Goal: Transaction & Acquisition: Purchase product/service

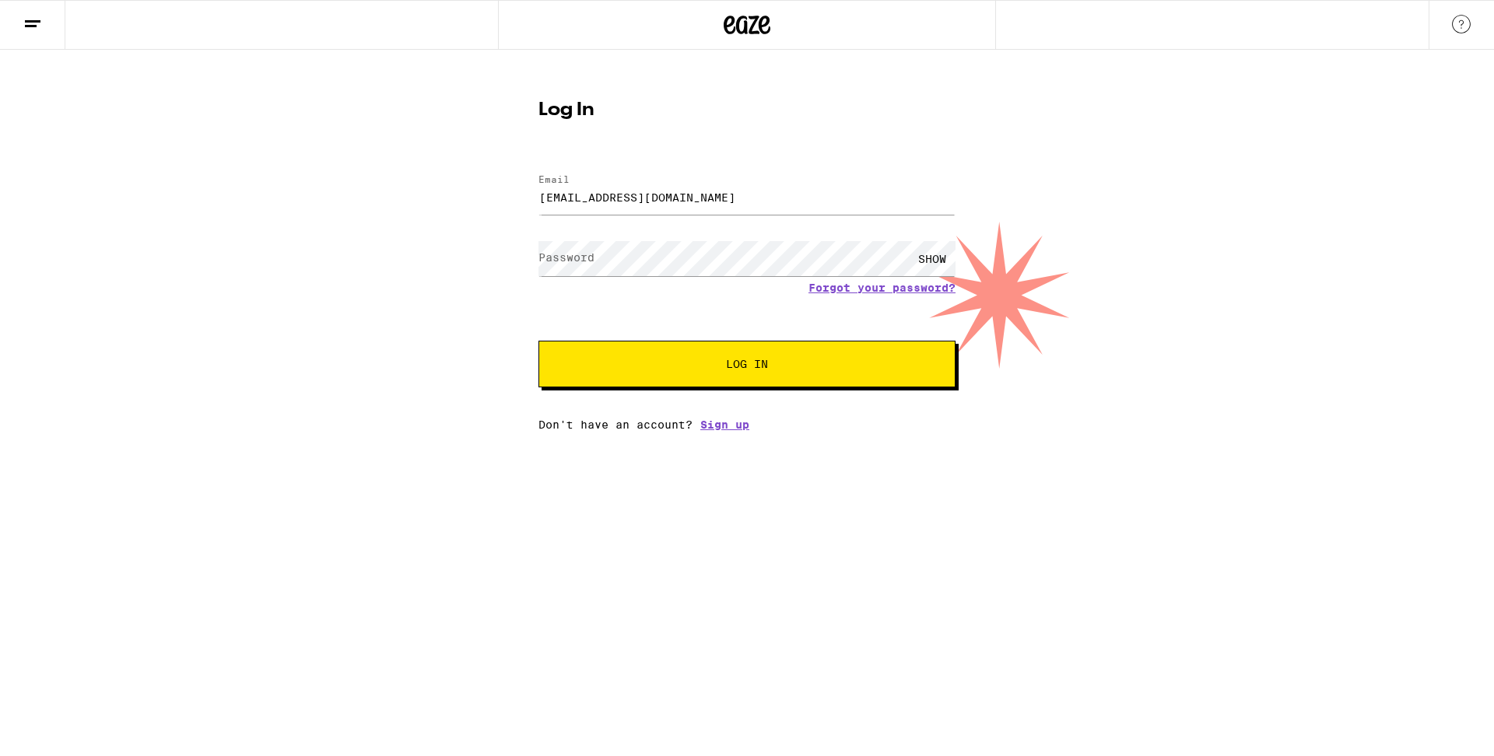
type input "[EMAIL_ADDRESS][DOMAIN_NAME]"
click at [619, 375] on button "Log In" at bounding box center [747, 364] width 417 height 47
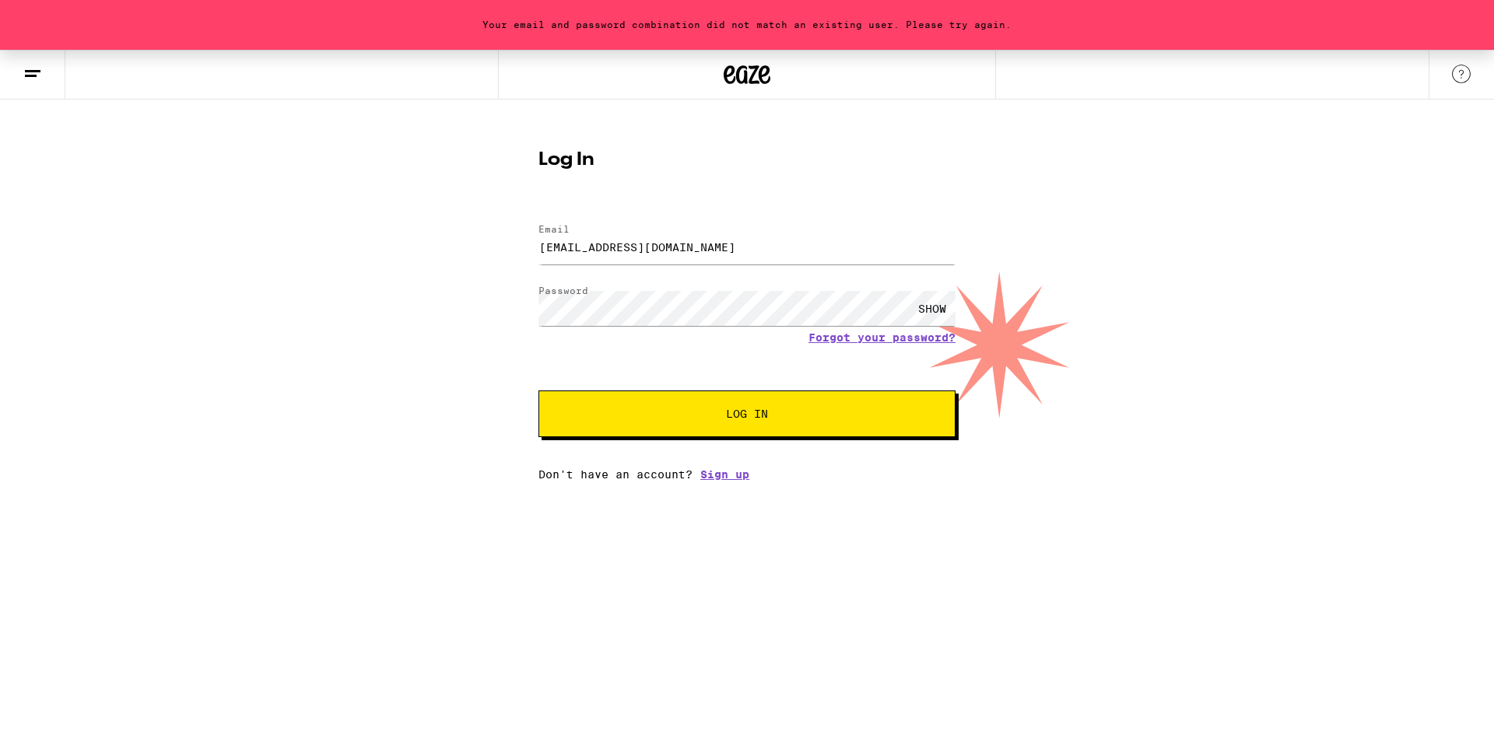
click at [702, 412] on span "Log In" at bounding box center [747, 414] width 291 height 11
click at [858, 339] on link "Forgot your password?" at bounding box center [882, 338] width 147 height 12
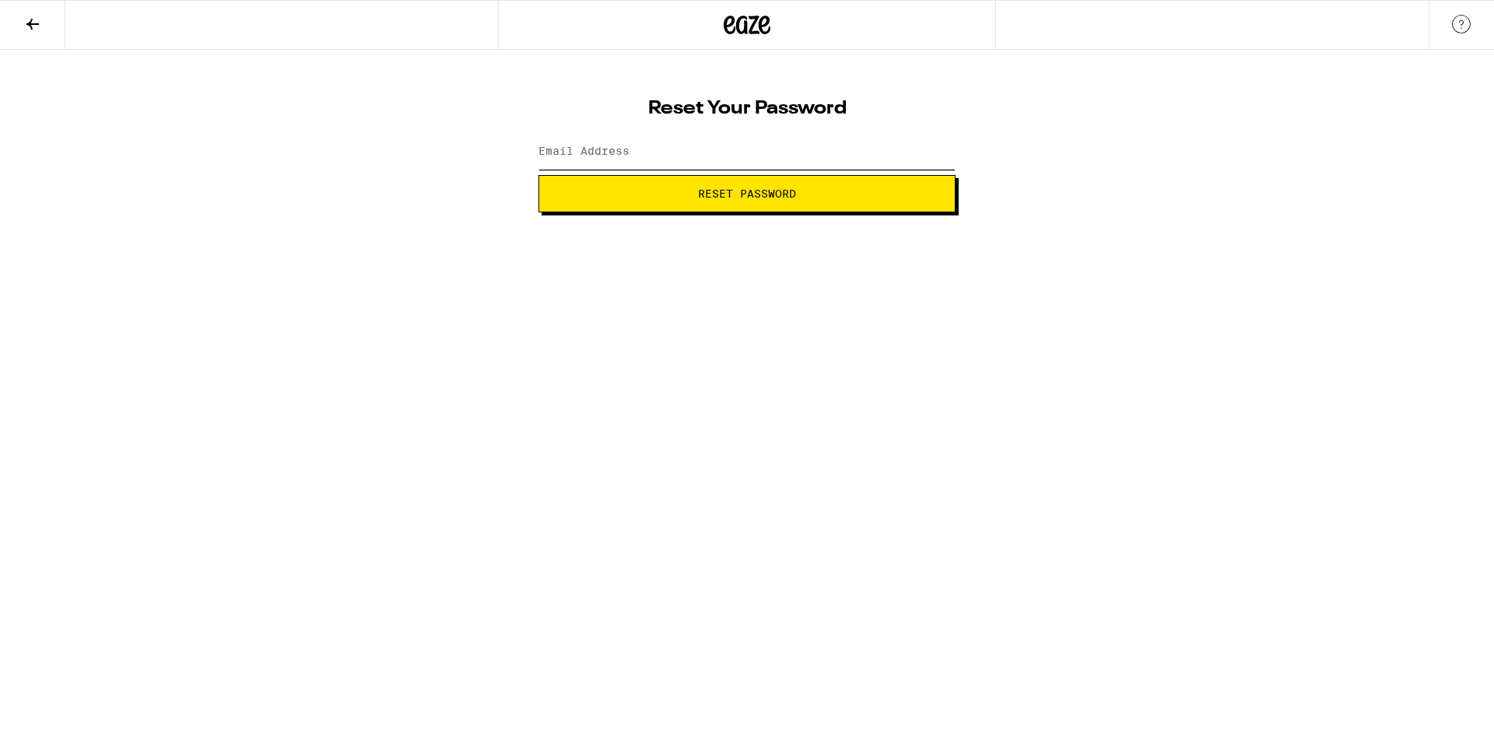
click at [721, 155] on input "Email Address" at bounding box center [747, 152] width 417 height 35
type input "[EMAIL_ADDRESS][DOMAIN_NAME]"
click at [748, 204] on button "Reset Password" at bounding box center [747, 193] width 417 height 37
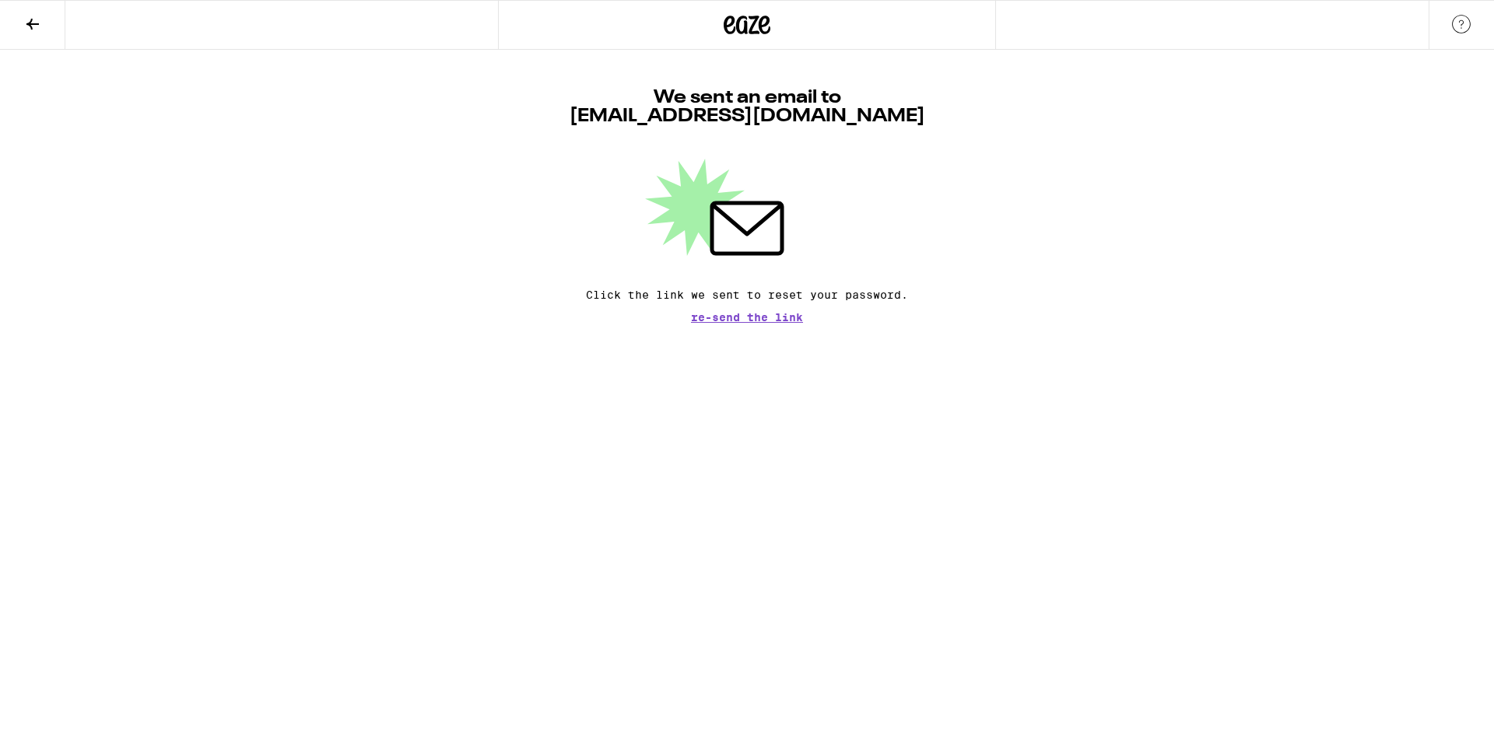
click at [753, 317] on span "Re-send the link" at bounding box center [747, 317] width 112 height 11
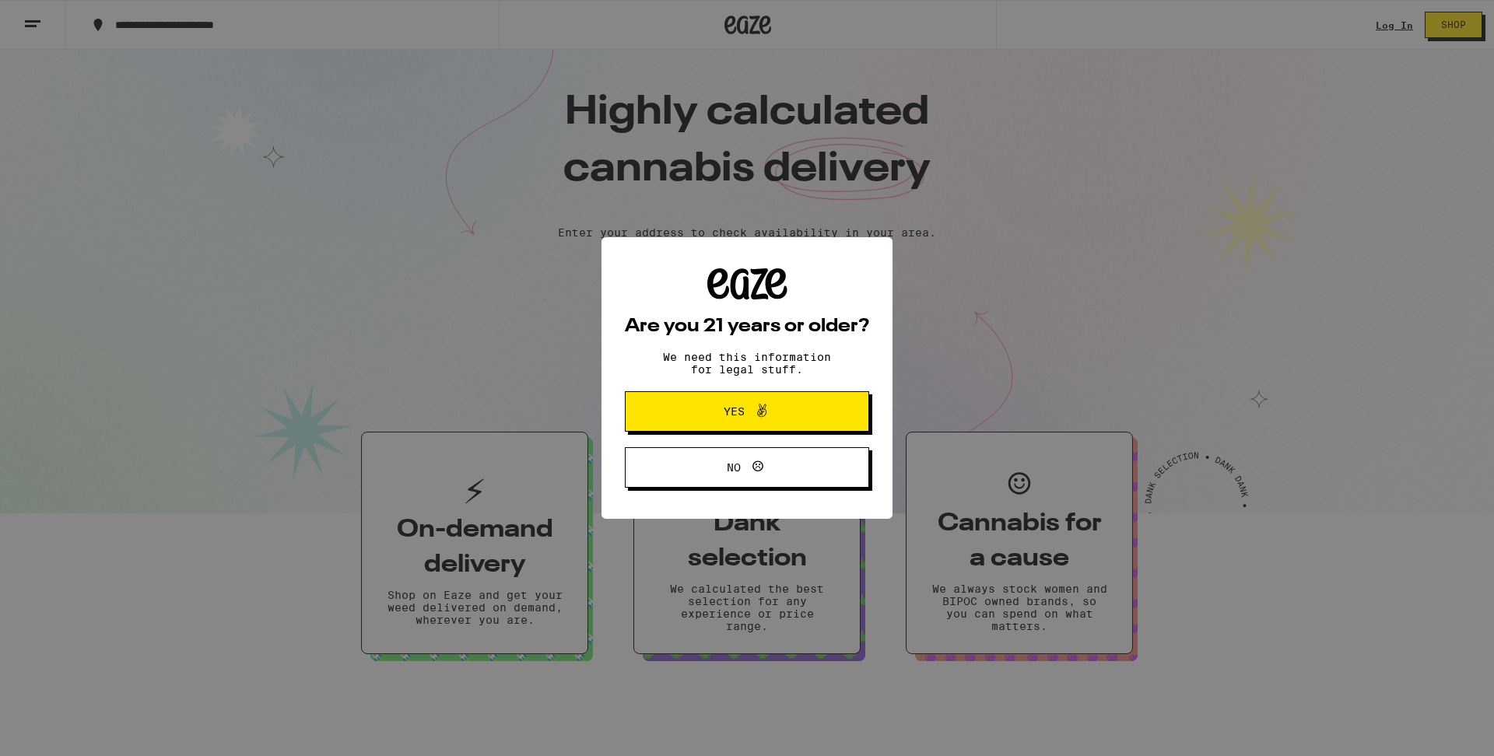
click at [719, 416] on span "Yes" at bounding box center [747, 412] width 118 height 20
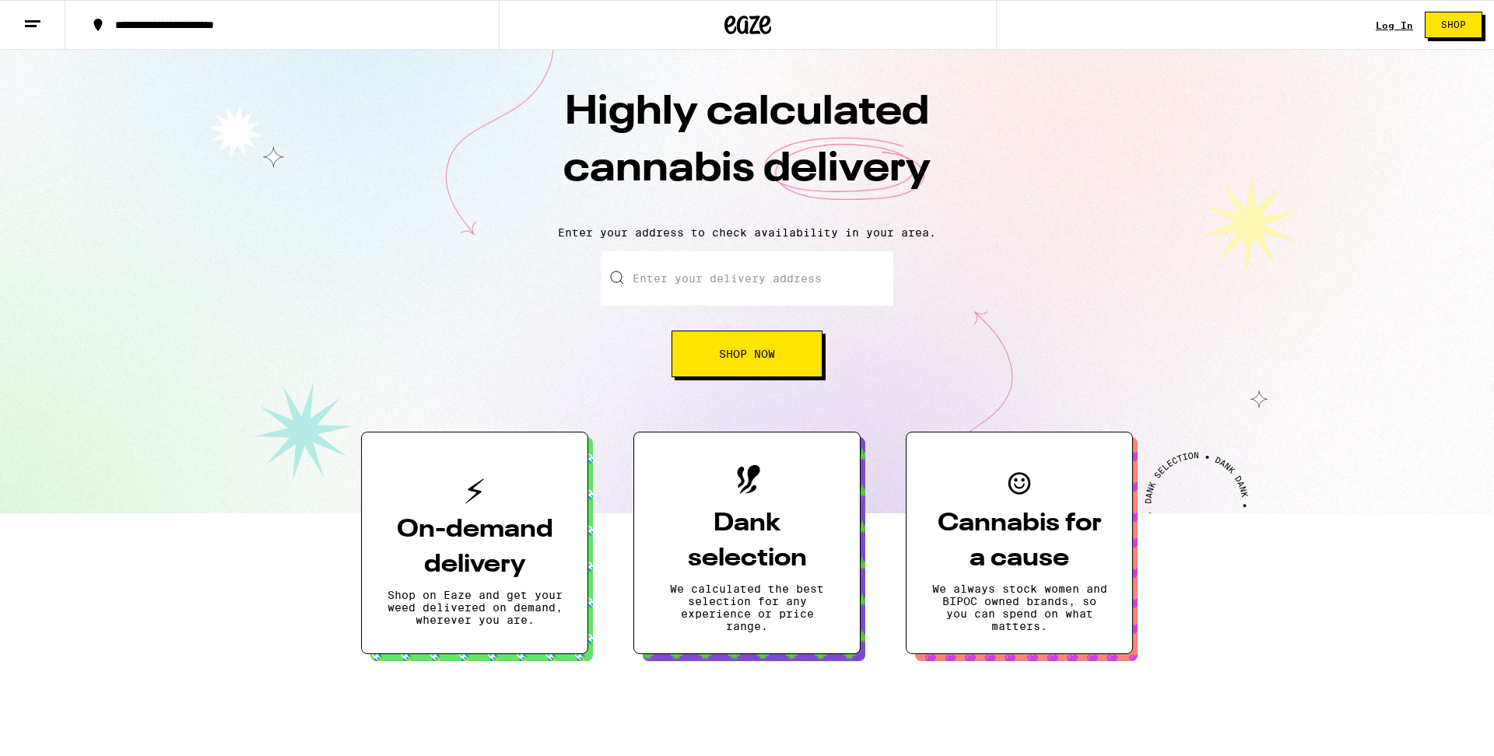
click at [1465, 28] on span "Shop" at bounding box center [1453, 24] width 25 height 9
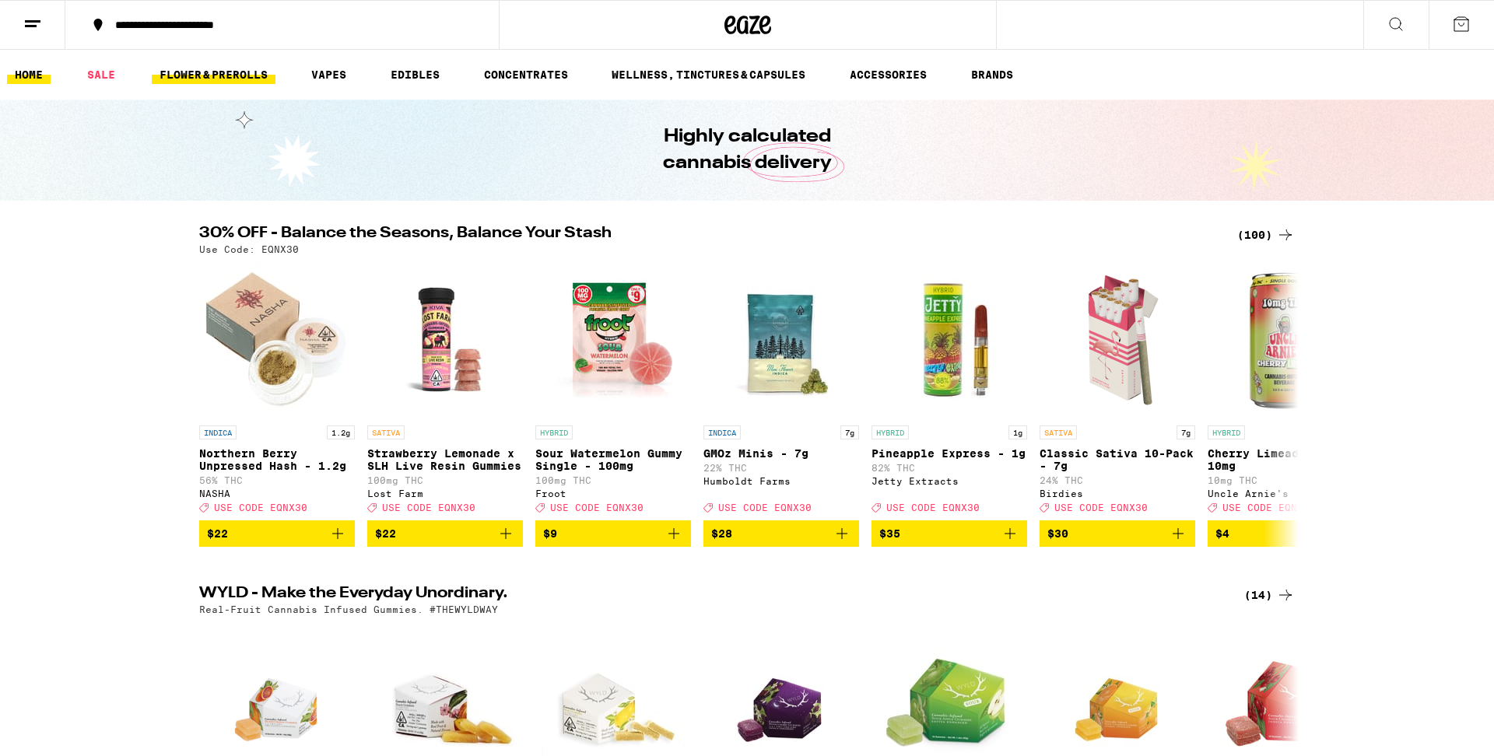
click at [204, 79] on link "FLOWER & PREROLLS" at bounding box center [214, 74] width 124 height 19
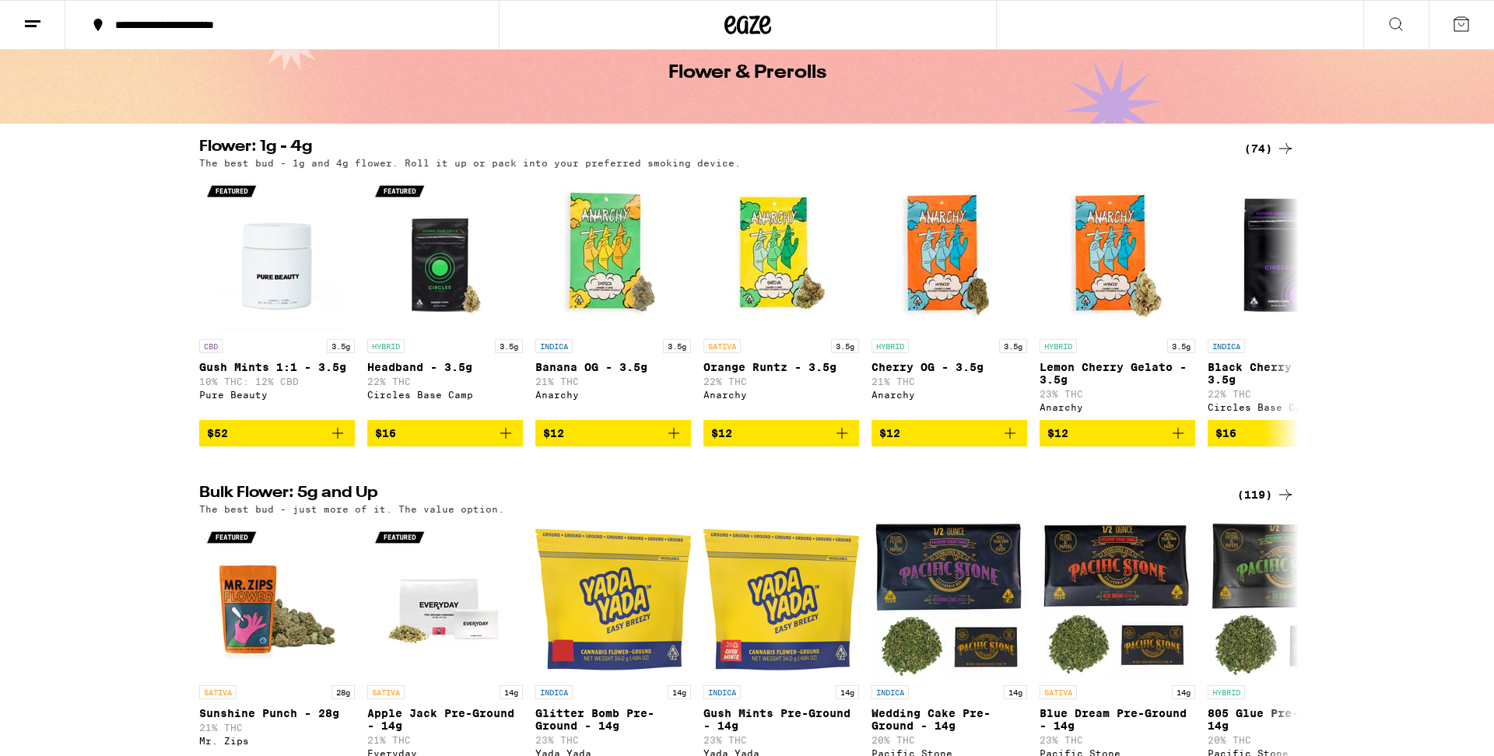
scroll to position [75, 0]
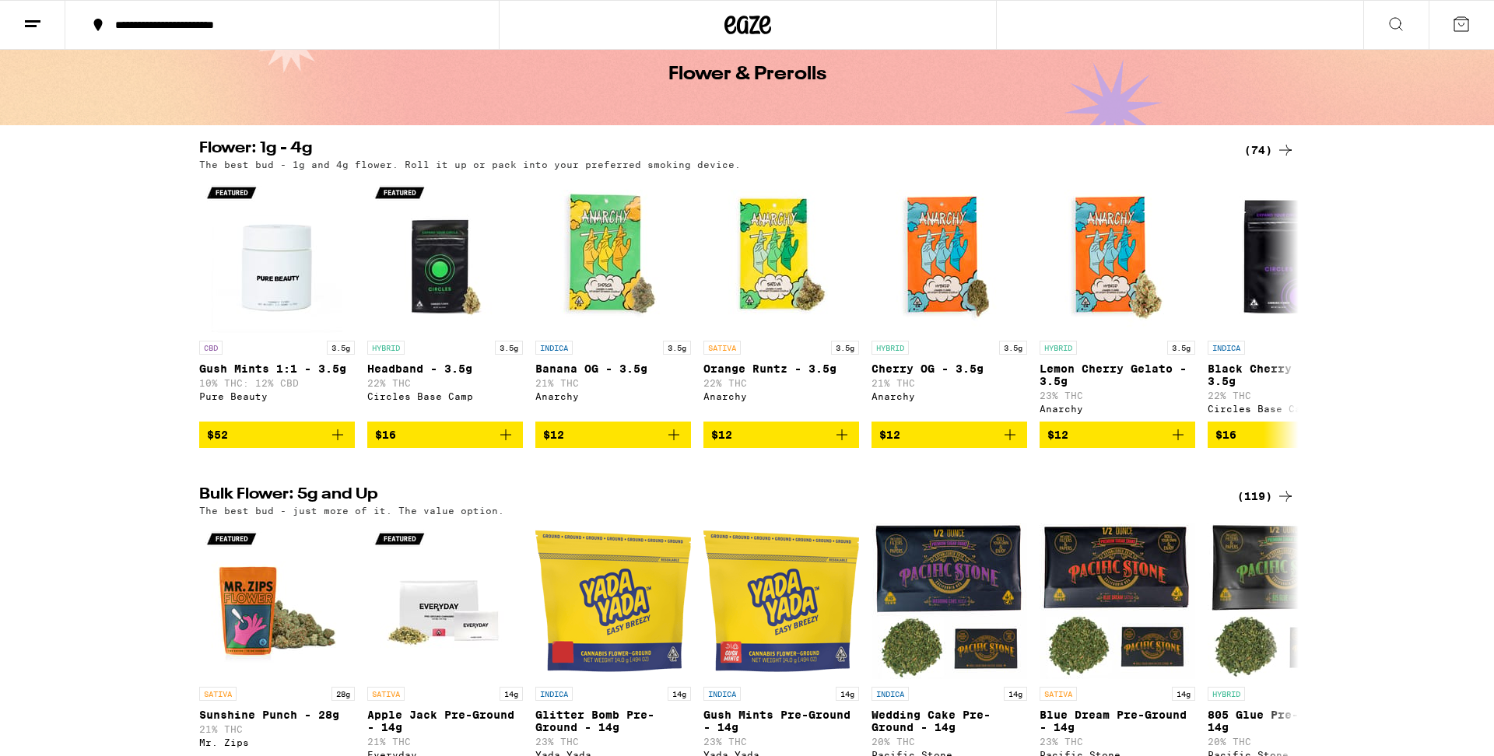
click at [1272, 149] on div "(74)" at bounding box center [1269, 150] width 51 height 19
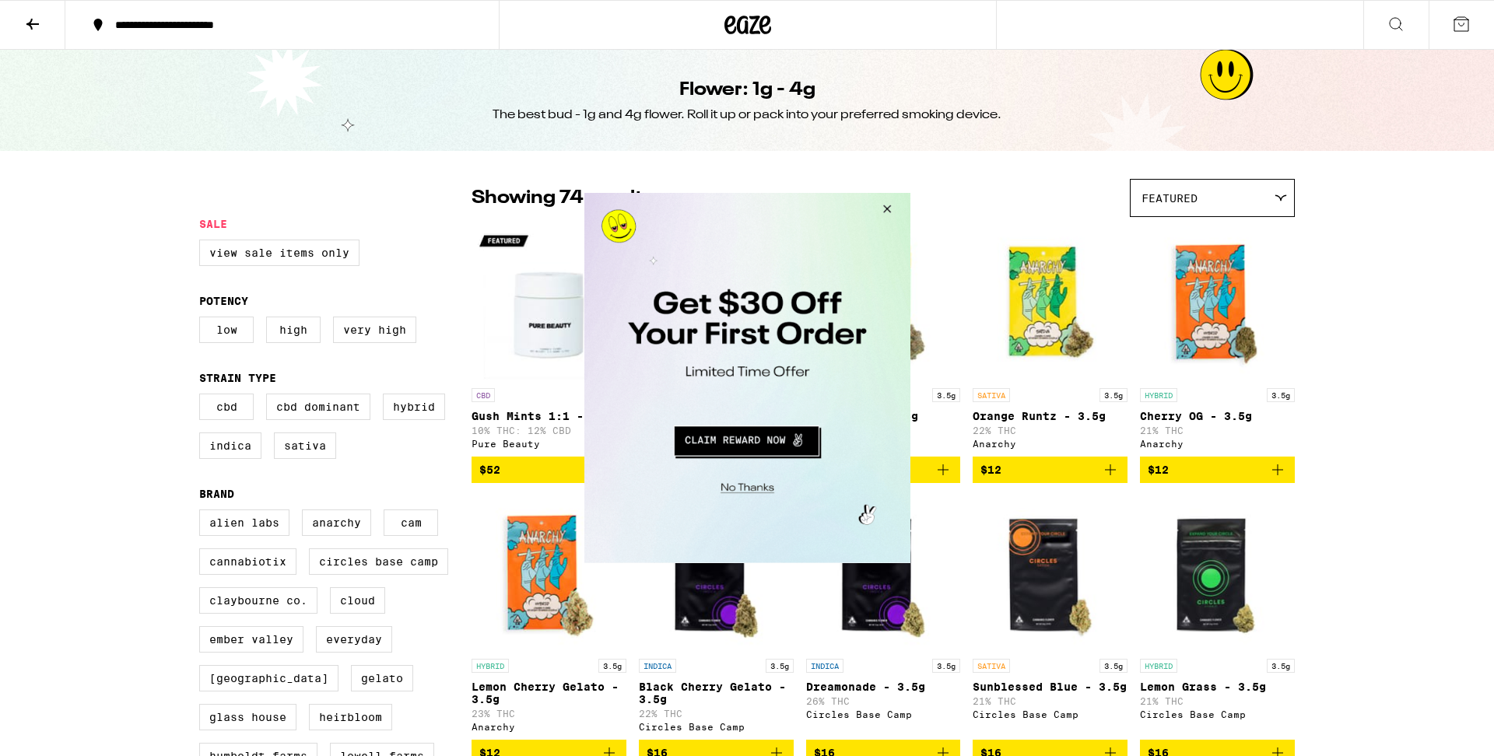
click at [888, 207] on button "Close Modal" at bounding box center [884, 211] width 42 height 37
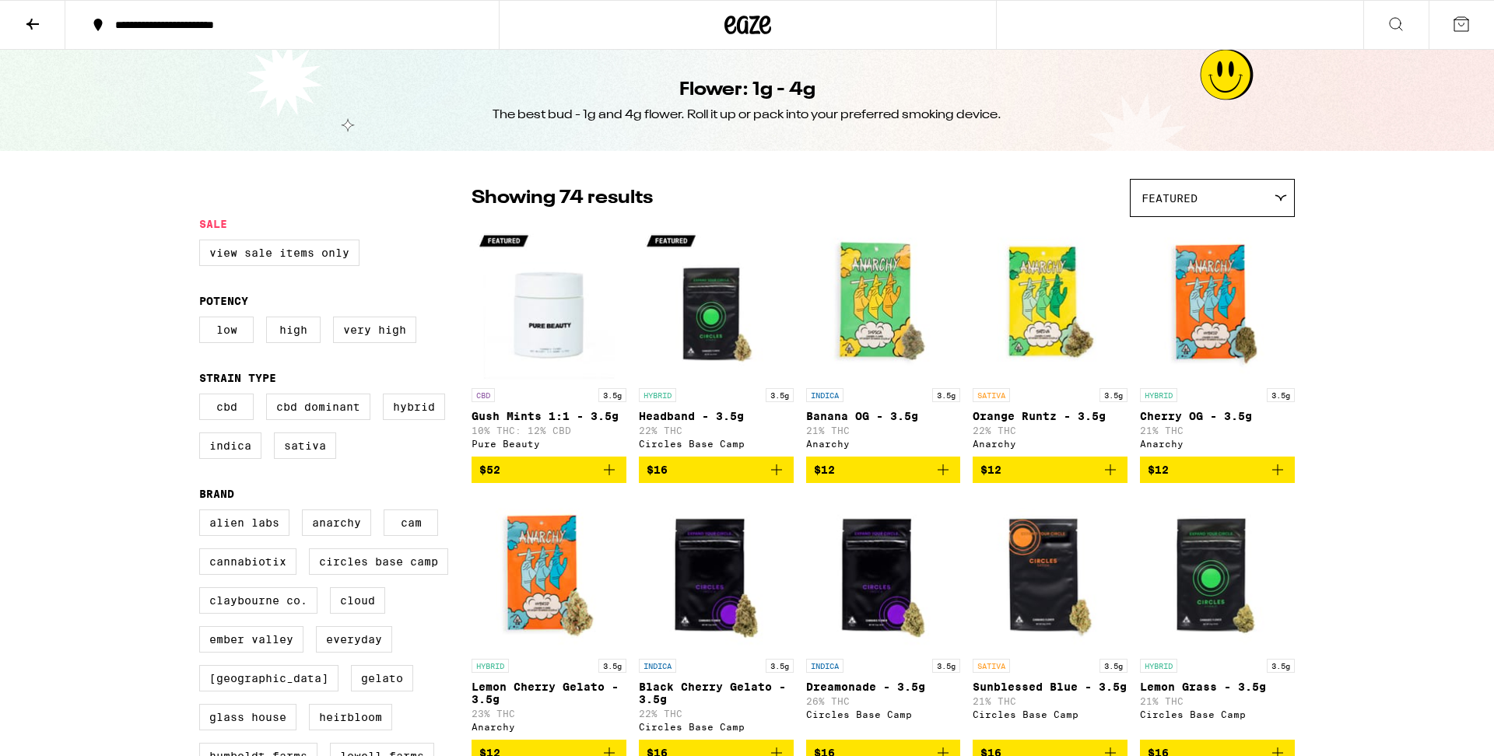
click at [1460, 30] on icon at bounding box center [1461, 24] width 19 height 19
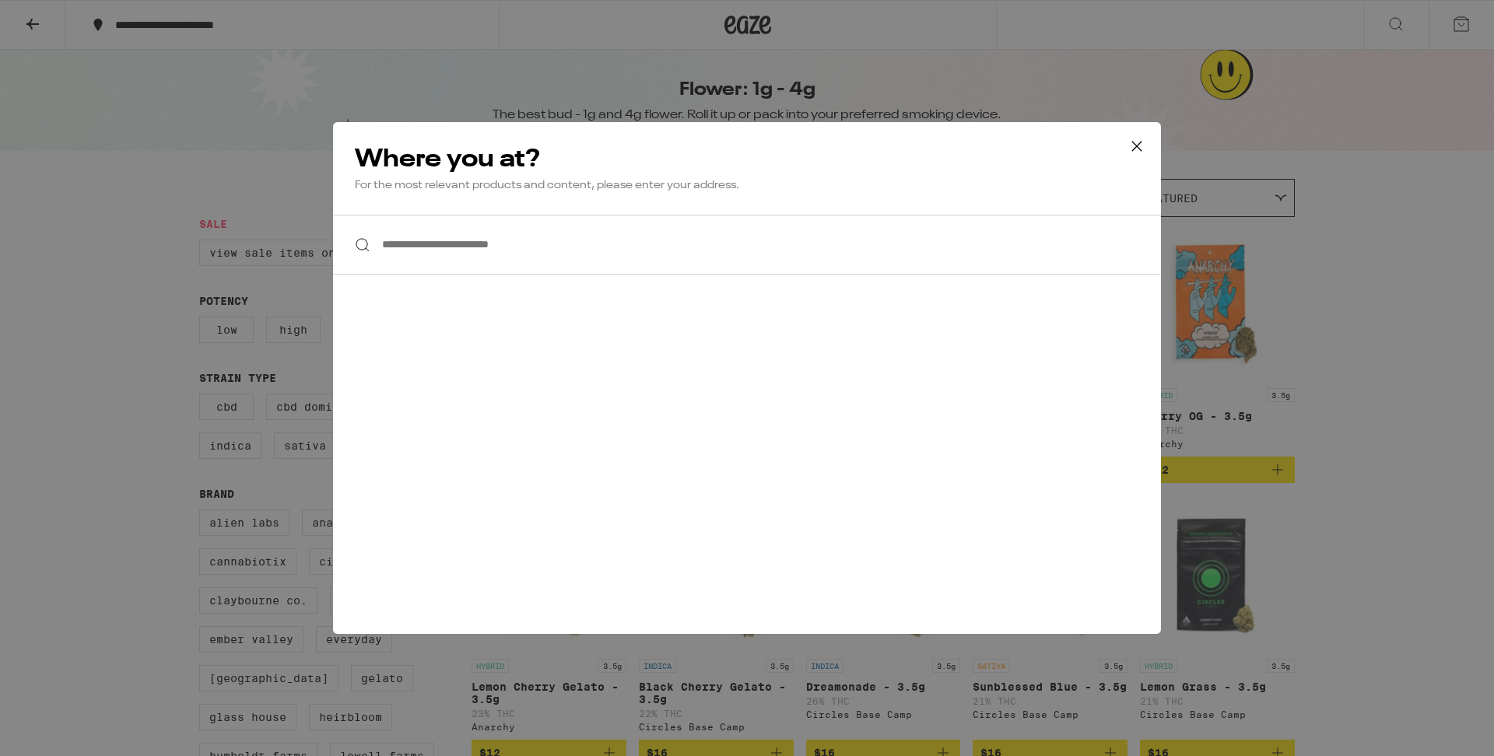
click at [1141, 146] on icon at bounding box center [1136, 146] width 23 height 23
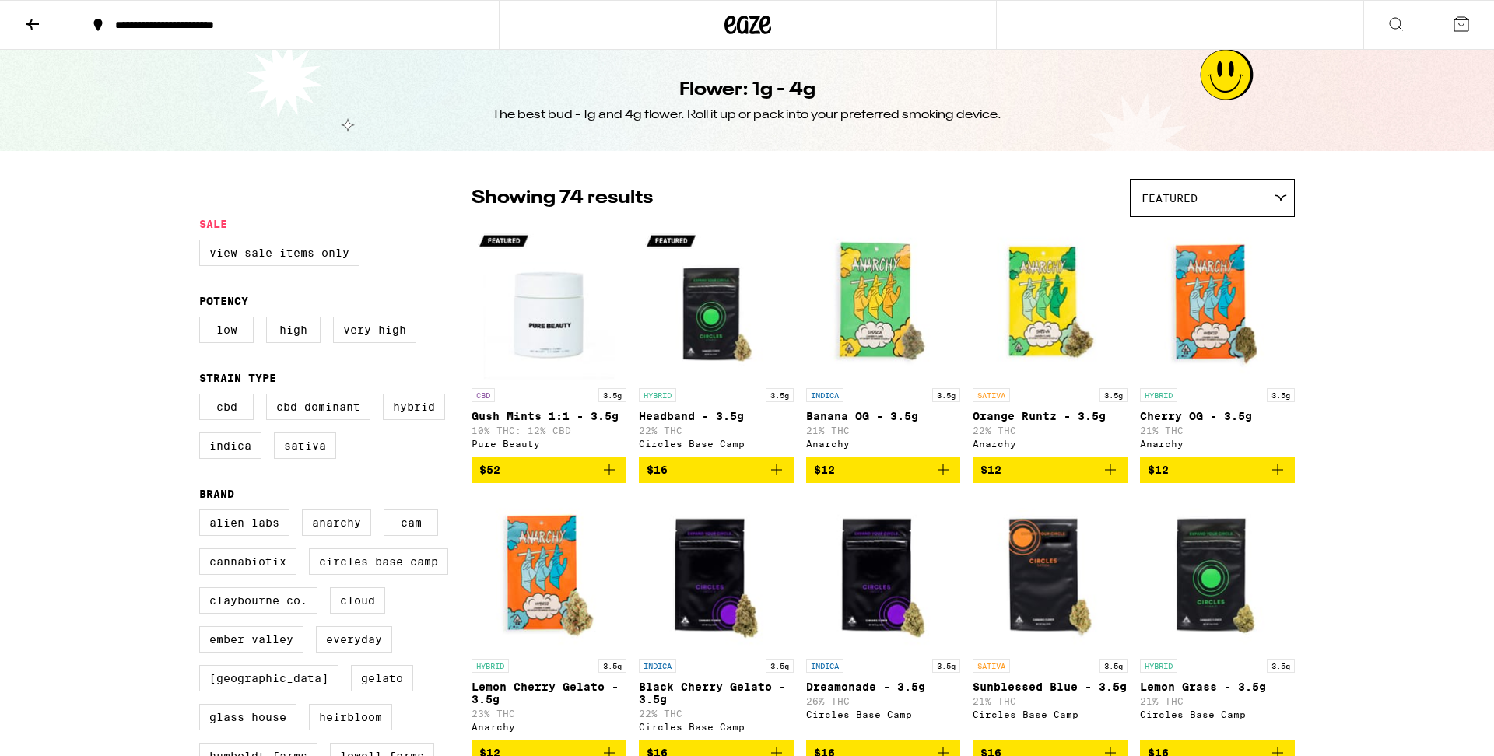
click at [1393, 30] on icon at bounding box center [1396, 24] width 19 height 19
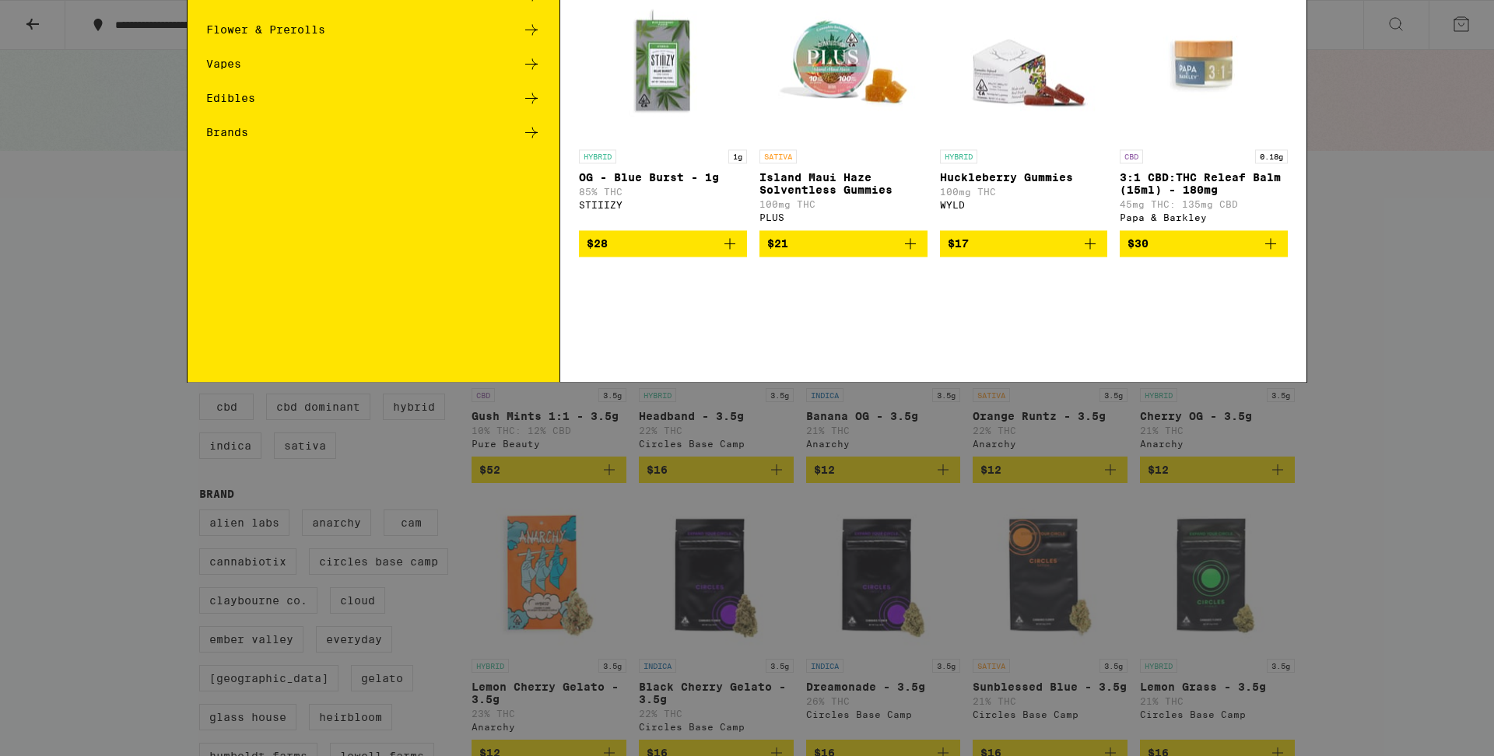
click at [1285, 33] on icon at bounding box center [1282, 24] width 23 height 23
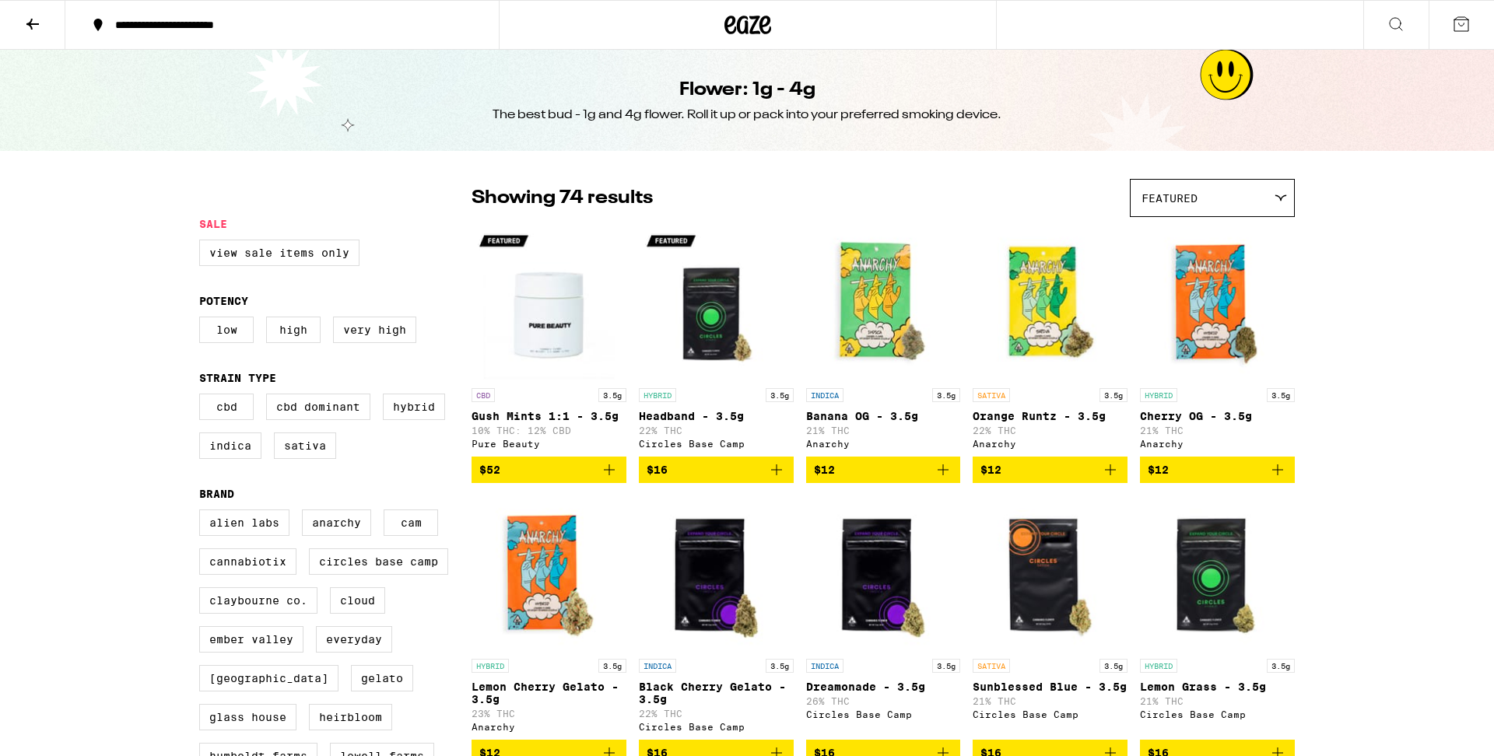
click at [1457, 31] on icon at bounding box center [1461, 24] width 19 height 19
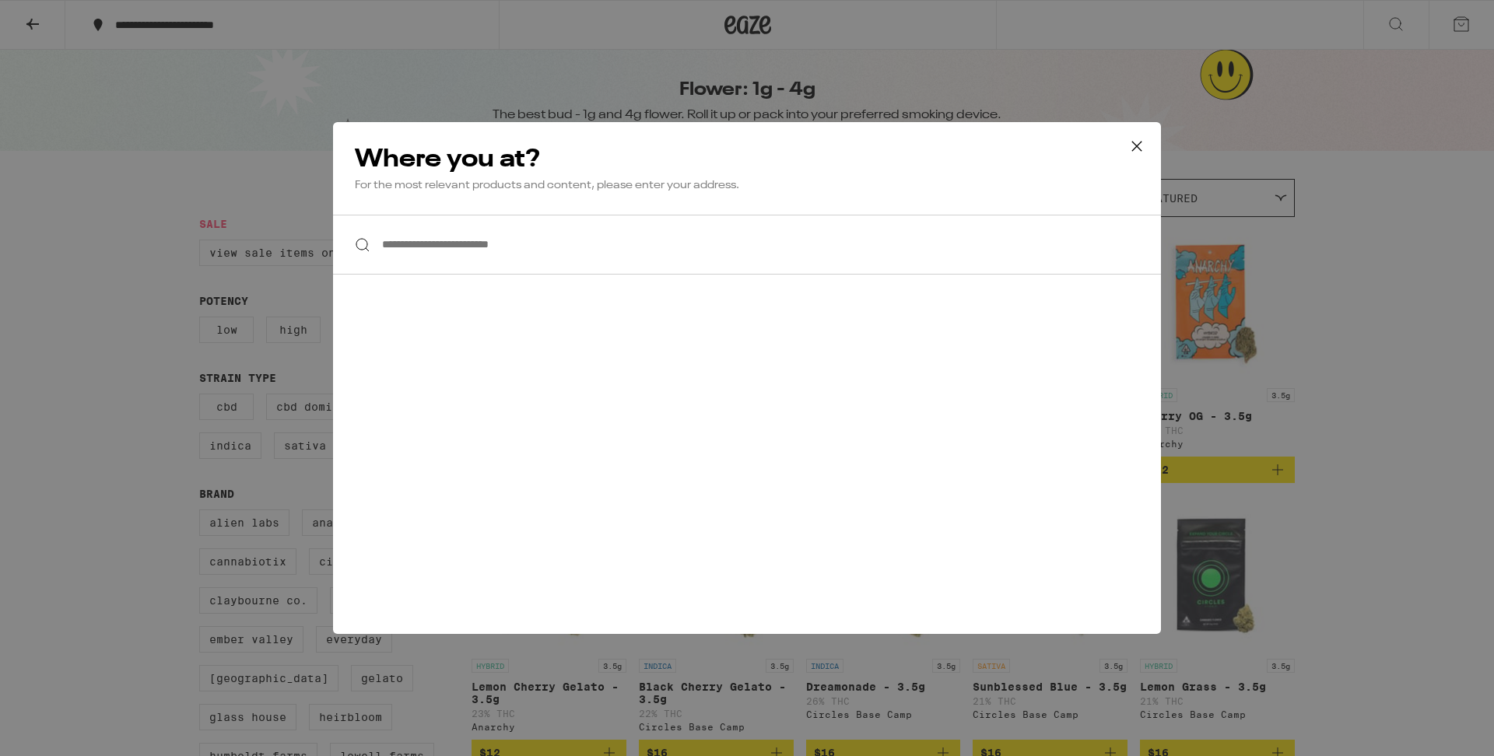
click at [1135, 149] on icon at bounding box center [1136, 146] width 23 height 23
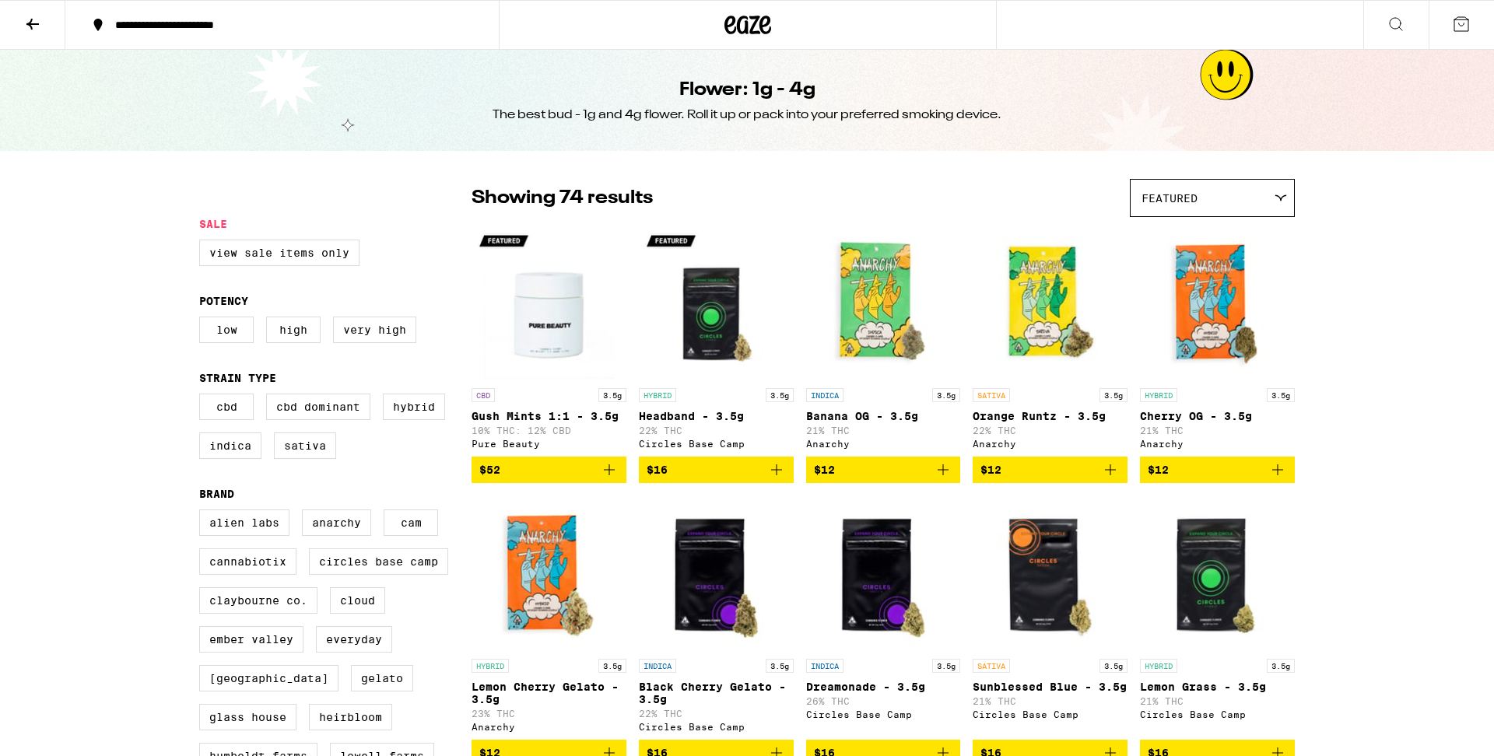
click at [30, 21] on icon at bounding box center [32, 24] width 12 height 11
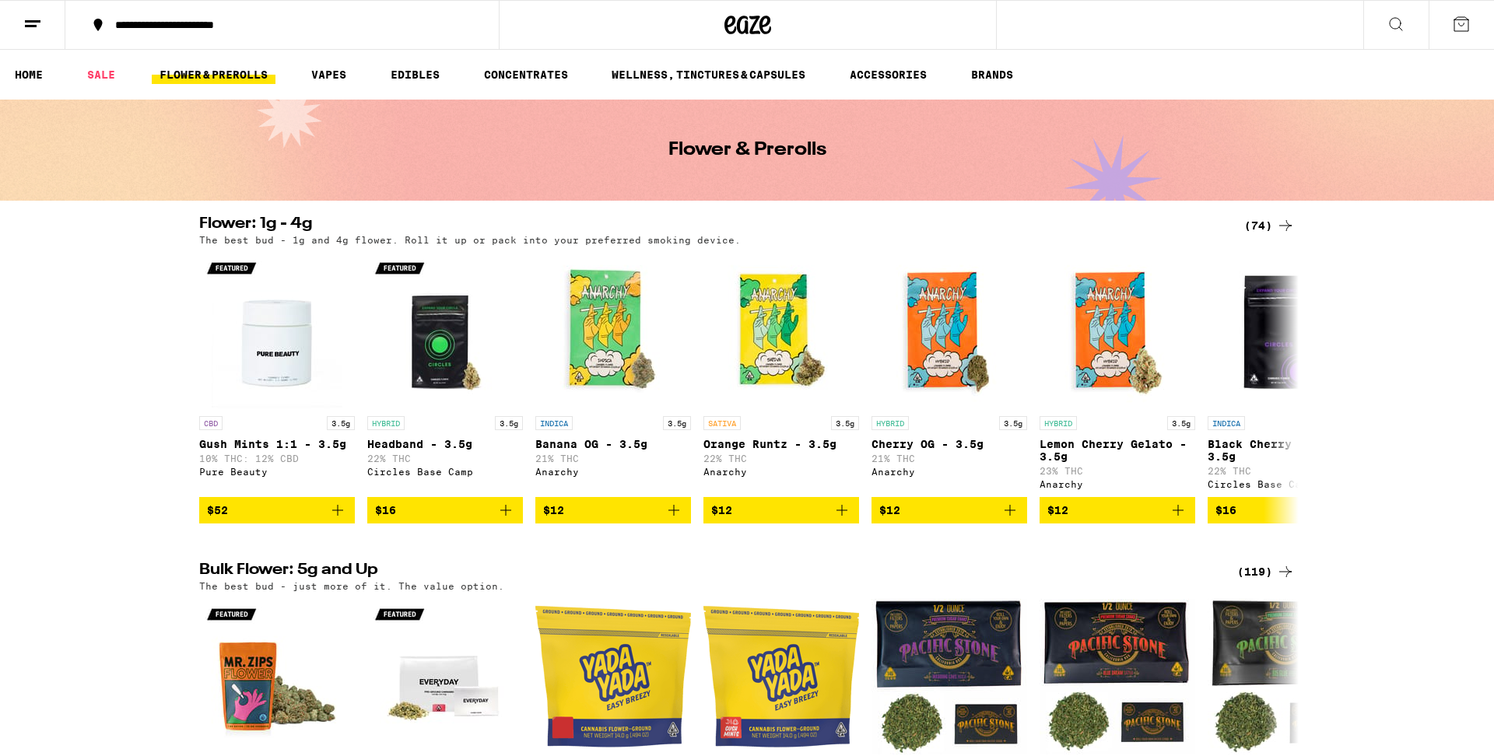
click at [31, 21] on line at bounding box center [33, 21] width 16 height 0
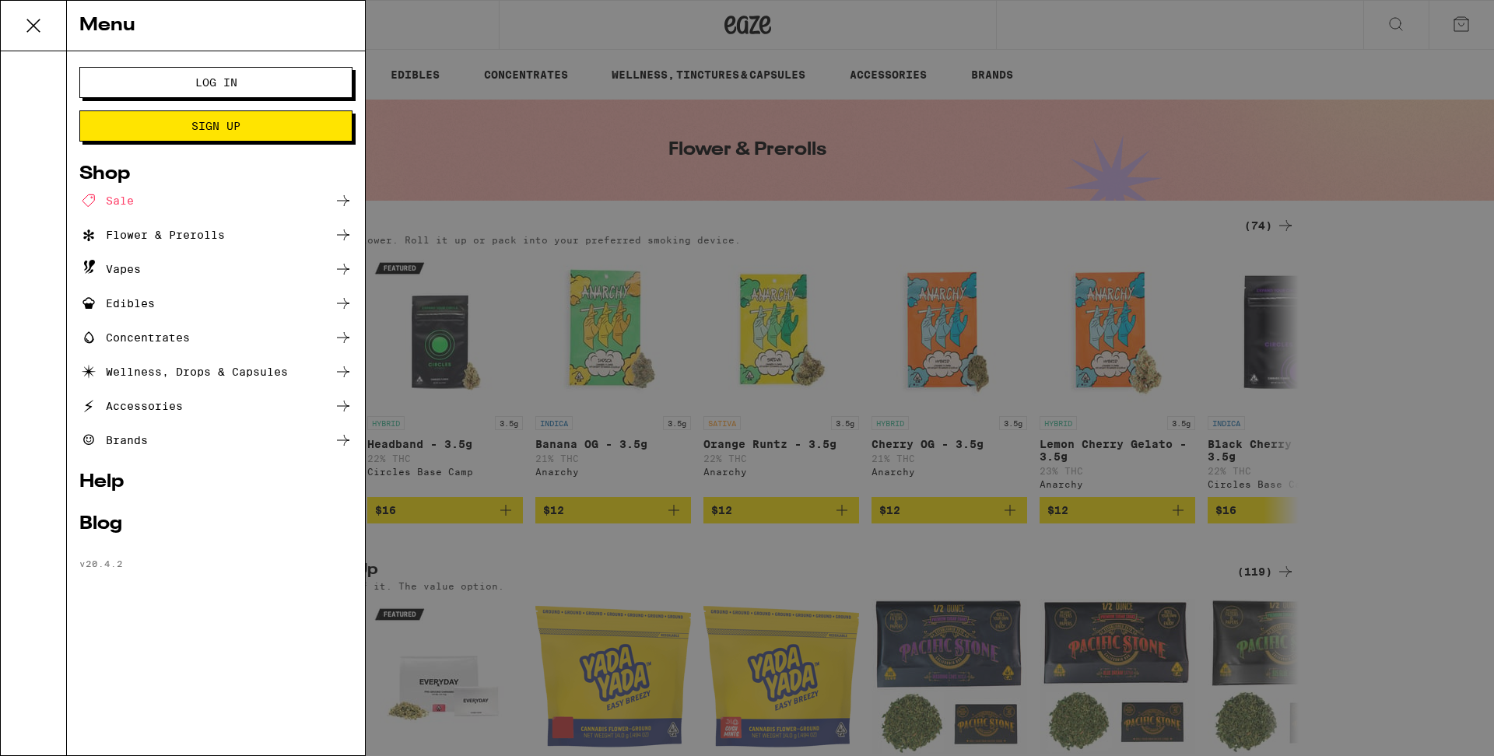
click at [285, 79] on span "Log In" at bounding box center [215, 82] width 147 height 11
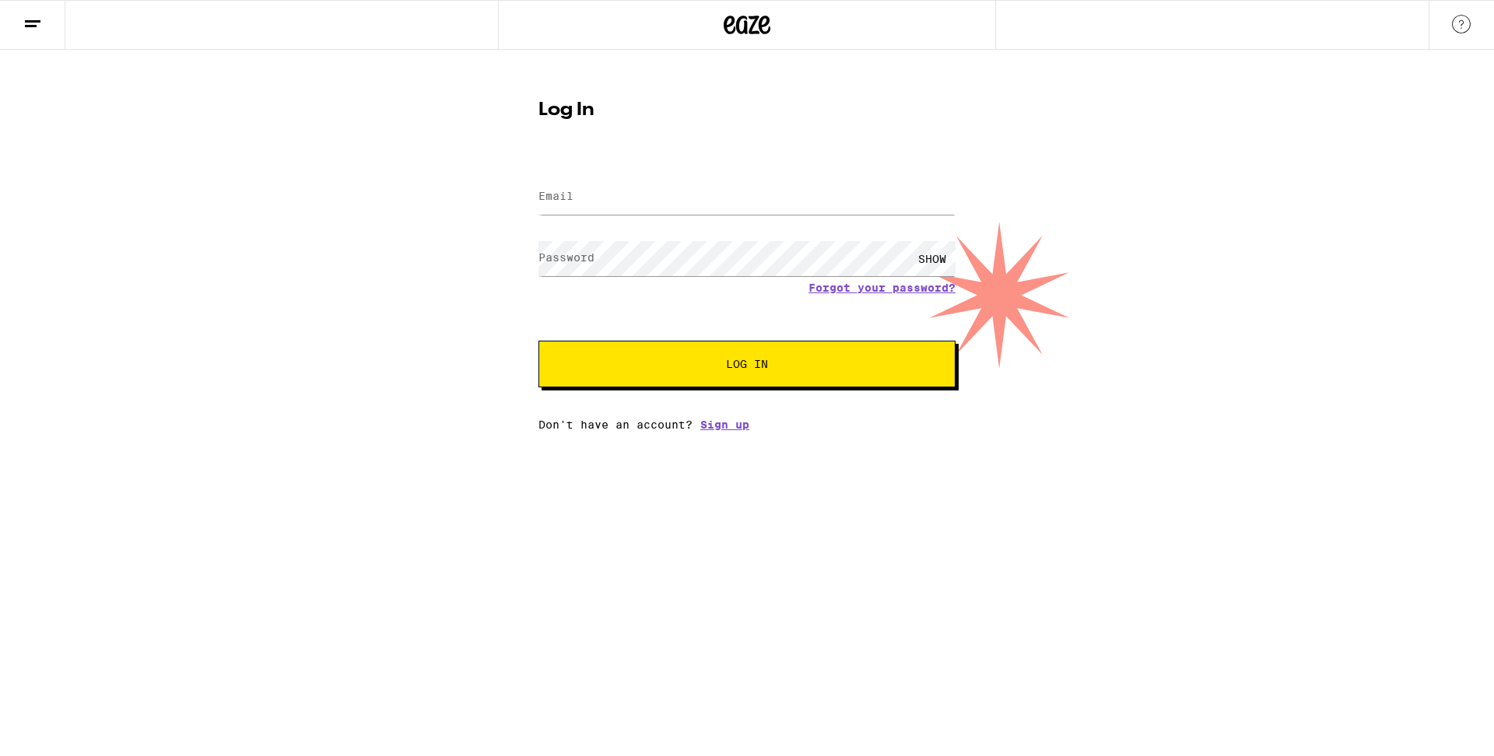
click at [591, 215] on div at bounding box center [747, 197] width 417 height 46
click at [606, 202] on input "Email" at bounding box center [747, 197] width 417 height 35
type input "[EMAIL_ADDRESS][DOMAIN_NAME]"
click at [931, 259] on div "SHOW" at bounding box center [932, 258] width 47 height 35
click at [824, 362] on span "Log In" at bounding box center [747, 364] width 291 height 11
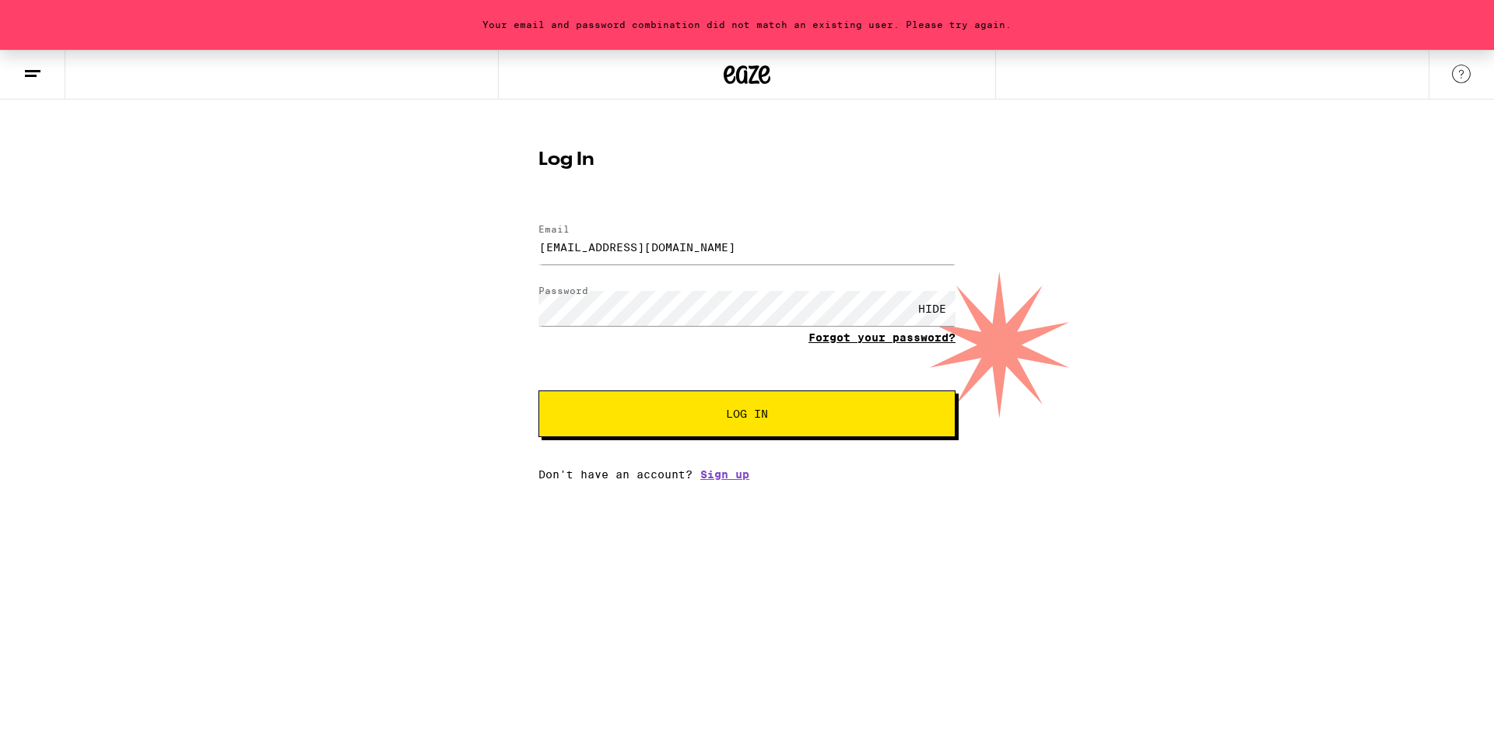
click at [868, 334] on link "Forgot your password?" at bounding box center [882, 338] width 147 height 12
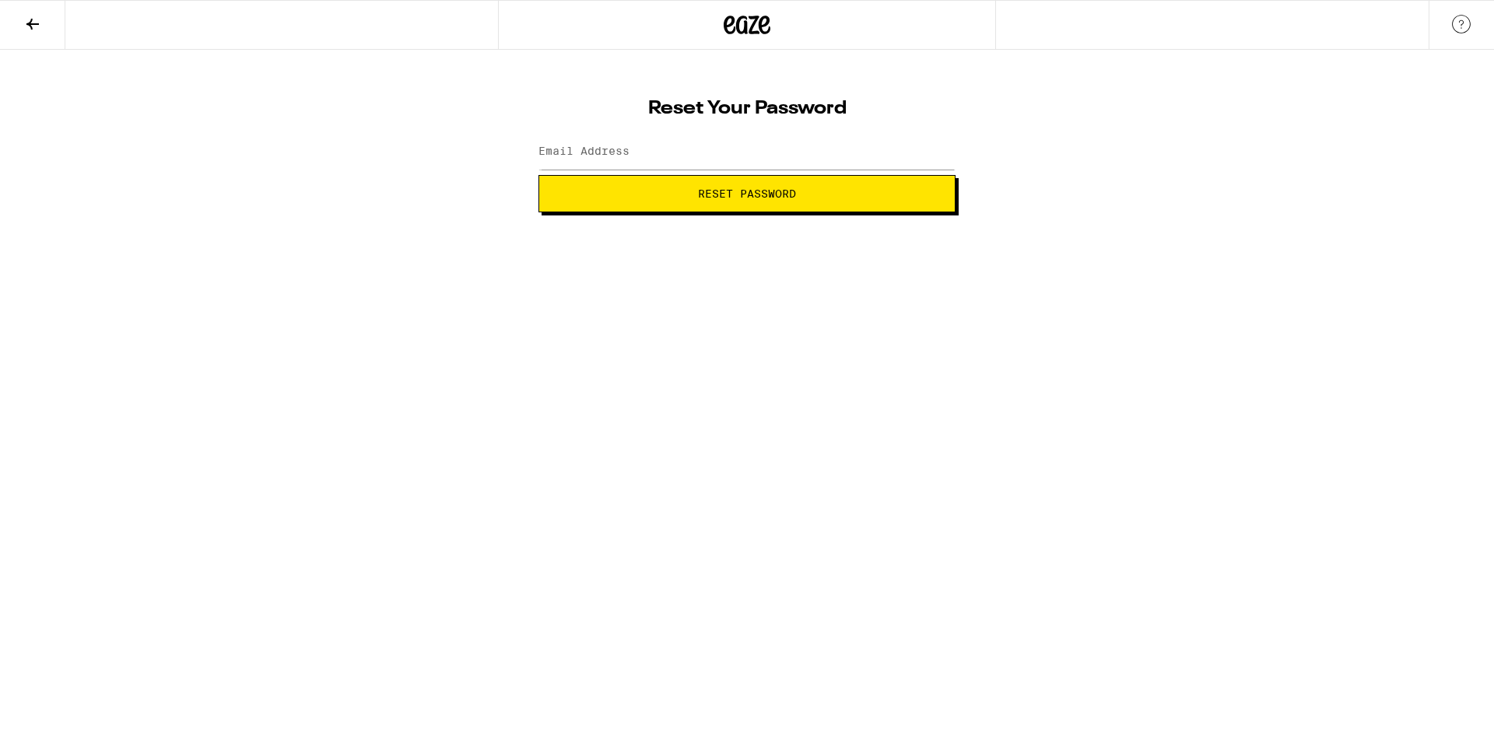
click at [742, 188] on span "Reset Password" at bounding box center [747, 193] width 98 height 11
click at [683, 149] on input "Email Address" at bounding box center [747, 152] width 417 height 35
type input "[EMAIL_ADDRESS][DOMAIN_NAME]"
click at [662, 198] on span "Reset Password" at bounding box center [747, 193] width 391 height 11
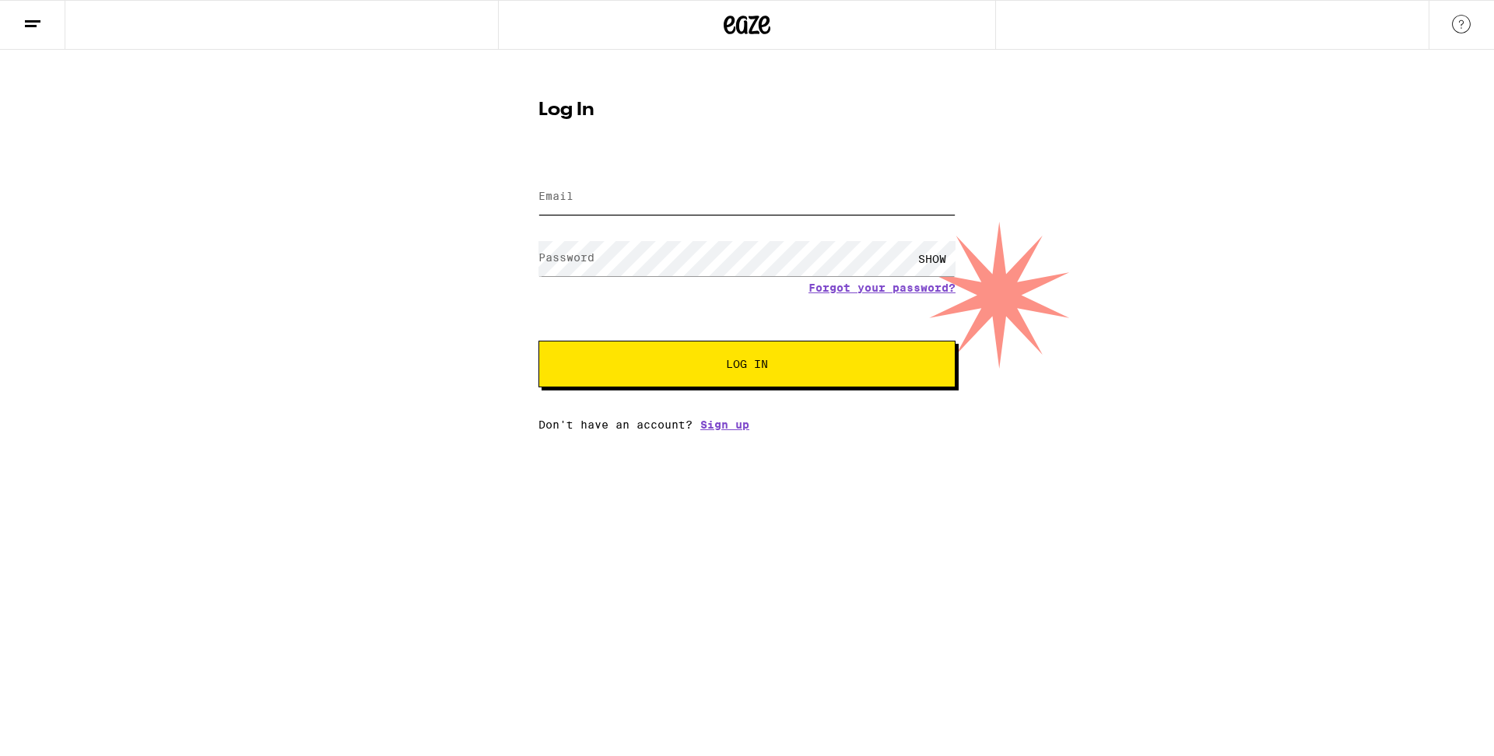
click at [645, 205] on input "Email" at bounding box center [747, 197] width 417 height 35
type input "[EMAIL_ADDRESS][DOMAIN_NAME]"
click at [646, 361] on span "Log In" at bounding box center [747, 364] width 291 height 11
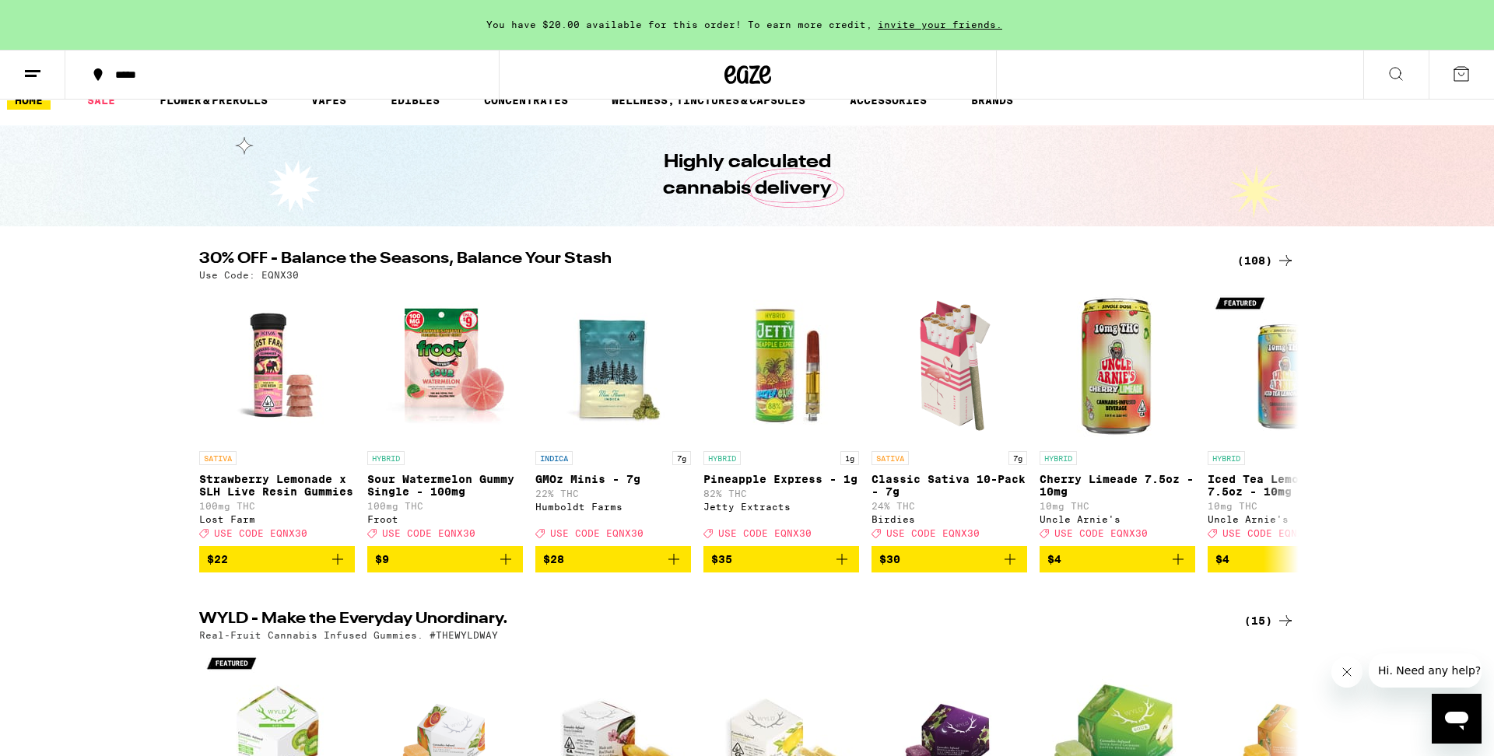
scroll to position [7, 0]
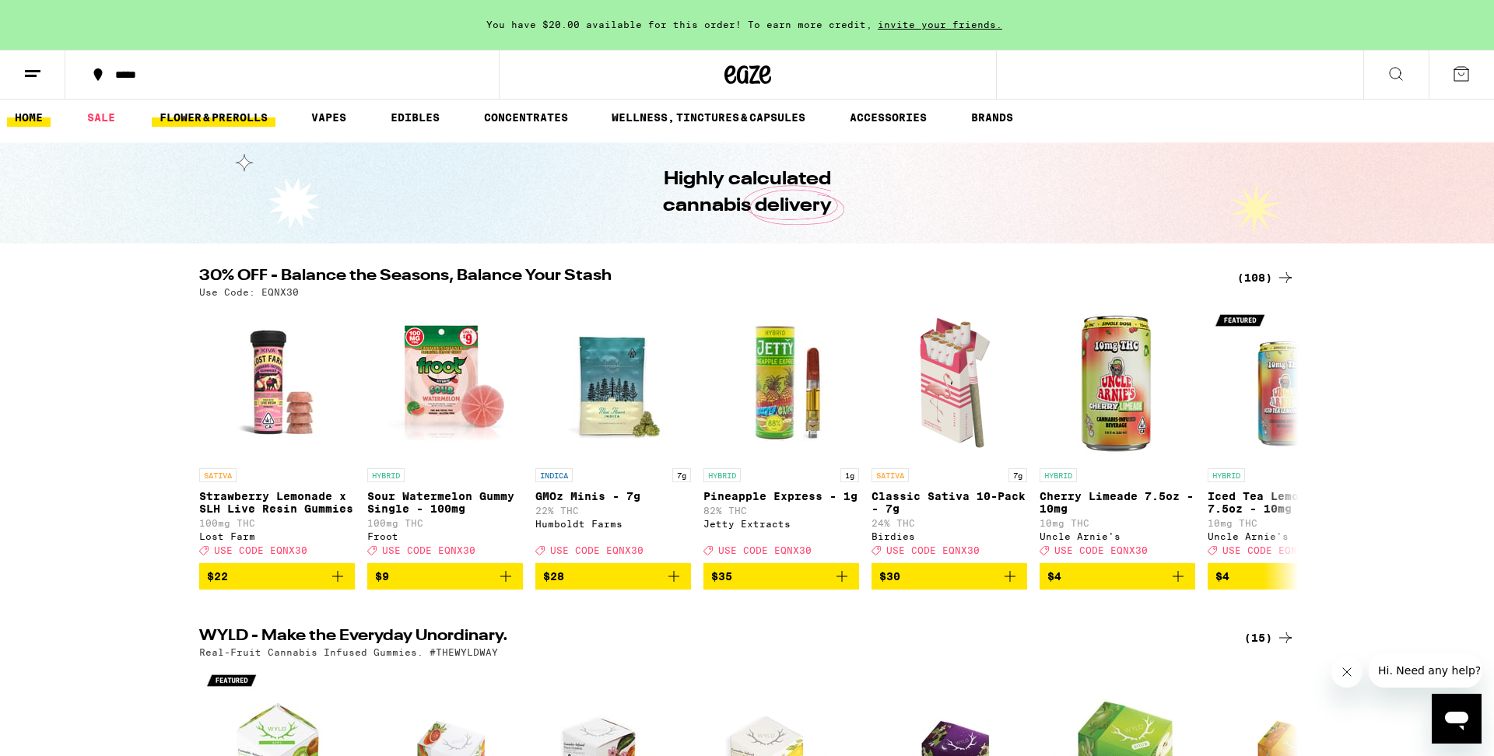
click at [201, 115] on link "FLOWER & PREROLLS" at bounding box center [214, 117] width 124 height 19
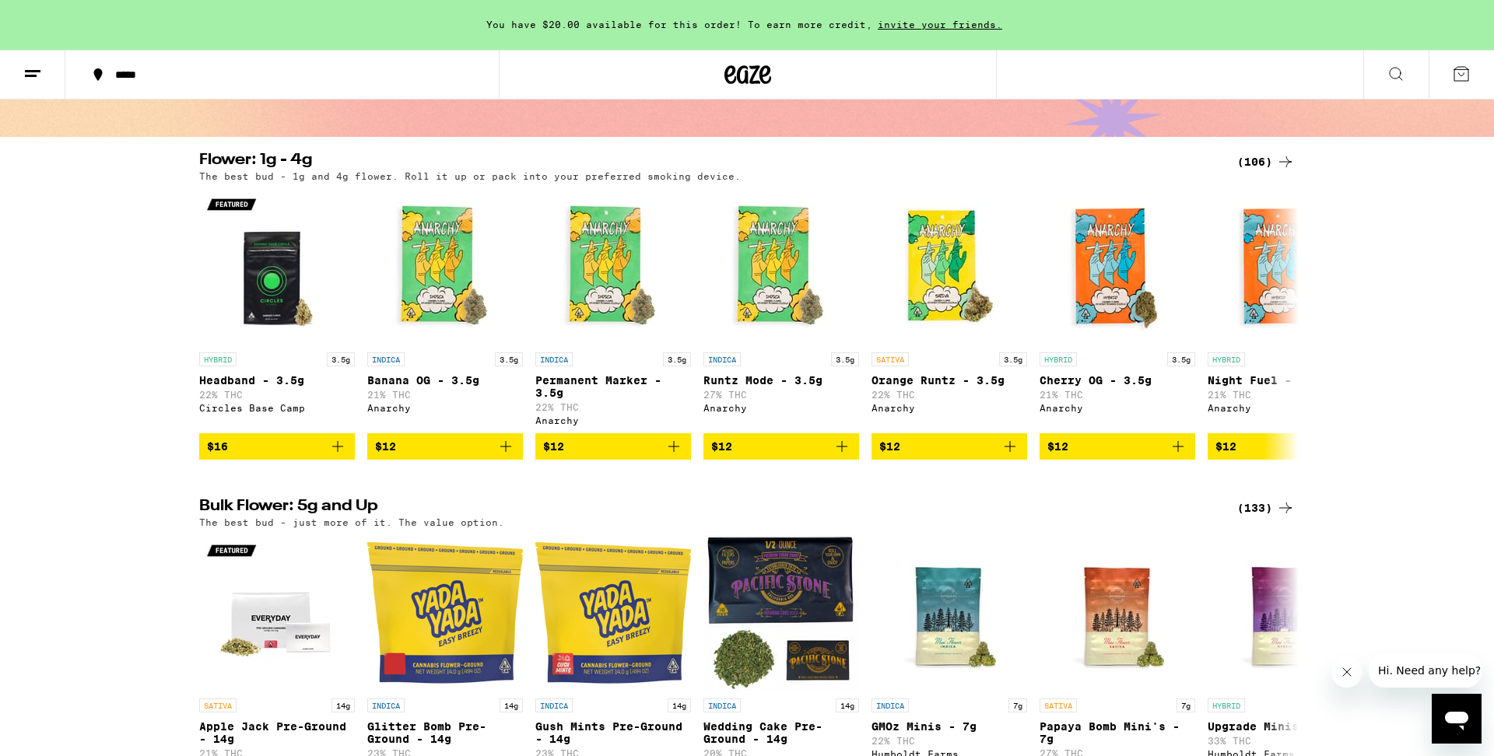
scroll to position [110, 0]
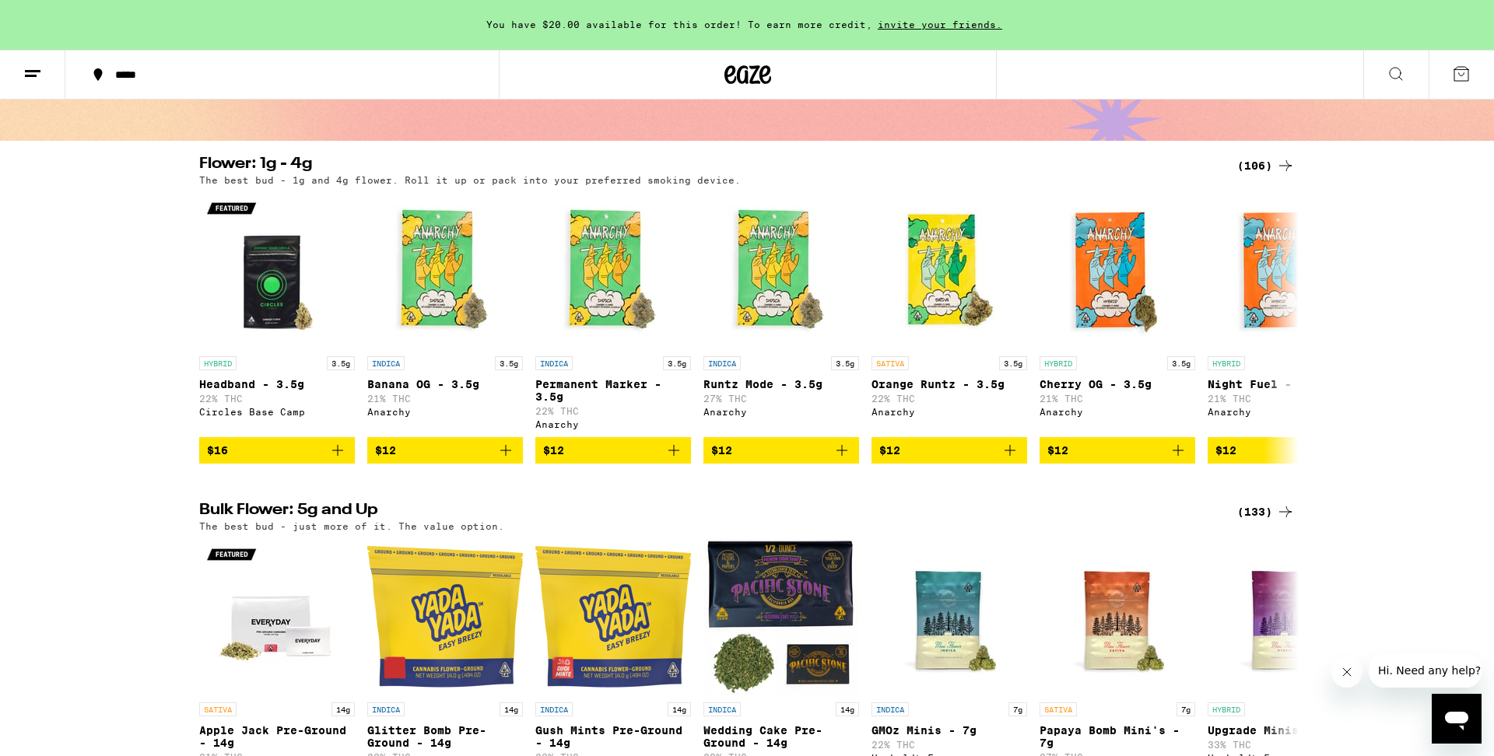
click at [1268, 163] on div "(106)" at bounding box center [1266, 165] width 58 height 19
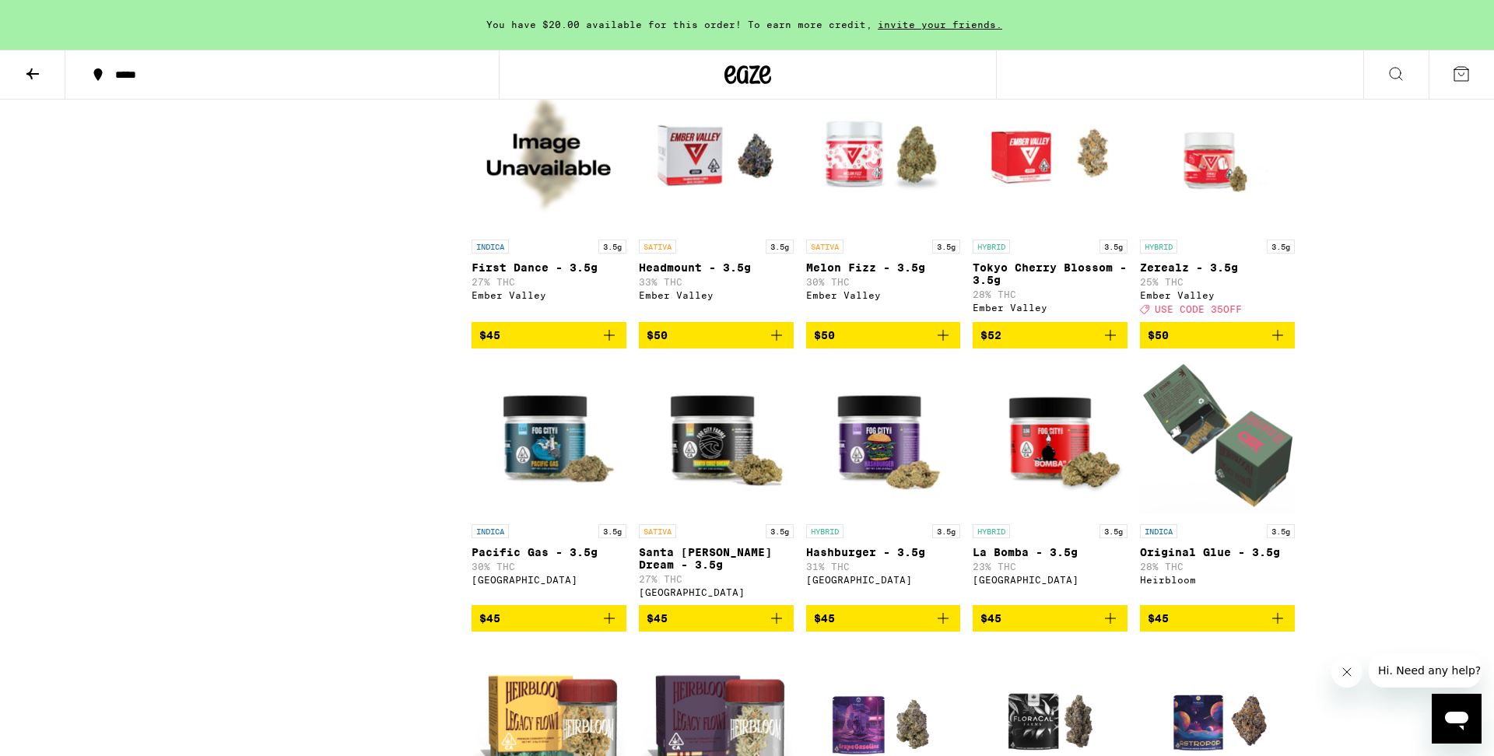
scroll to position [3292, 0]
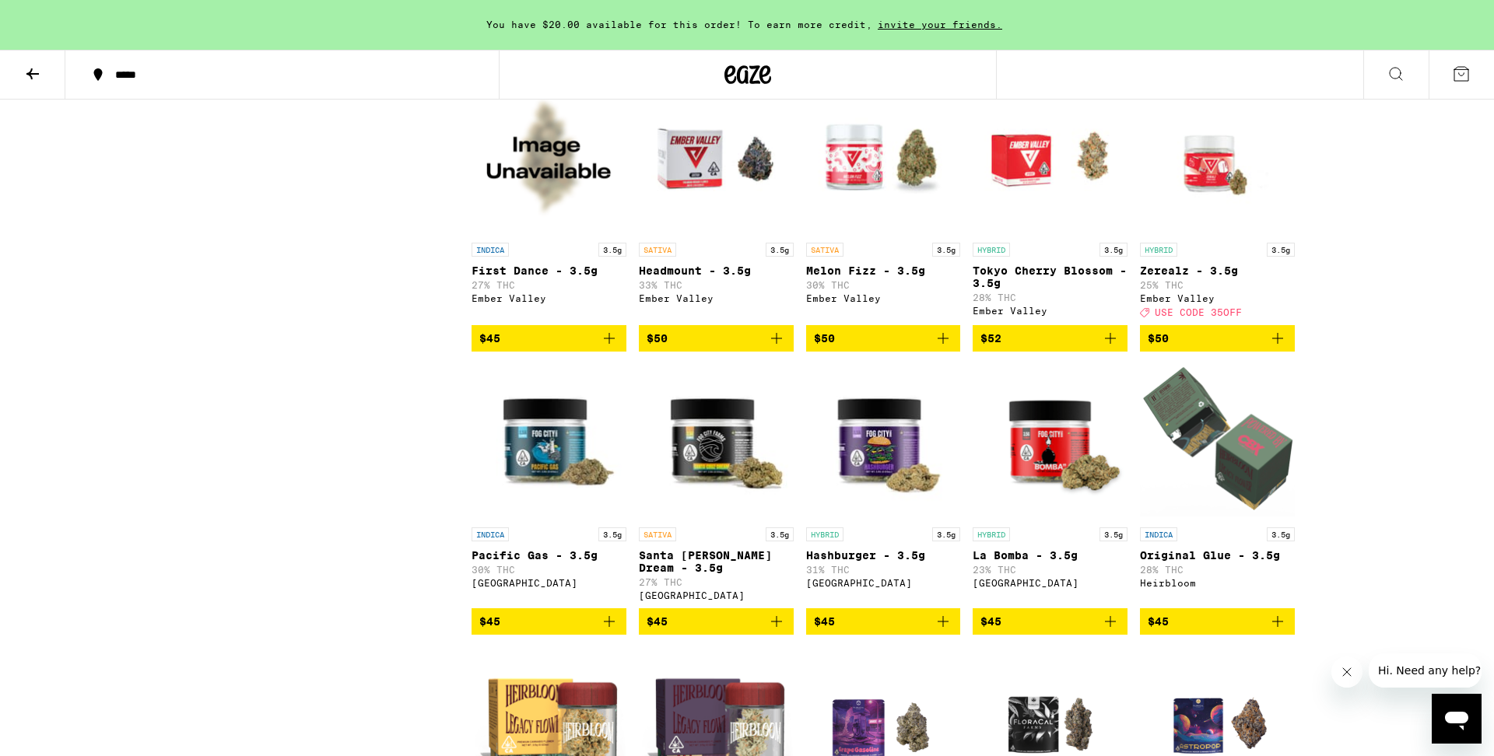
click at [1214, 235] on img "Open page for Zerealz - 3.5g from Ember Valley" at bounding box center [1217, 157] width 155 height 156
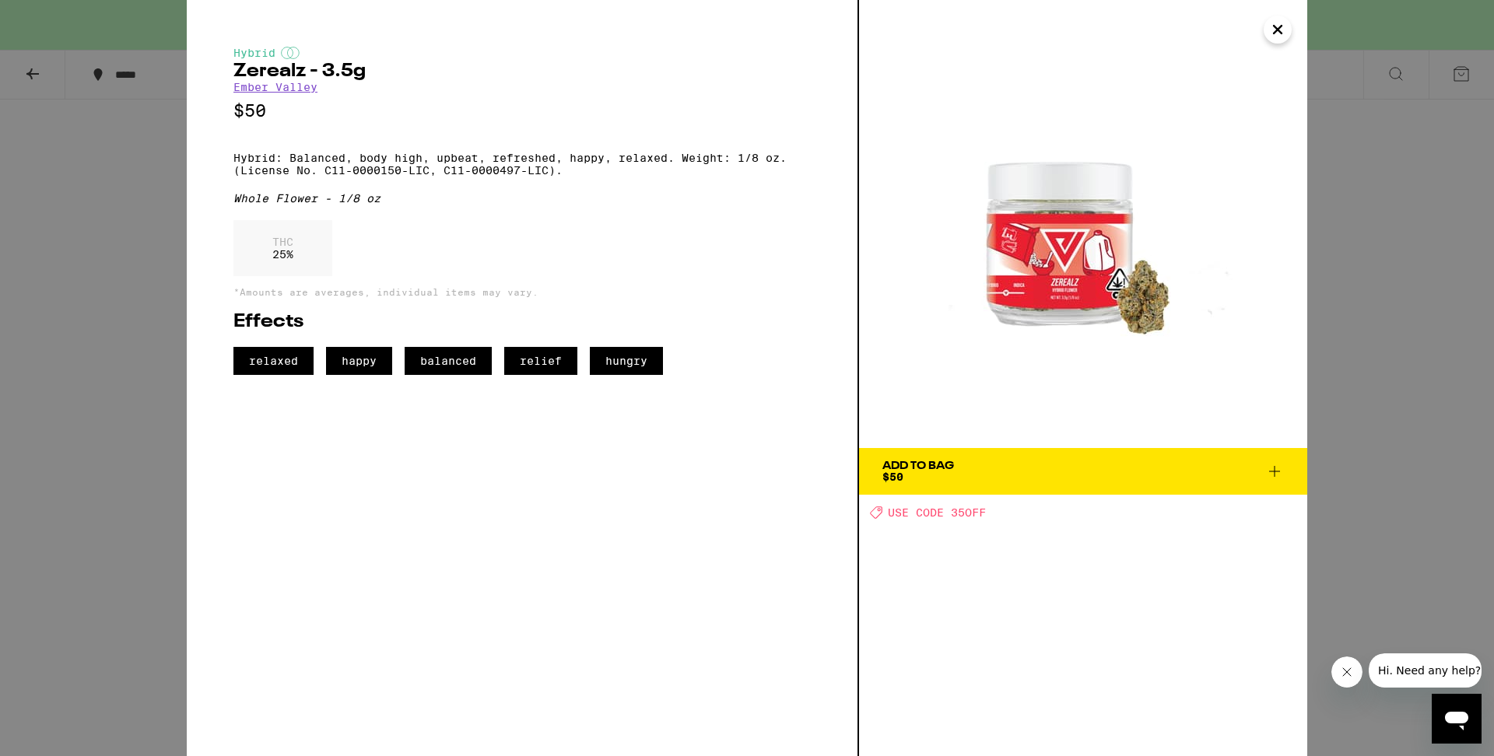
click at [1280, 33] on icon "Close" at bounding box center [1277, 29] width 19 height 23
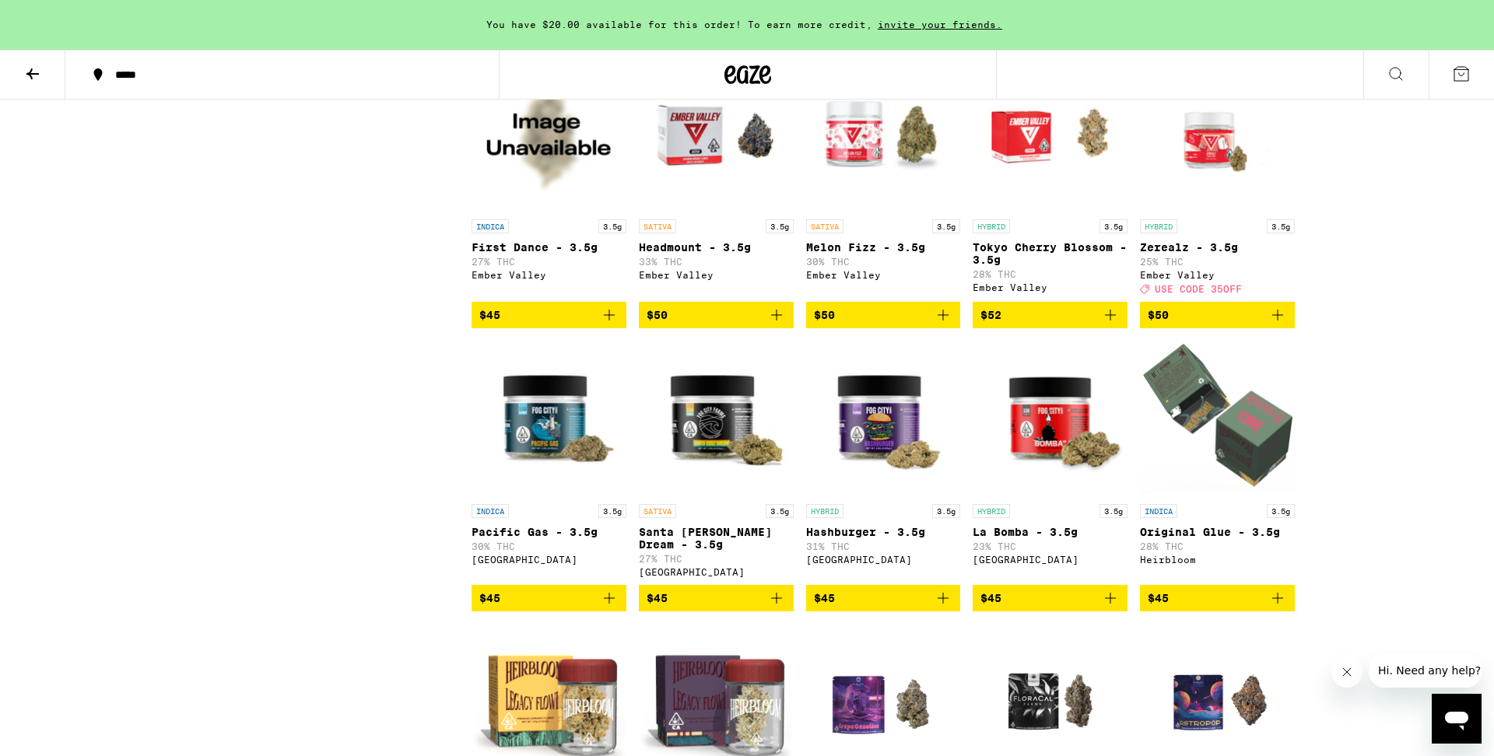
scroll to position [3326, 0]
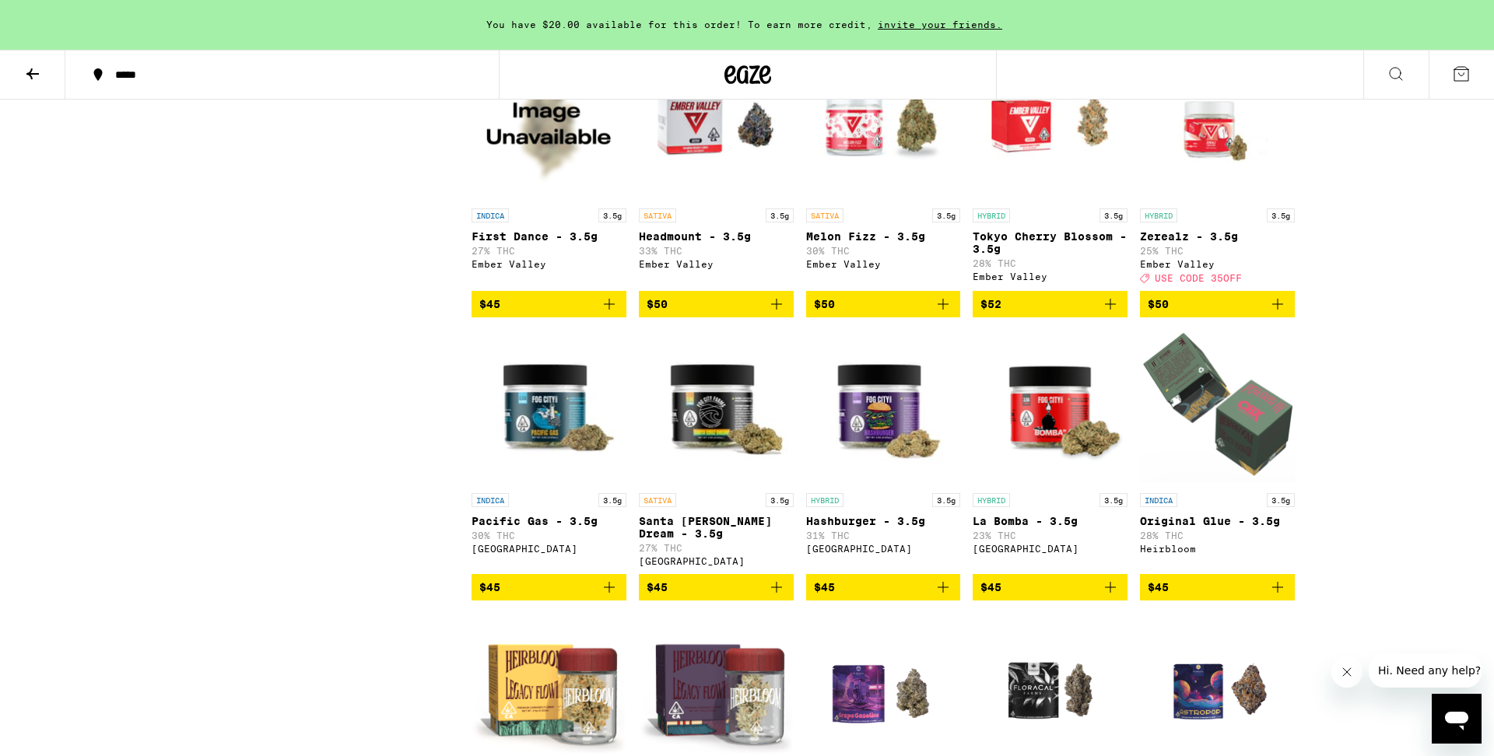
click at [1177, 201] on img "Open page for Zerealz - 3.5g from Ember Valley" at bounding box center [1217, 123] width 155 height 156
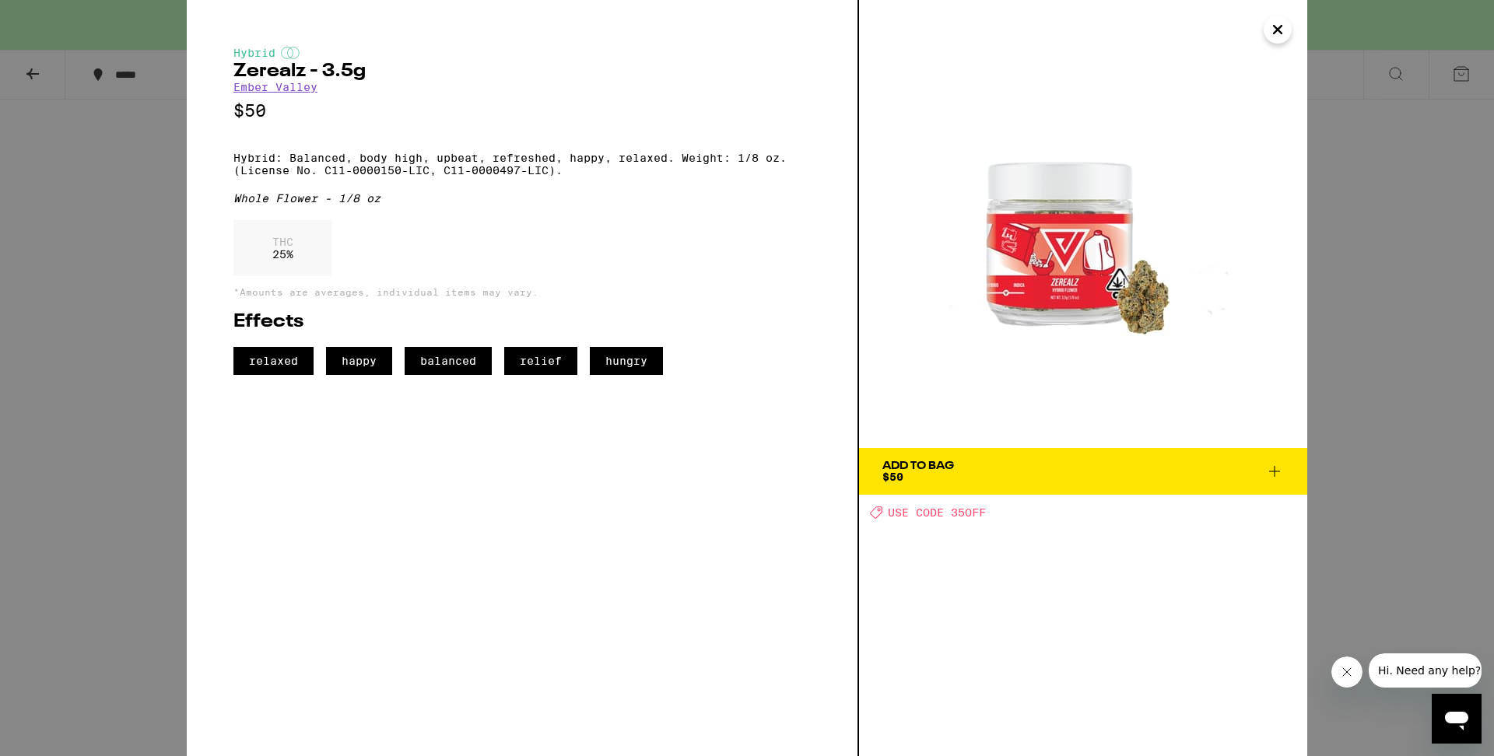
click at [134, 380] on div "Hybrid Zerealz - 3.5g Ember Valley $50 Hybrid: Balanced, body high, upbeat, ref…" at bounding box center [747, 378] width 1494 height 756
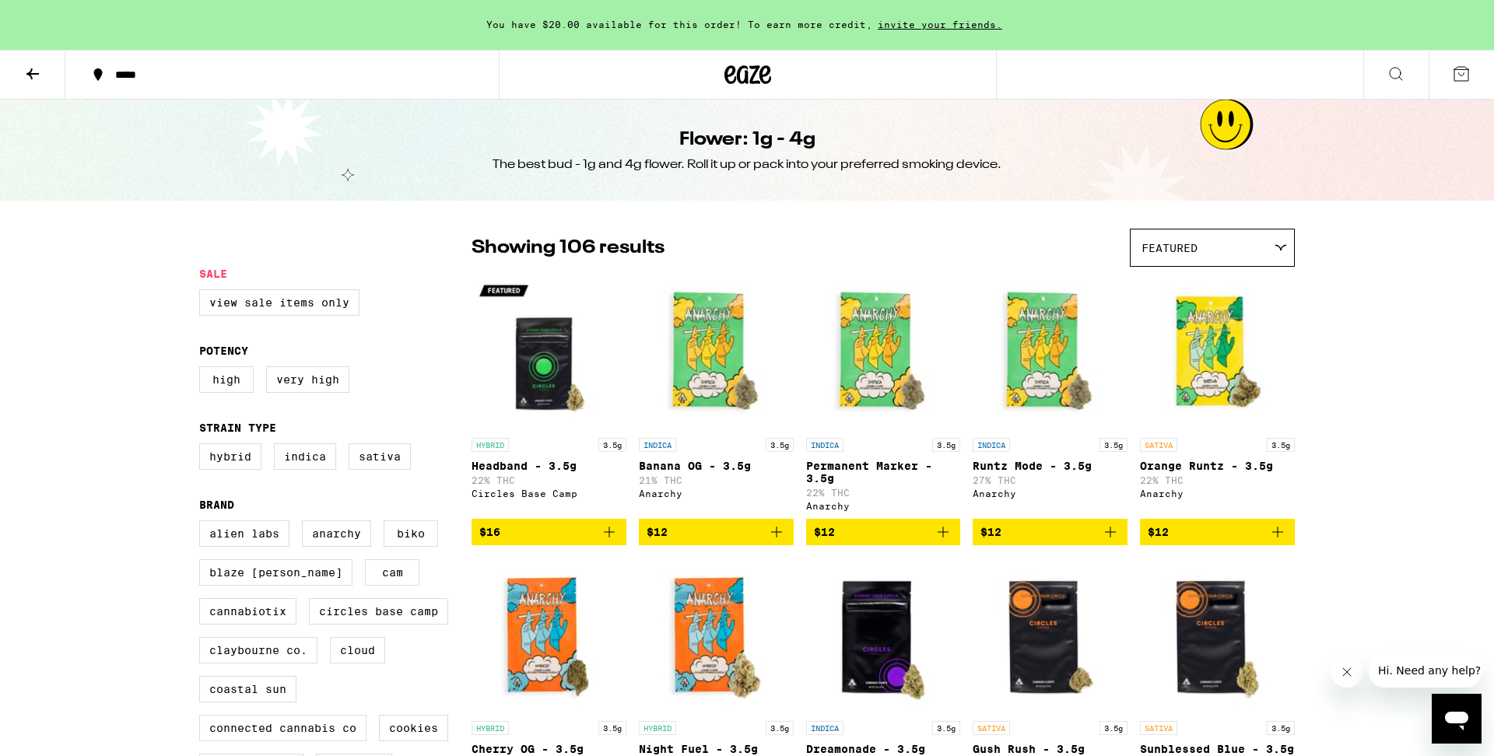
click at [732, 82] on icon at bounding box center [730, 74] width 12 height 19
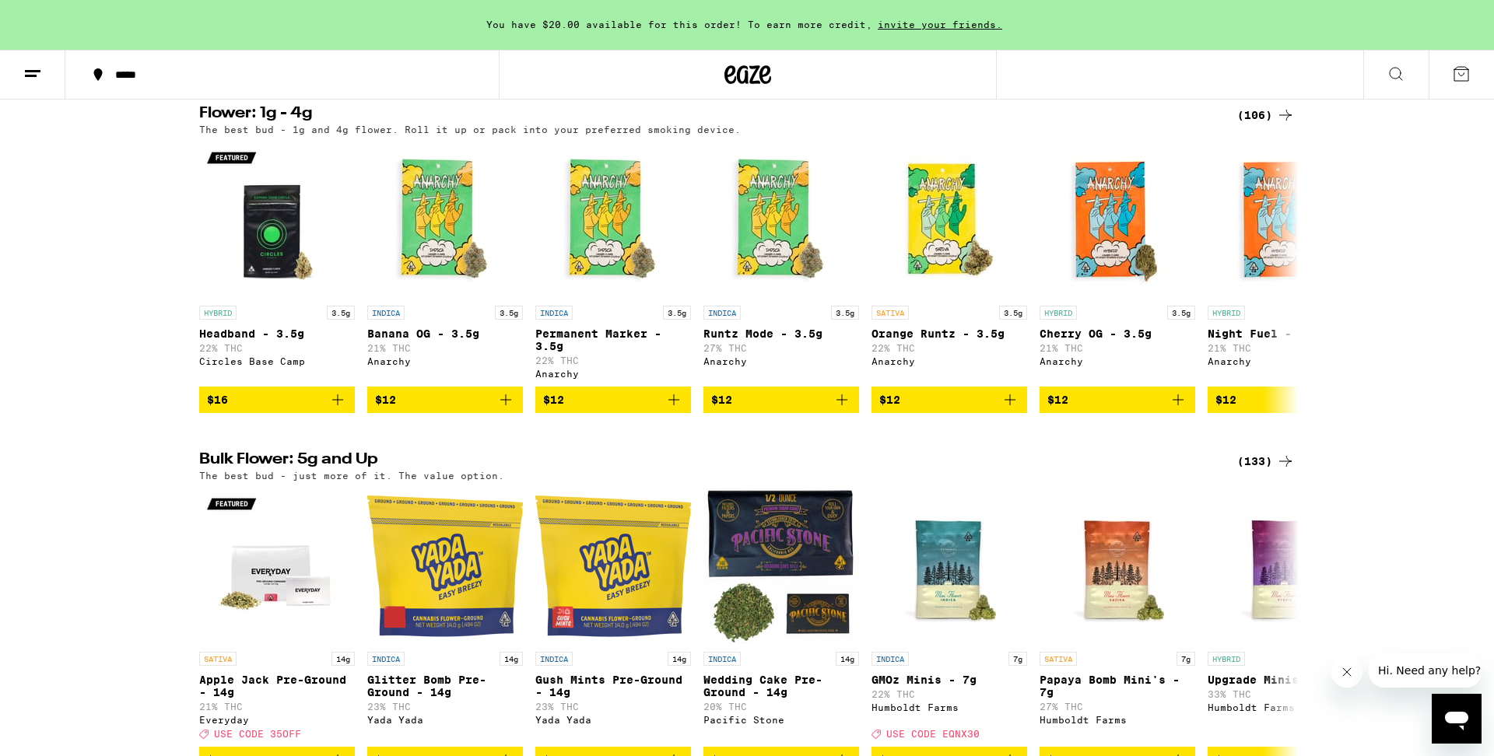
scroll to position [1924, 0]
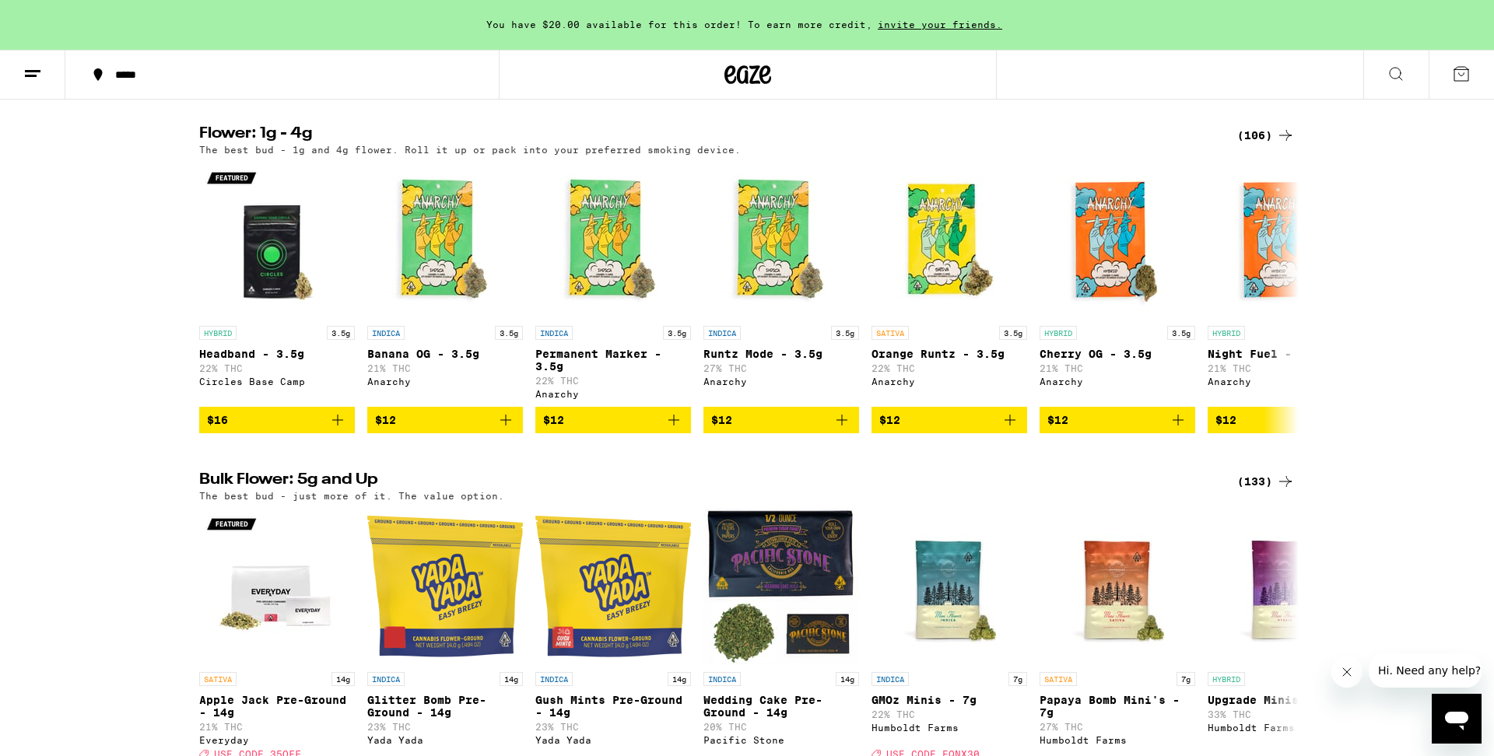
click at [1270, 145] on div "(106)" at bounding box center [1266, 135] width 58 height 19
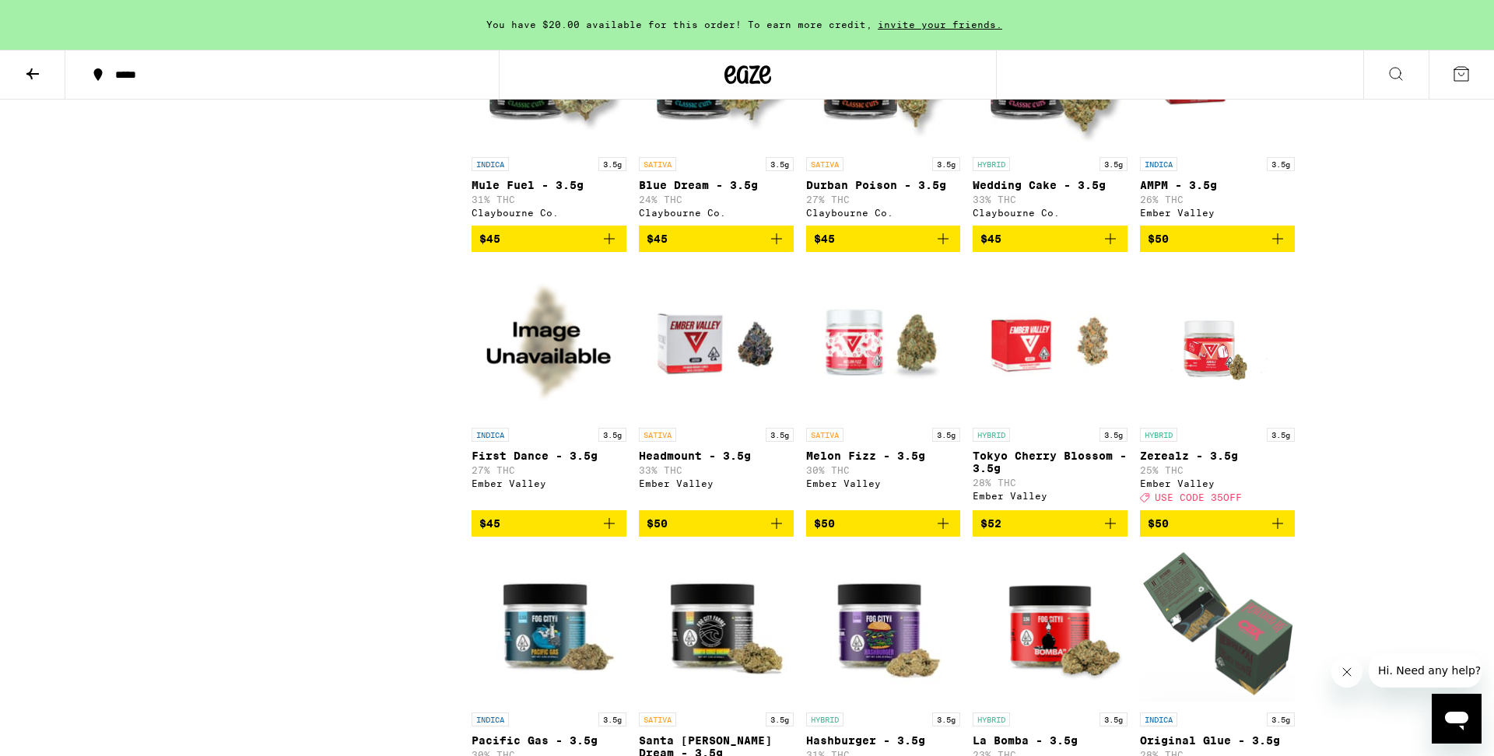
scroll to position [3114, 0]
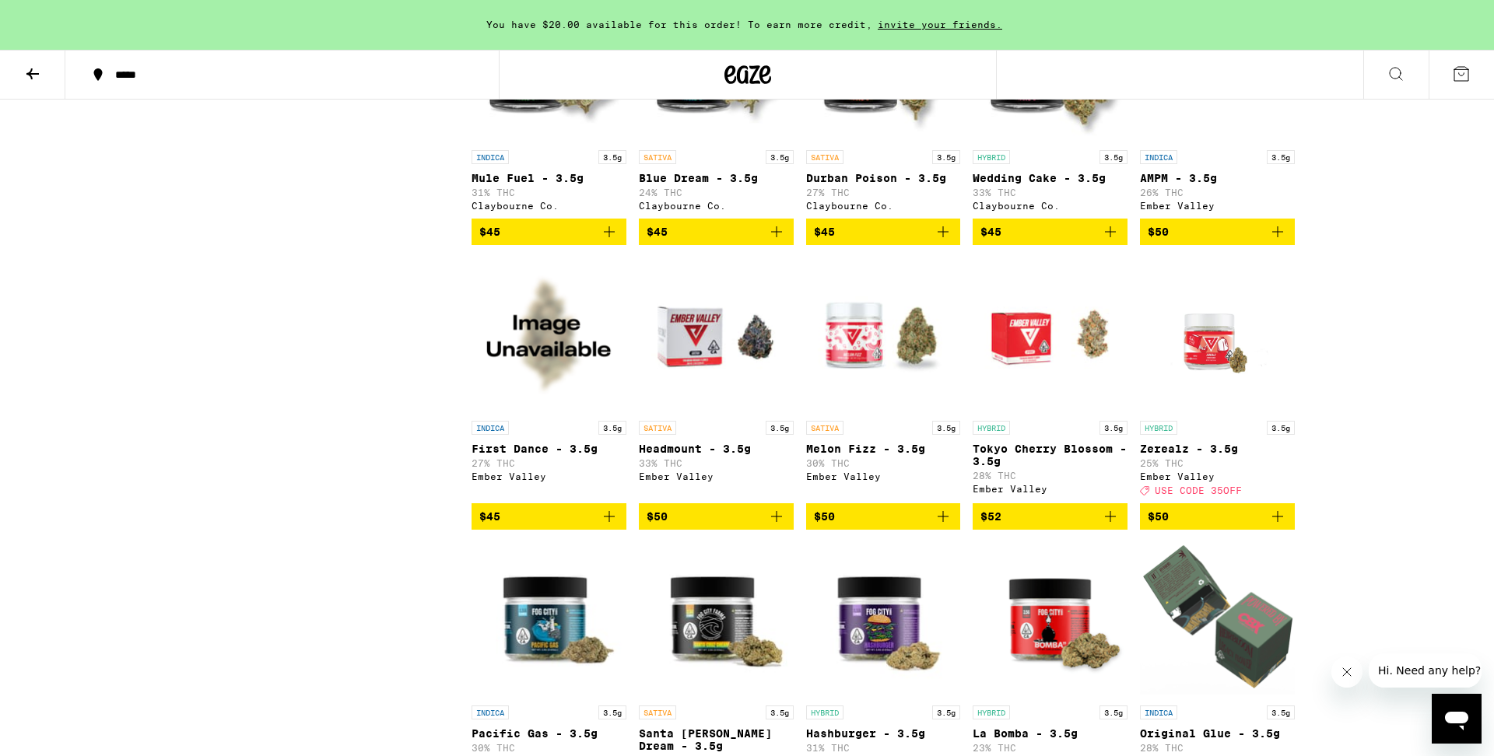
click at [1184, 413] on img "Open page for Zerealz - 3.5g from Ember Valley" at bounding box center [1217, 336] width 155 height 156
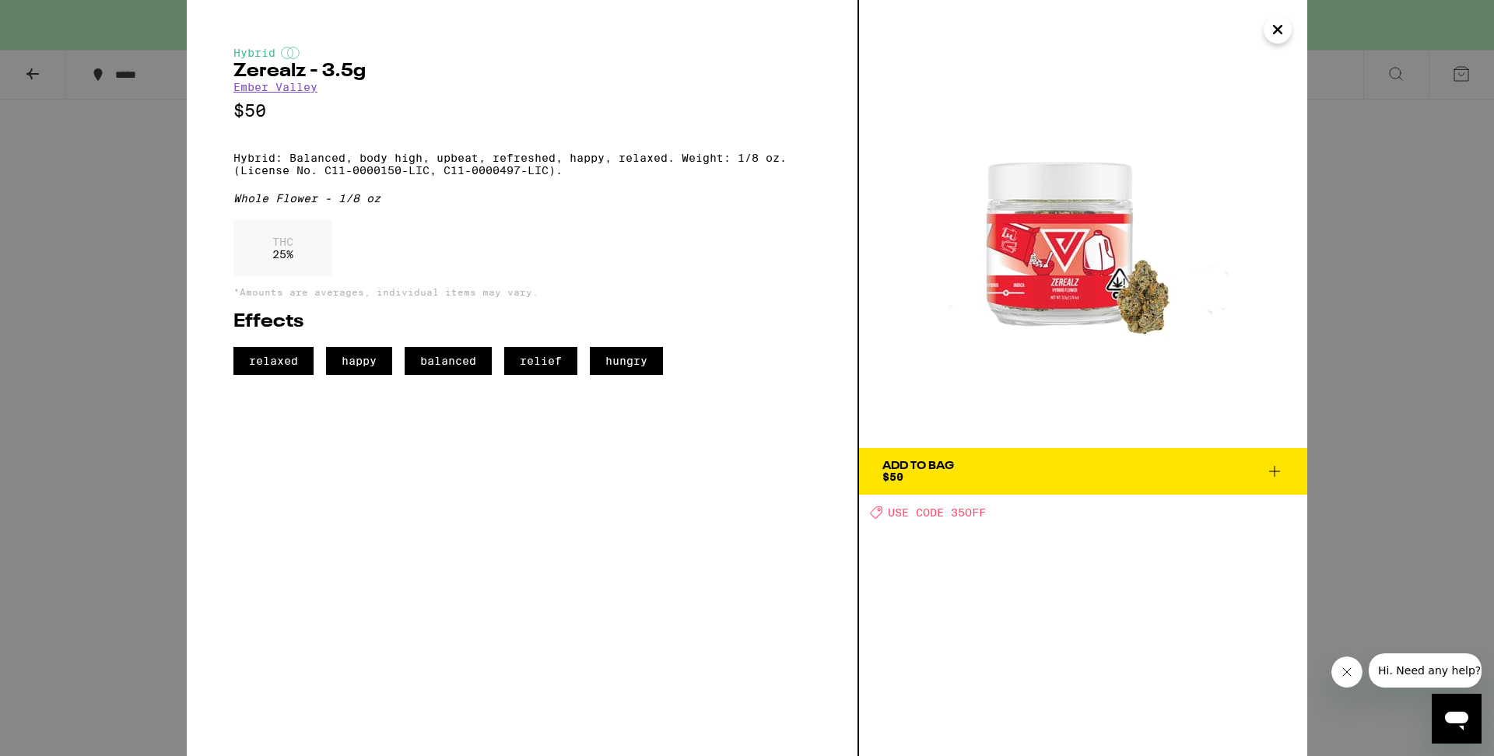
click at [1035, 472] on span "Add To Bag $50" at bounding box center [1083, 472] width 402 height 22
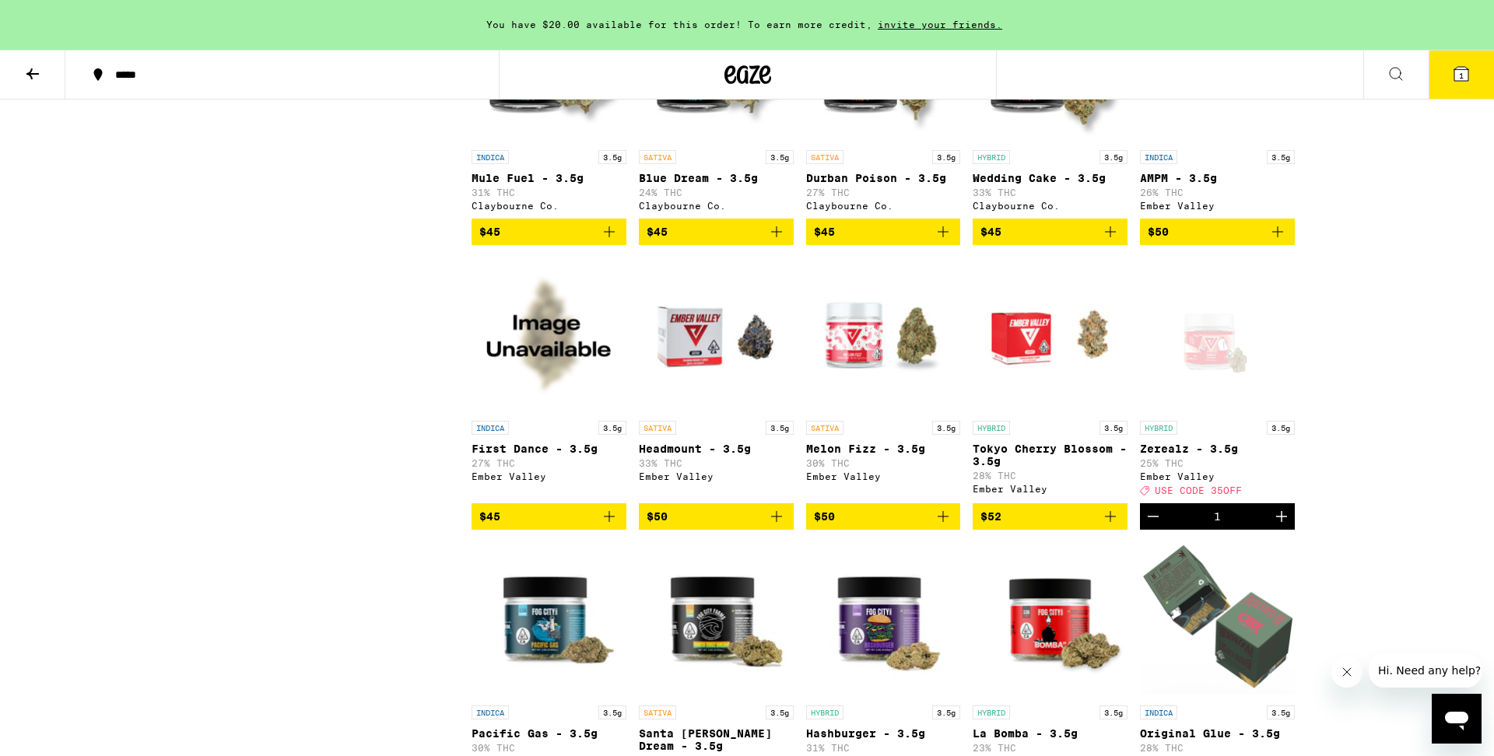
click at [1468, 76] on icon at bounding box center [1461, 74] width 14 height 14
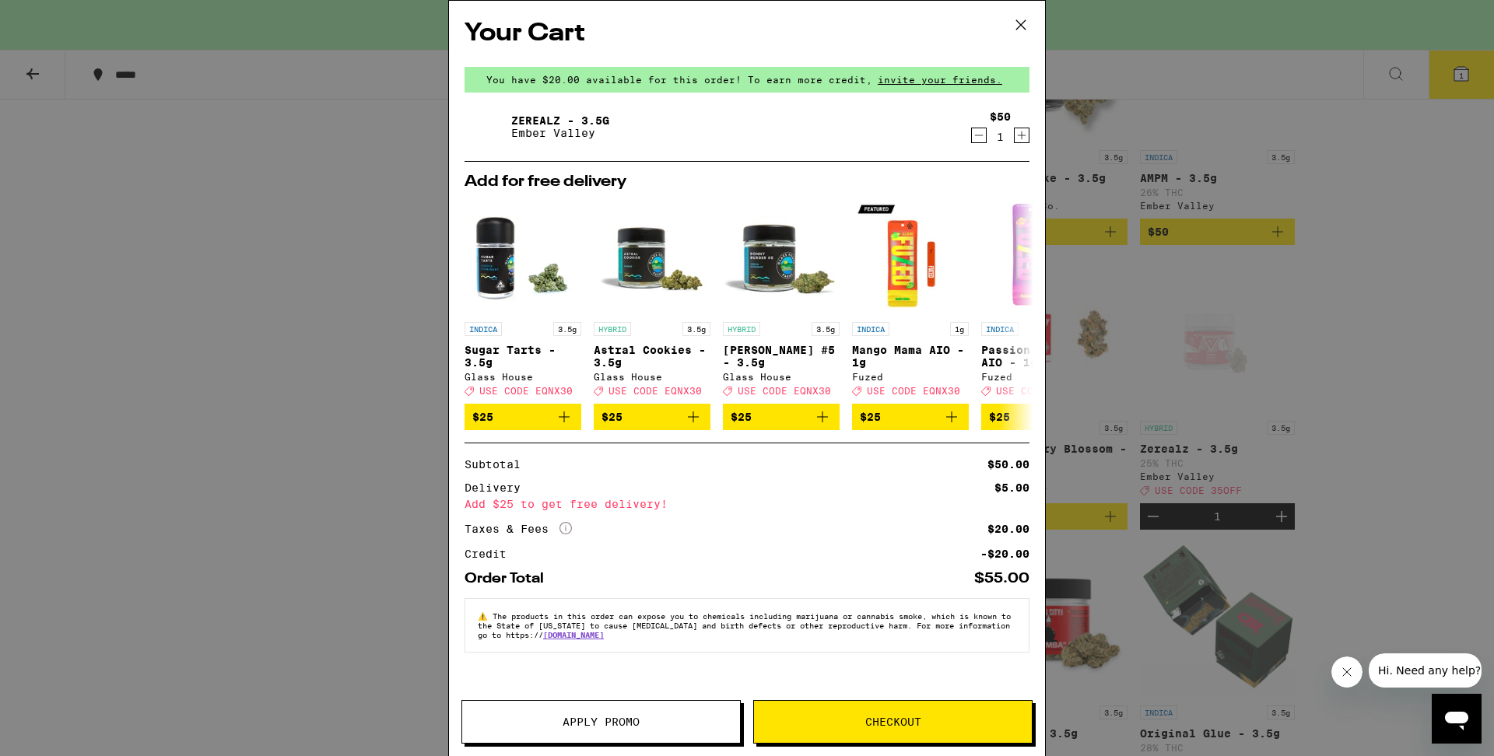
click at [570, 728] on span "Apply Promo" at bounding box center [601, 722] width 77 height 11
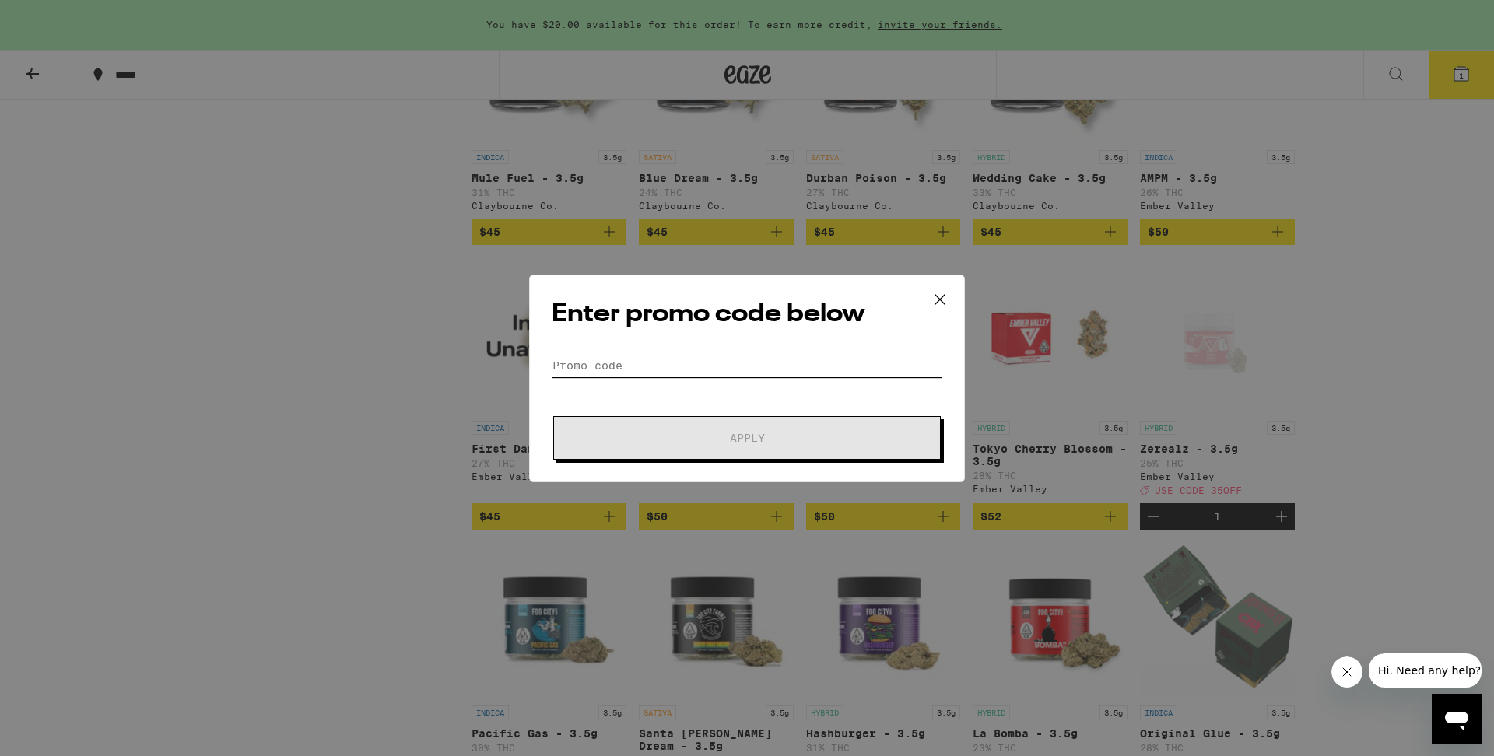
click at [633, 360] on input "Promo Code" at bounding box center [747, 365] width 391 height 23
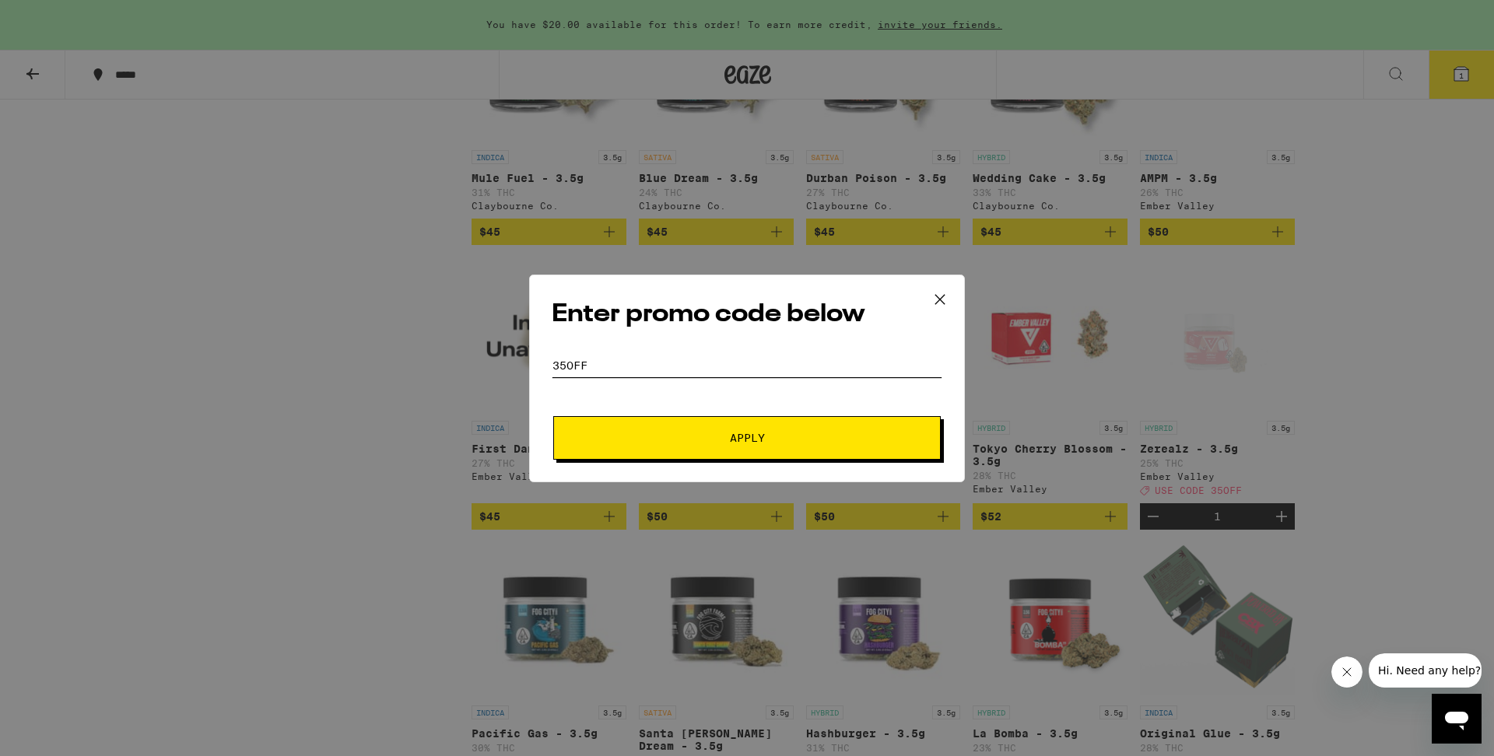
type input "35OFF"
click at [630, 444] on button "Apply" at bounding box center [747, 438] width 388 height 44
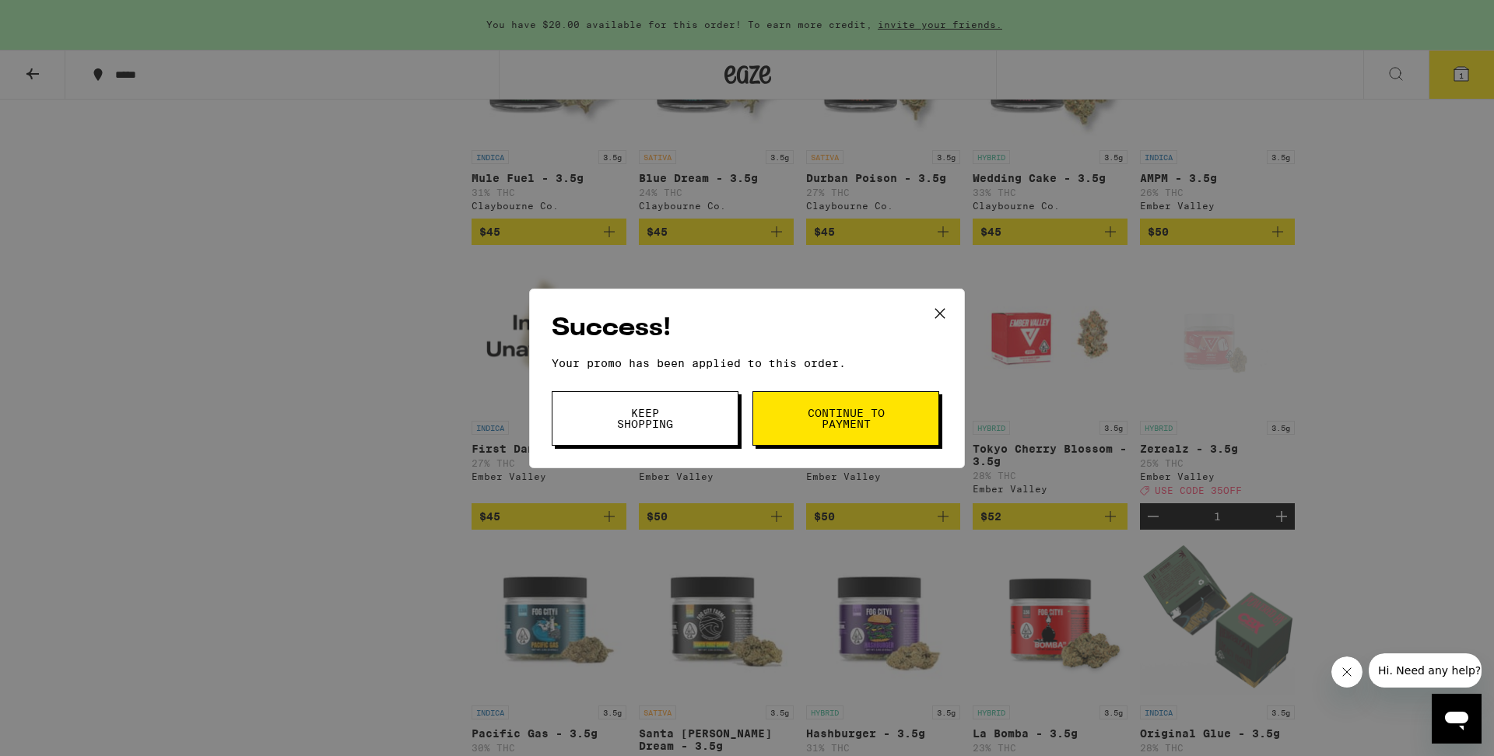
click at [689, 426] on button "Keep Shopping" at bounding box center [645, 418] width 187 height 54
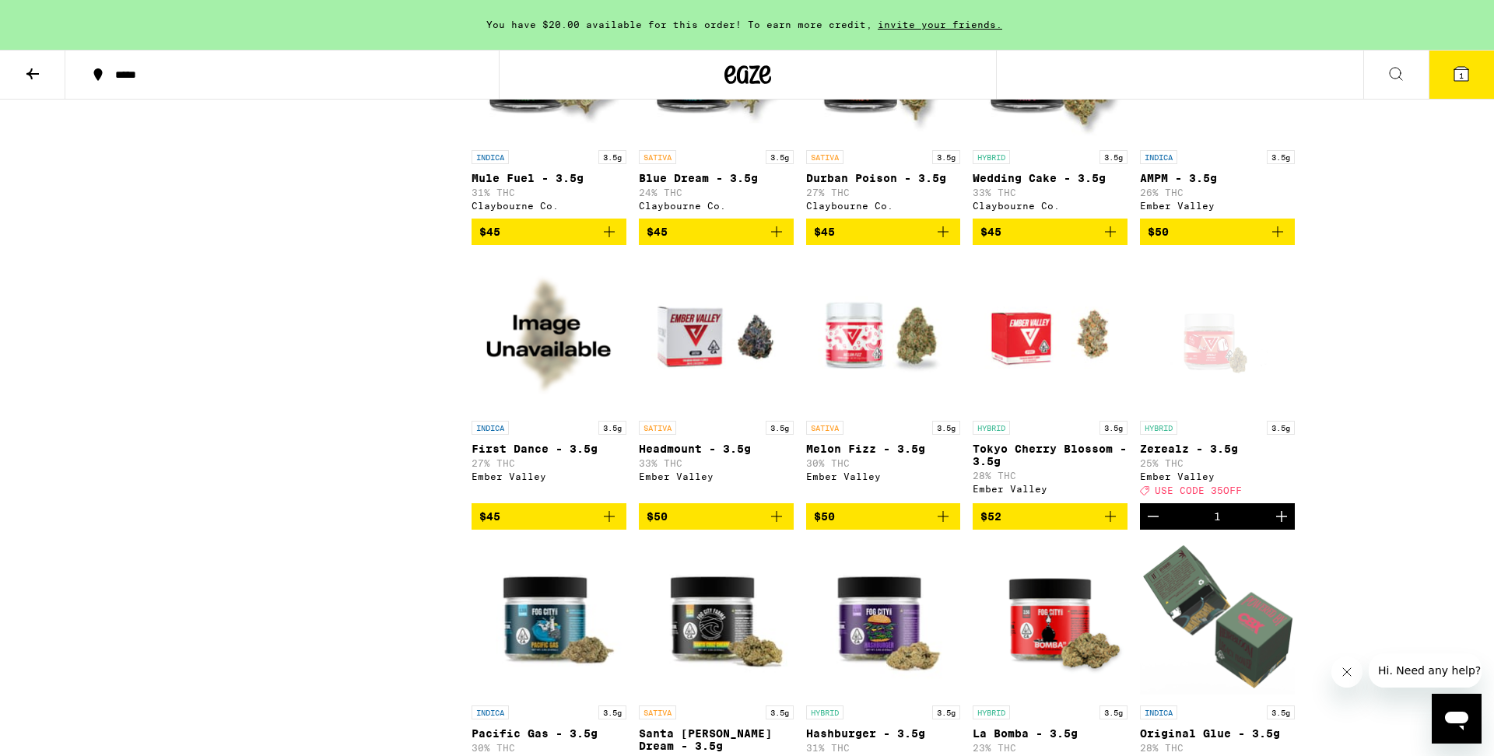
click at [1468, 81] on icon at bounding box center [1461, 74] width 19 height 19
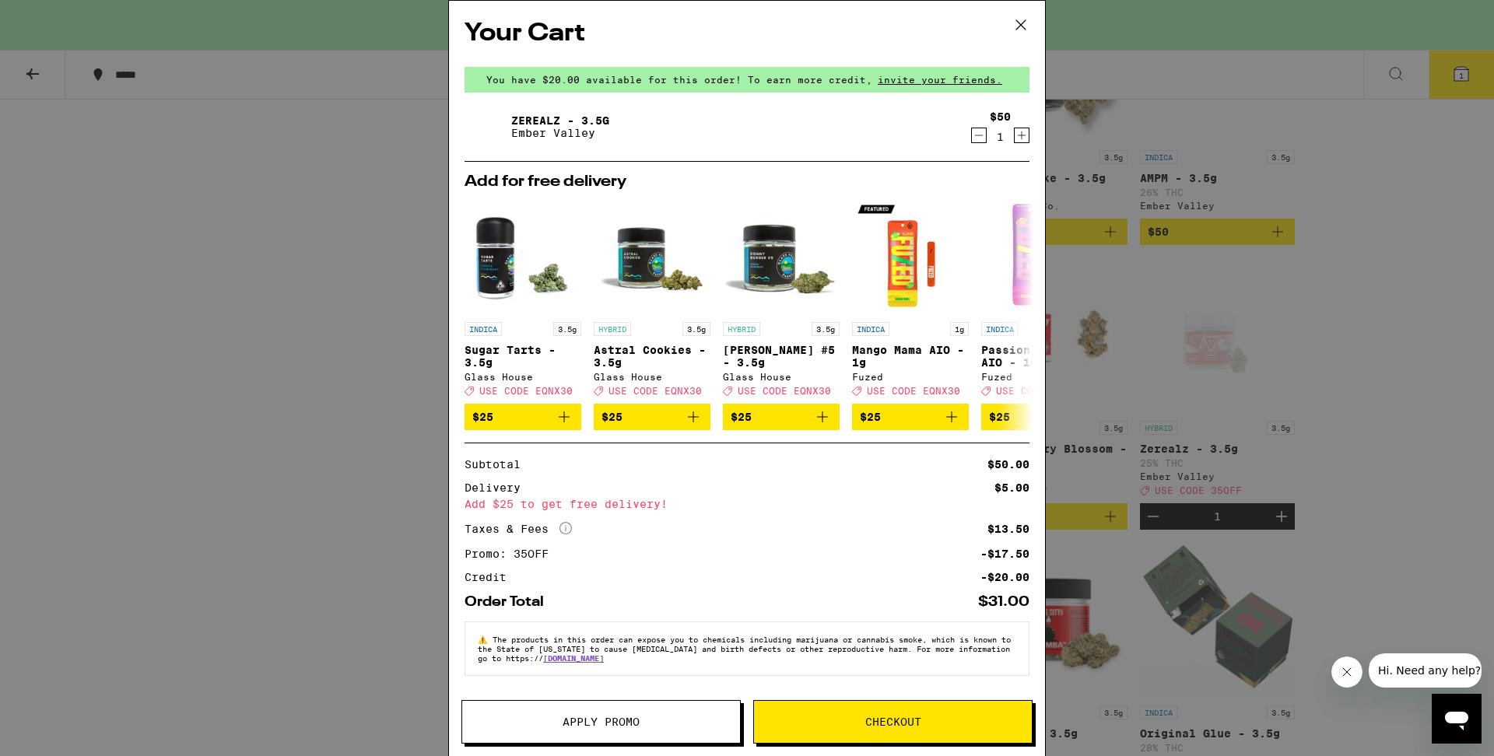
click at [1017, 23] on icon at bounding box center [1020, 24] width 23 height 23
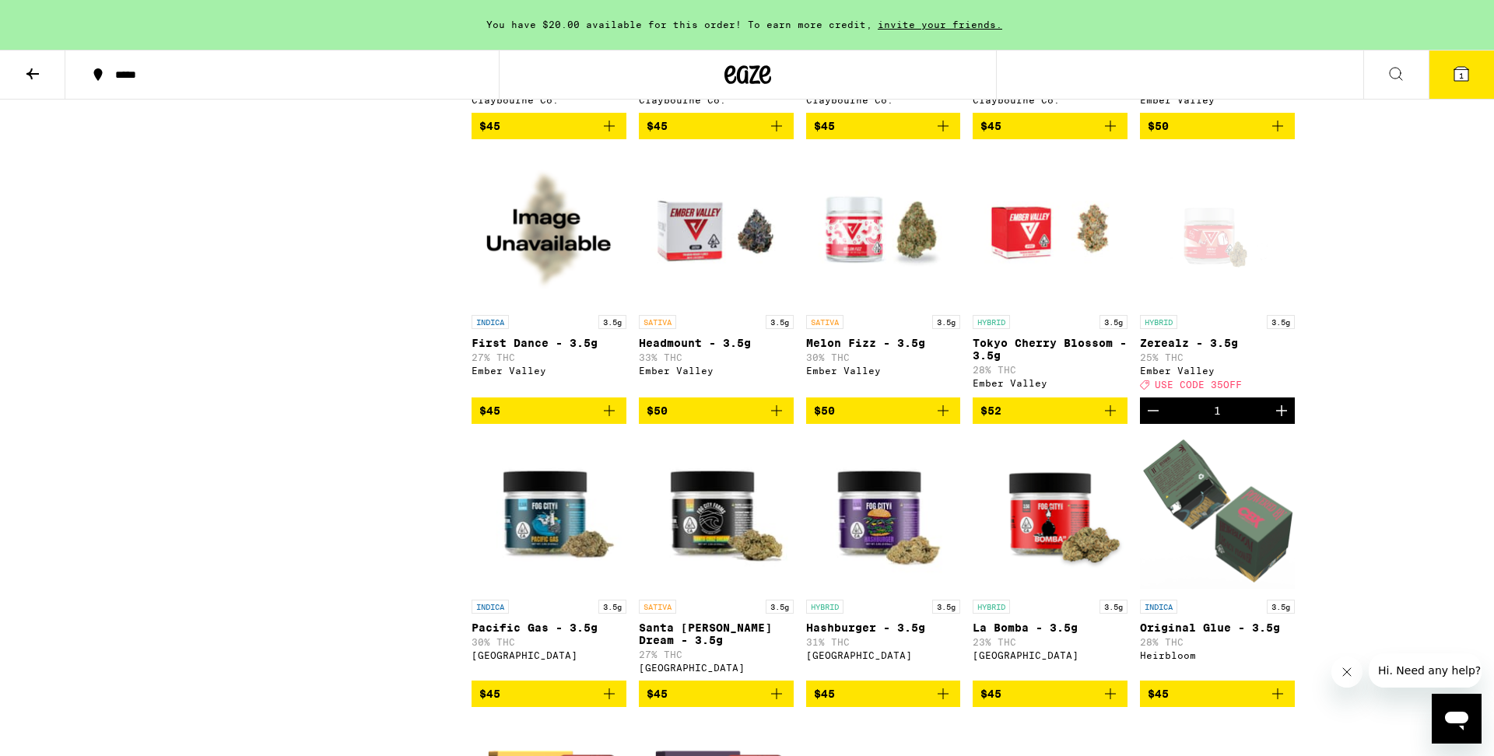
scroll to position [3217, 0]
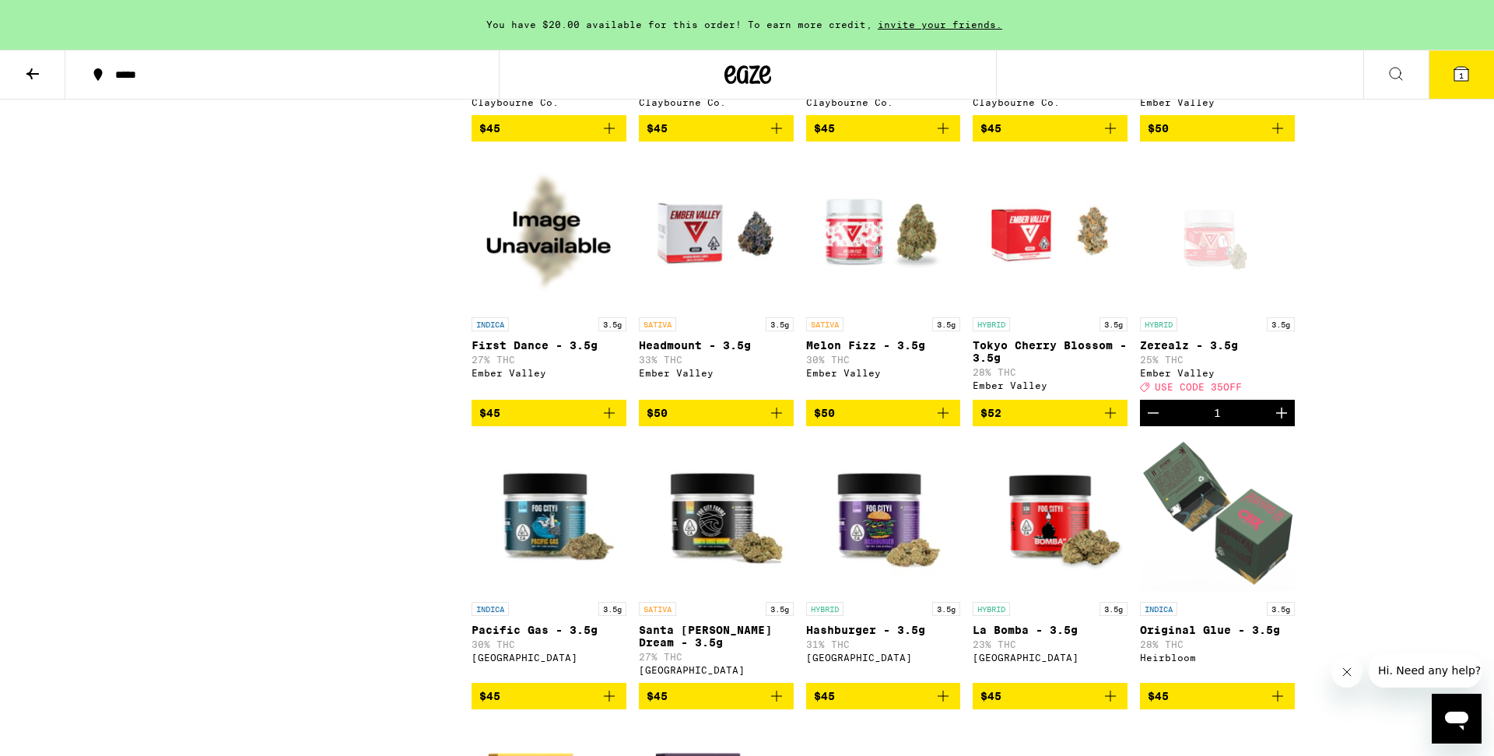
click at [1184, 310] on div "Open page for Zerealz - 3.5g from Ember Valley" at bounding box center [1217, 232] width 155 height 156
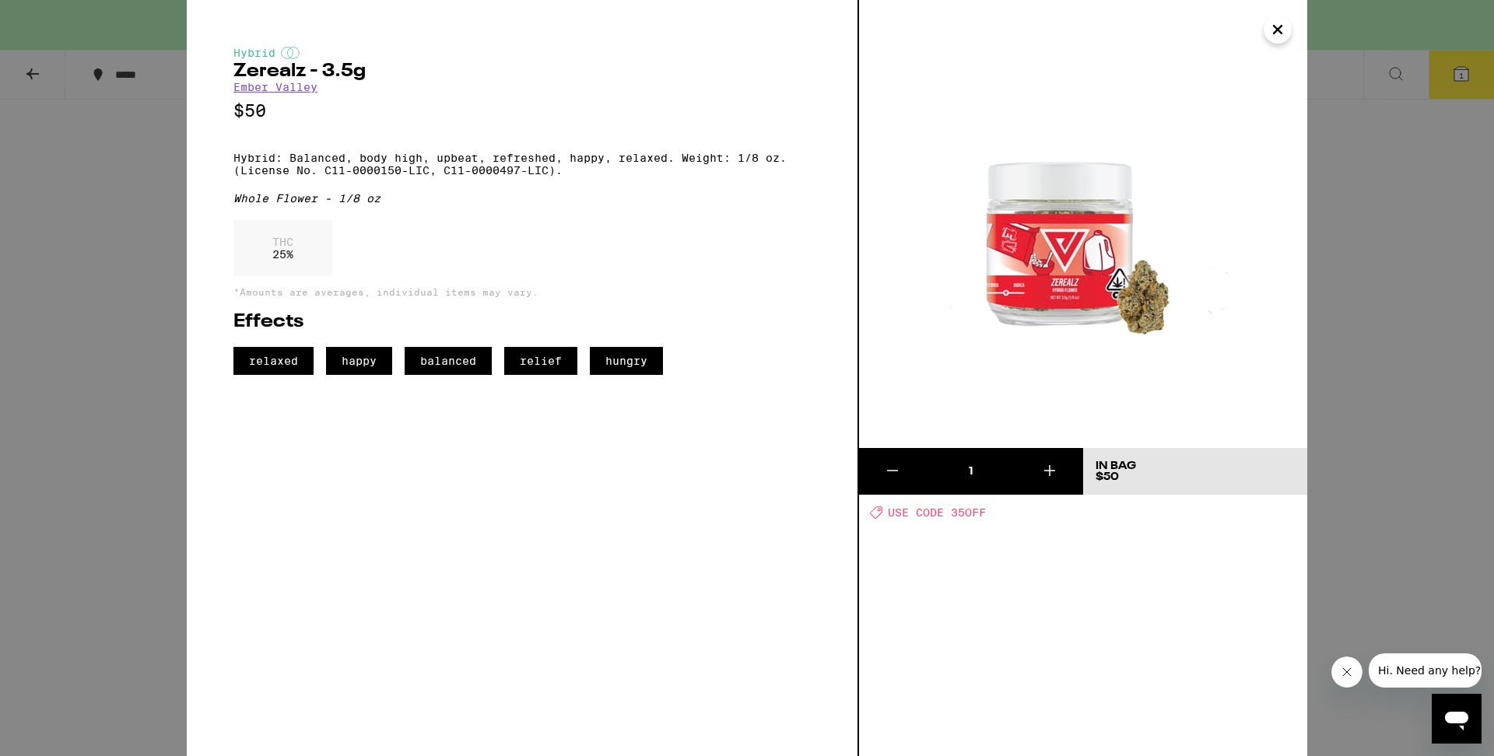
click at [1278, 34] on icon "Close" at bounding box center [1277, 29] width 19 height 23
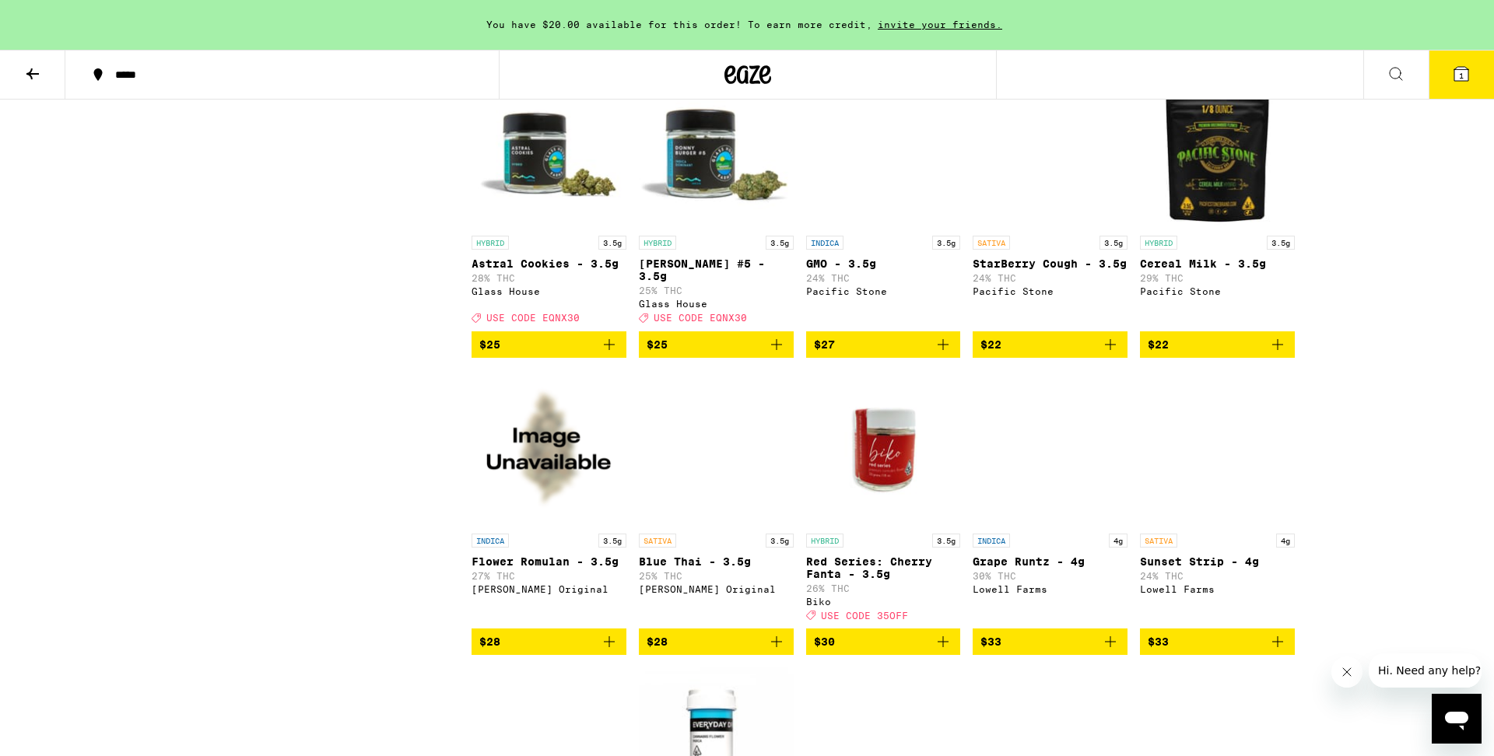
scroll to position [1597, 0]
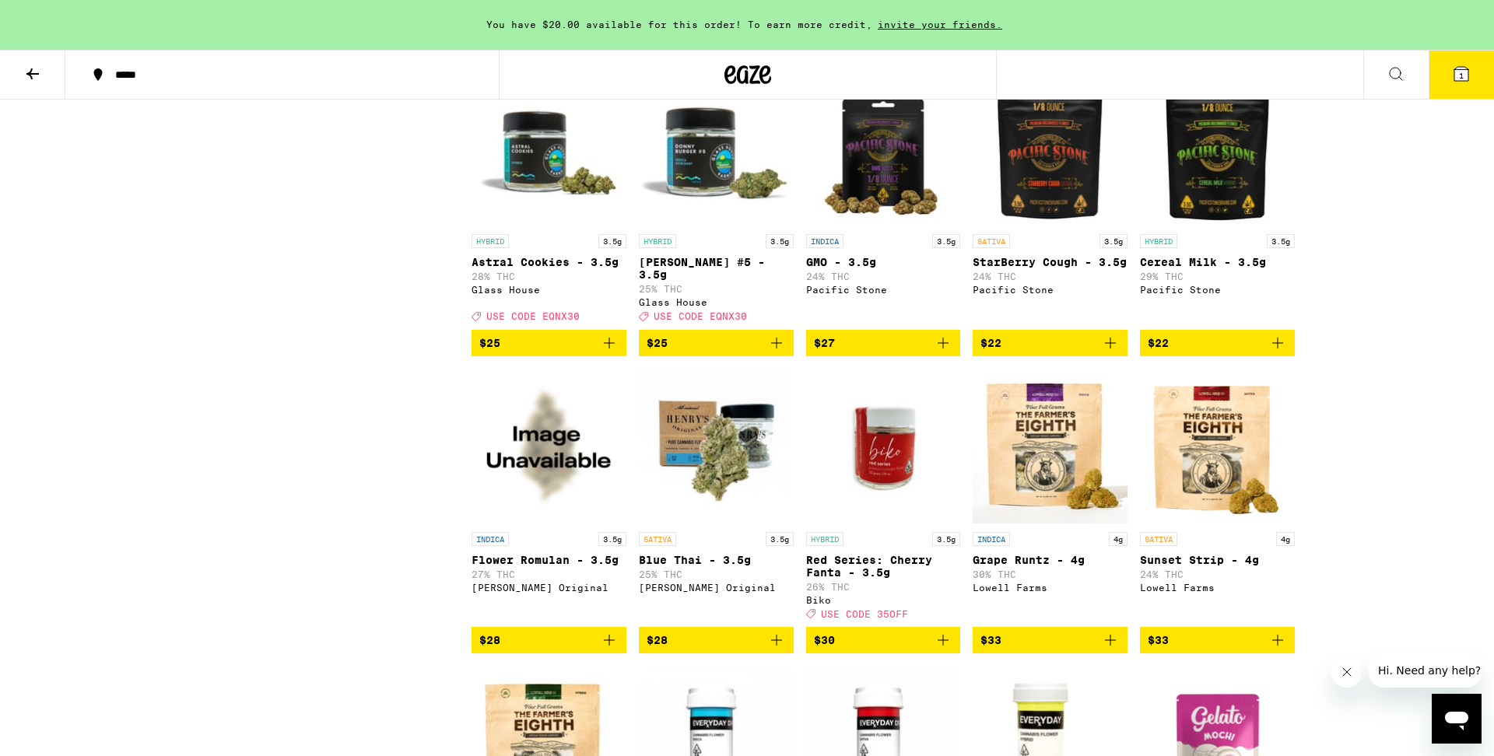
click at [1453, 86] on button "1" at bounding box center [1461, 75] width 65 height 48
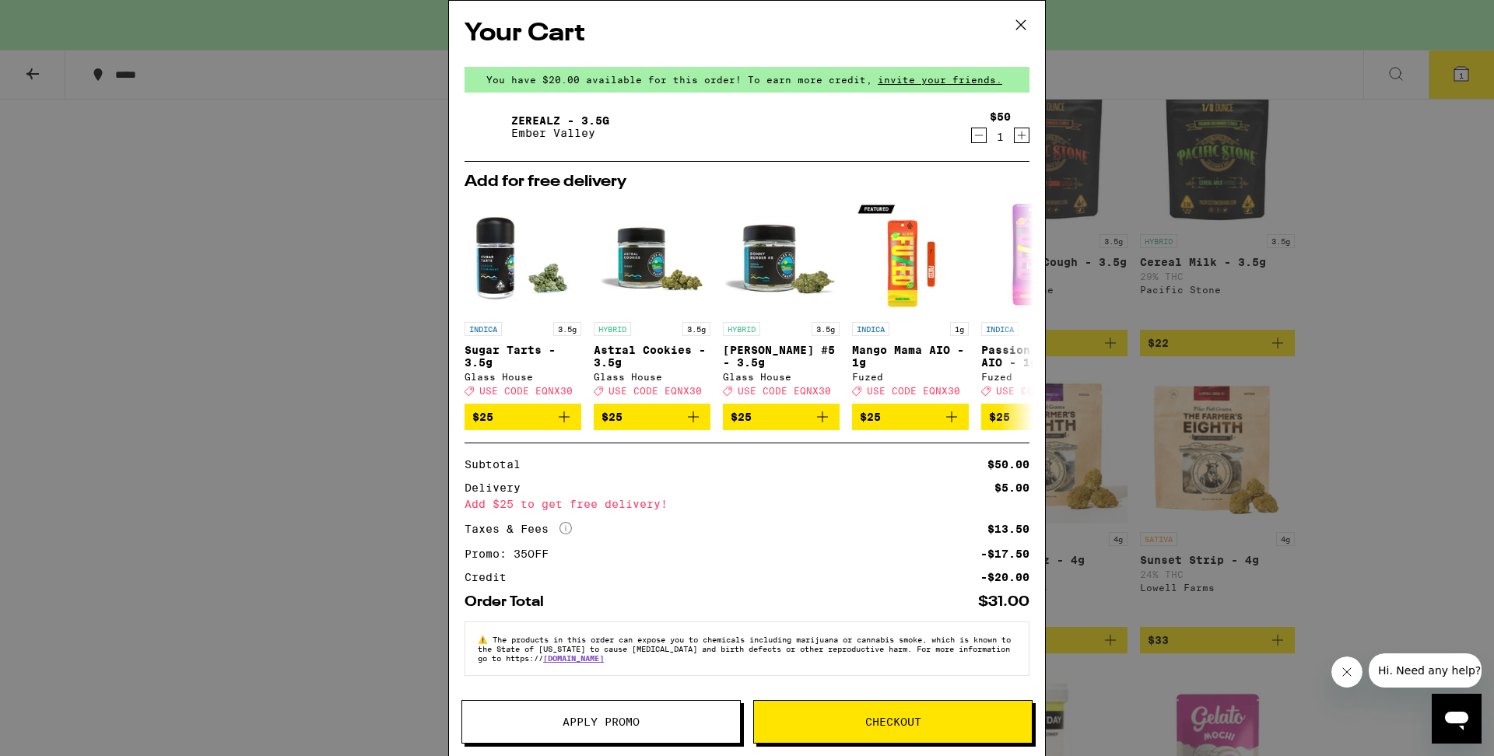
click at [935, 721] on span "Checkout" at bounding box center [893, 722] width 278 height 11
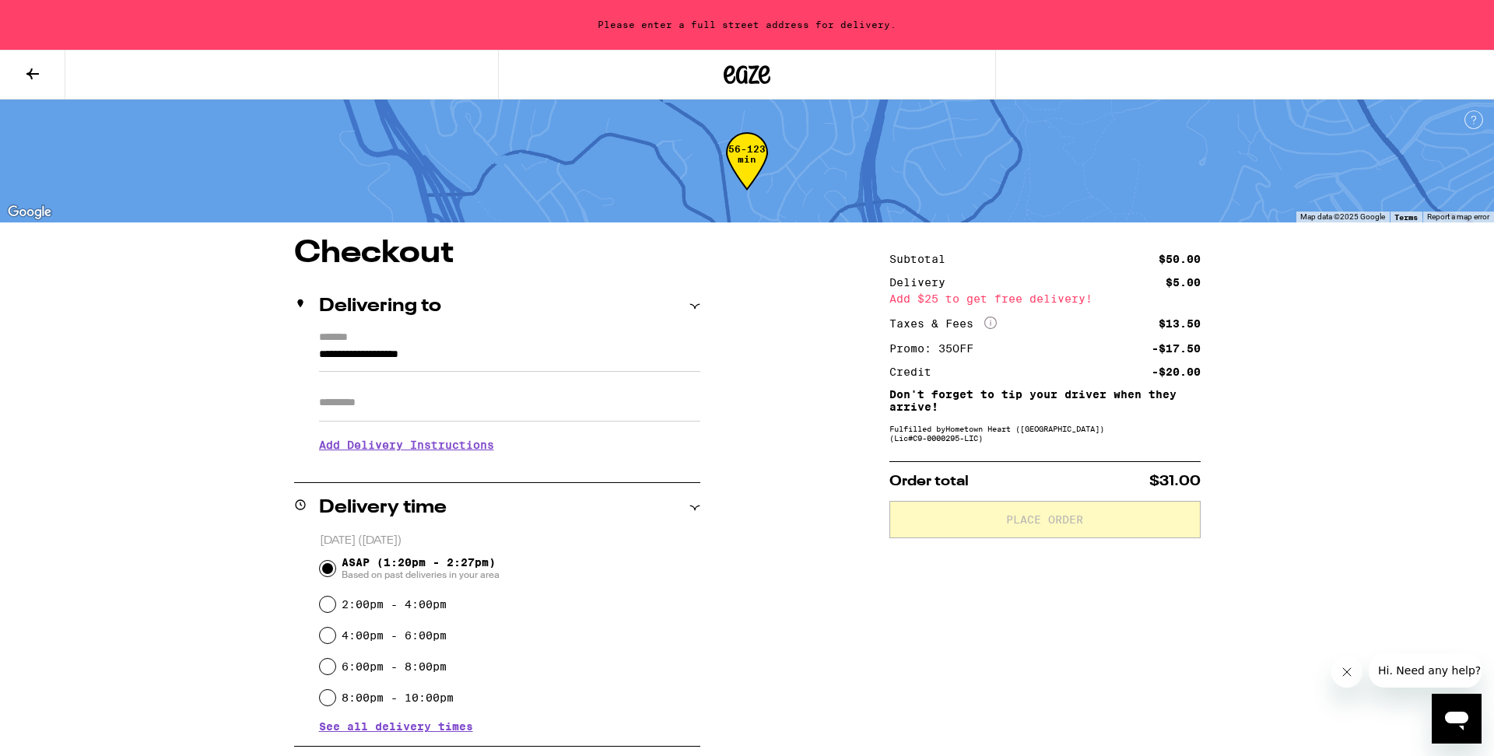
click at [581, 353] on input "**********" at bounding box center [509, 359] width 381 height 26
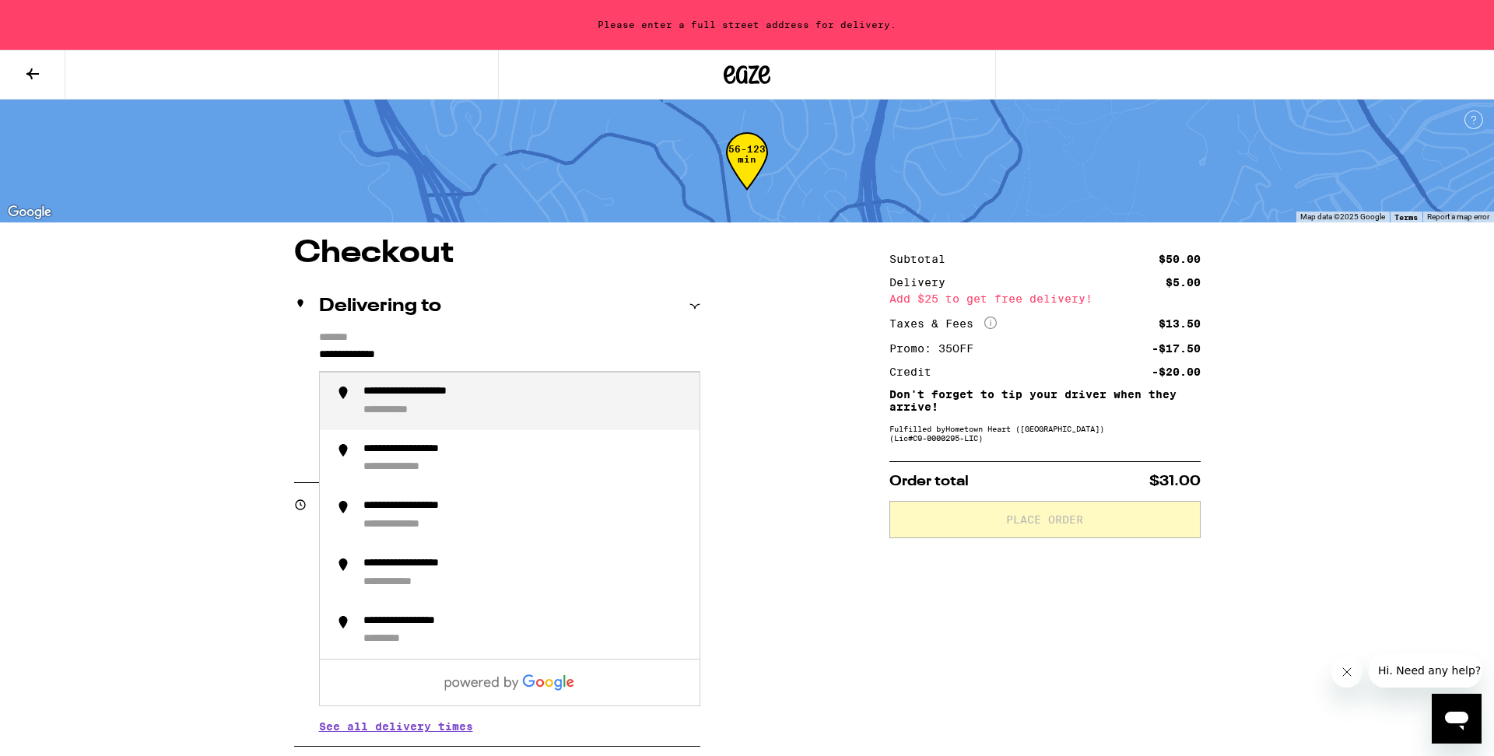
click at [514, 404] on div "**********" at bounding box center [525, 401] width 324 height 33
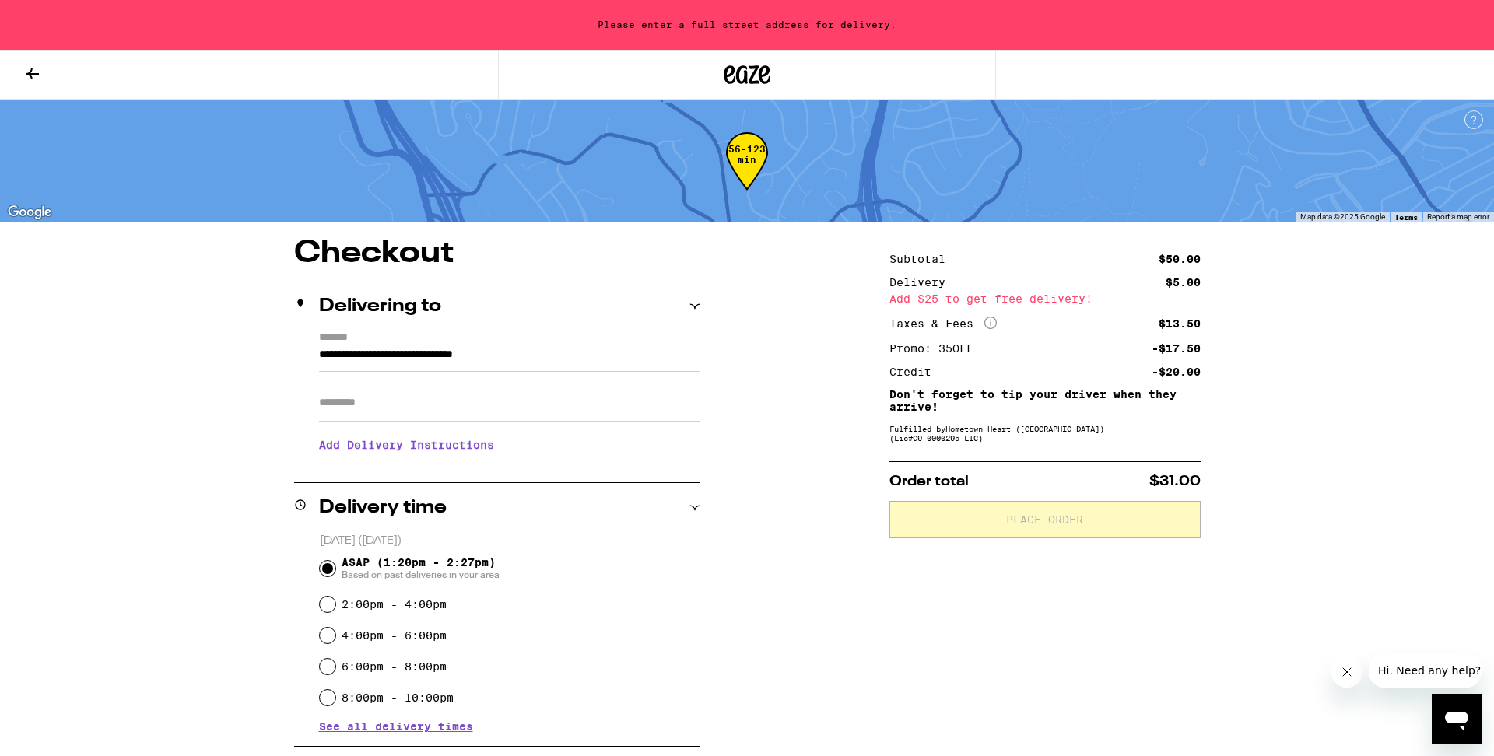
click at [473, 405] on input "Apt/Suite" at bounding box center [509, 402] width 381 height 37
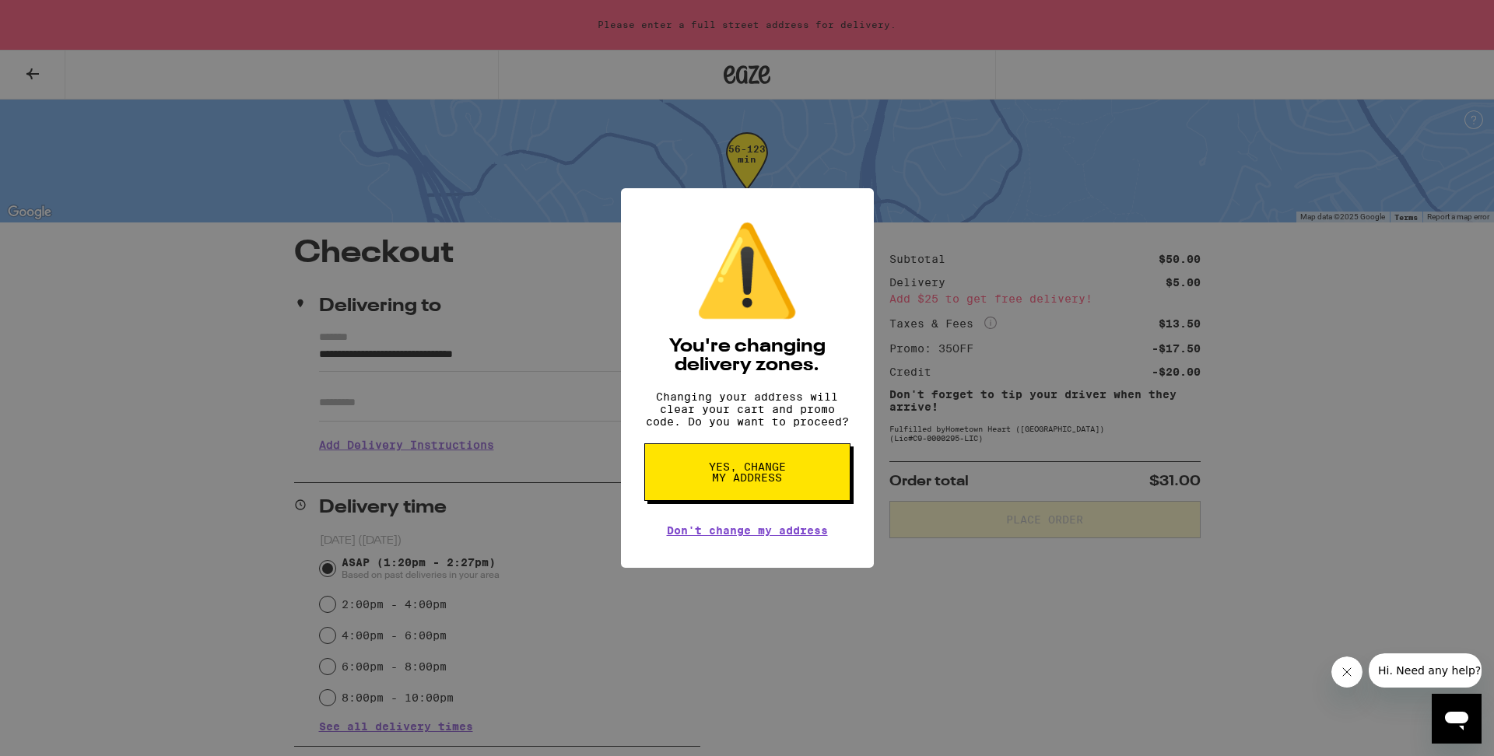
click at [718, 478] on span "Yes, change my address" at bounding box center [747, 472] width 80 height 22
type input "**********"
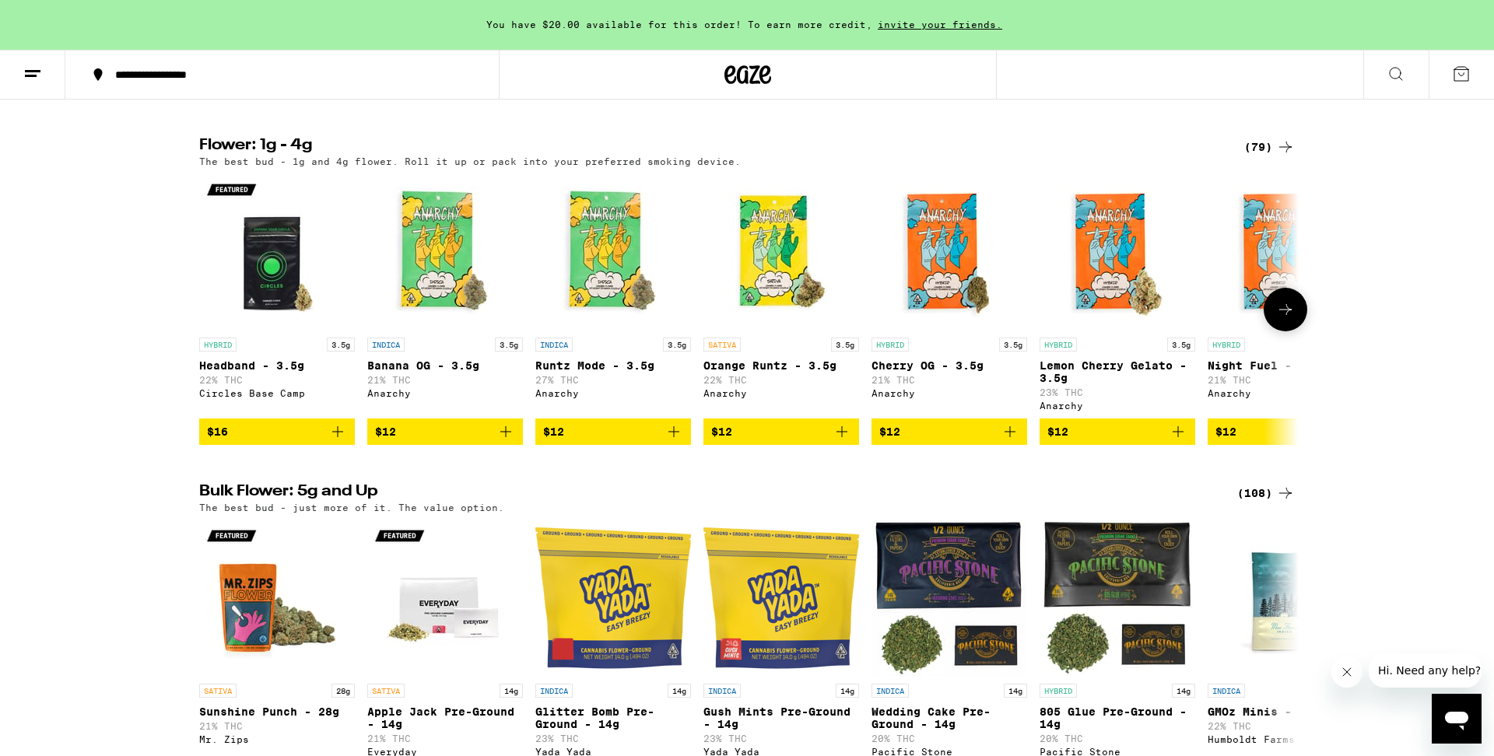
scroll to position [1525, 0]
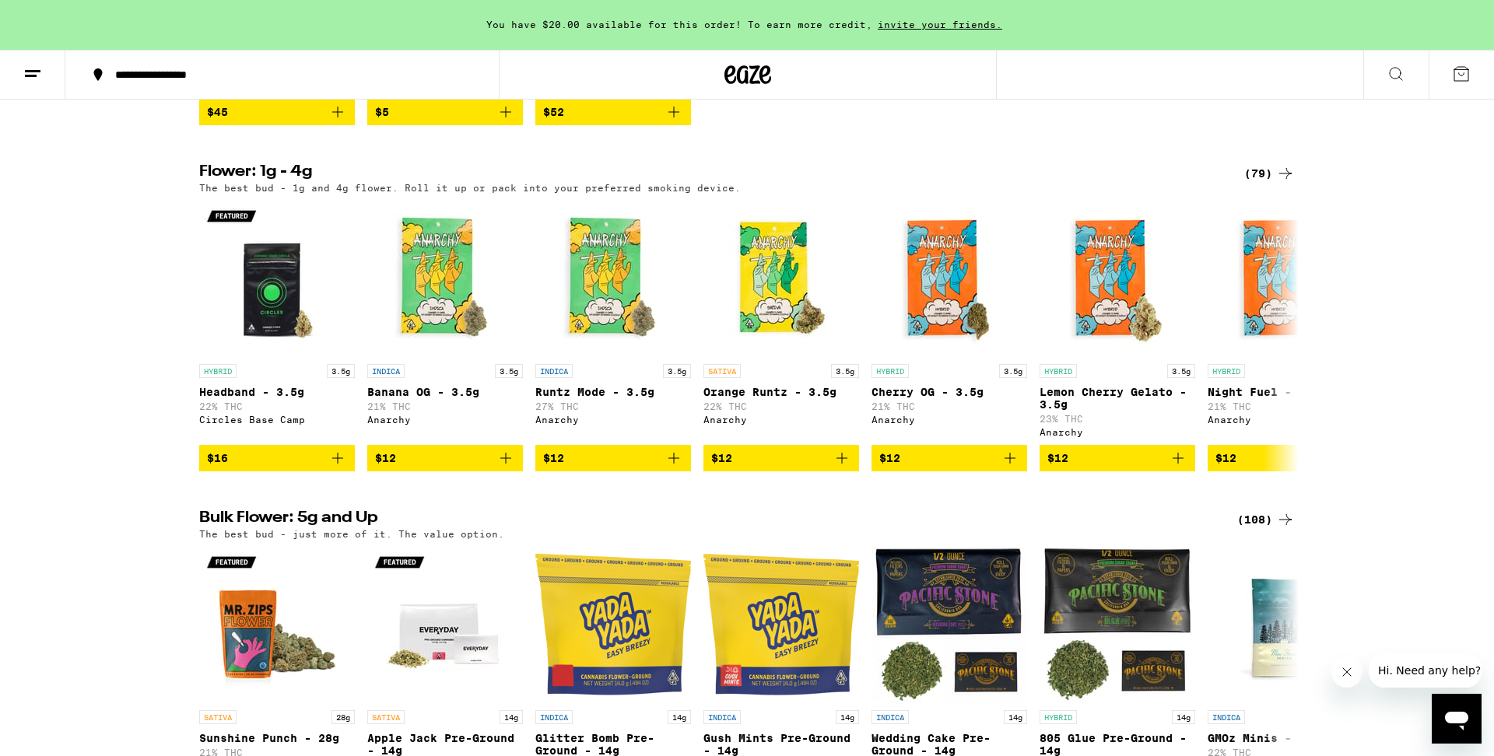
click at [1256, 183] on div "(79)" at bounding box center [1269, 173] width 51 height 19
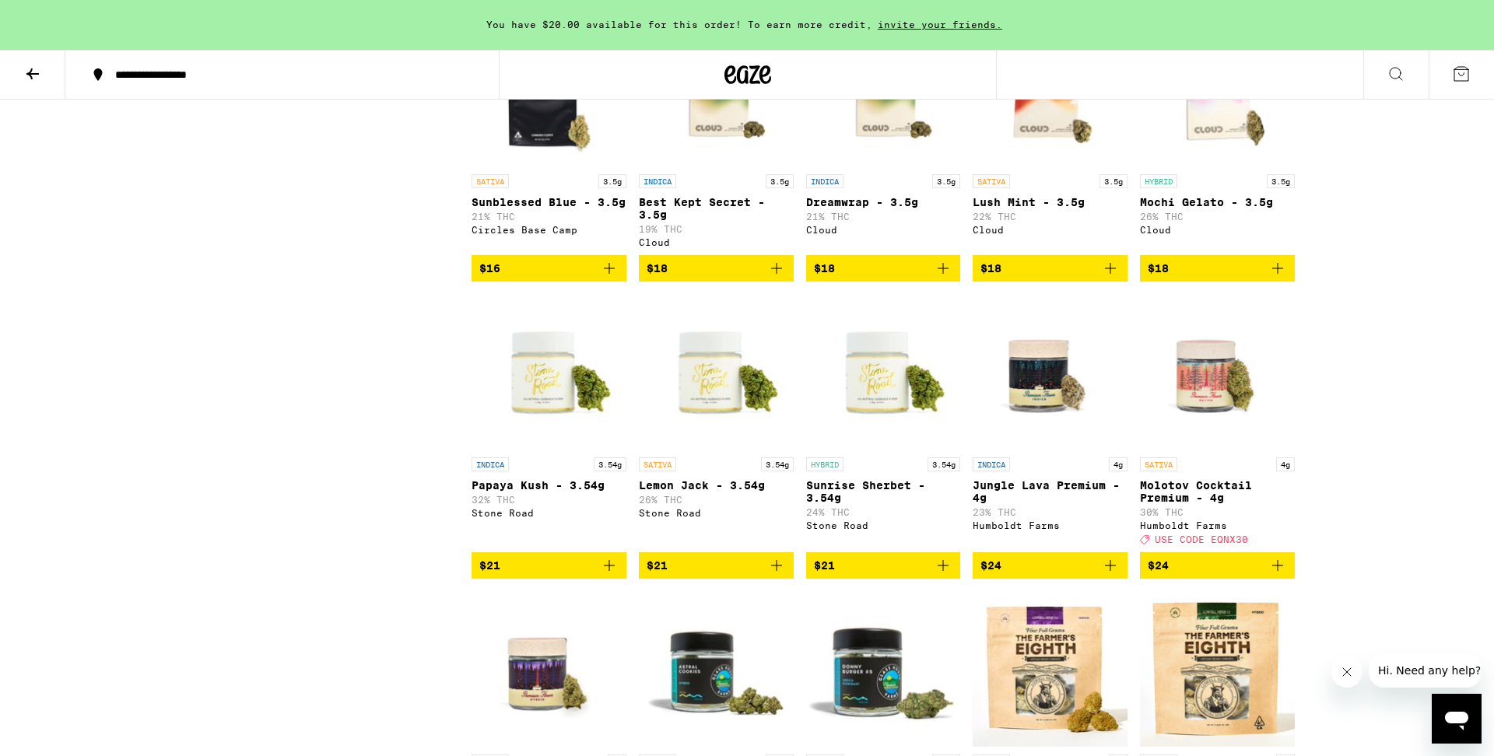
scroll to position [816, 0]
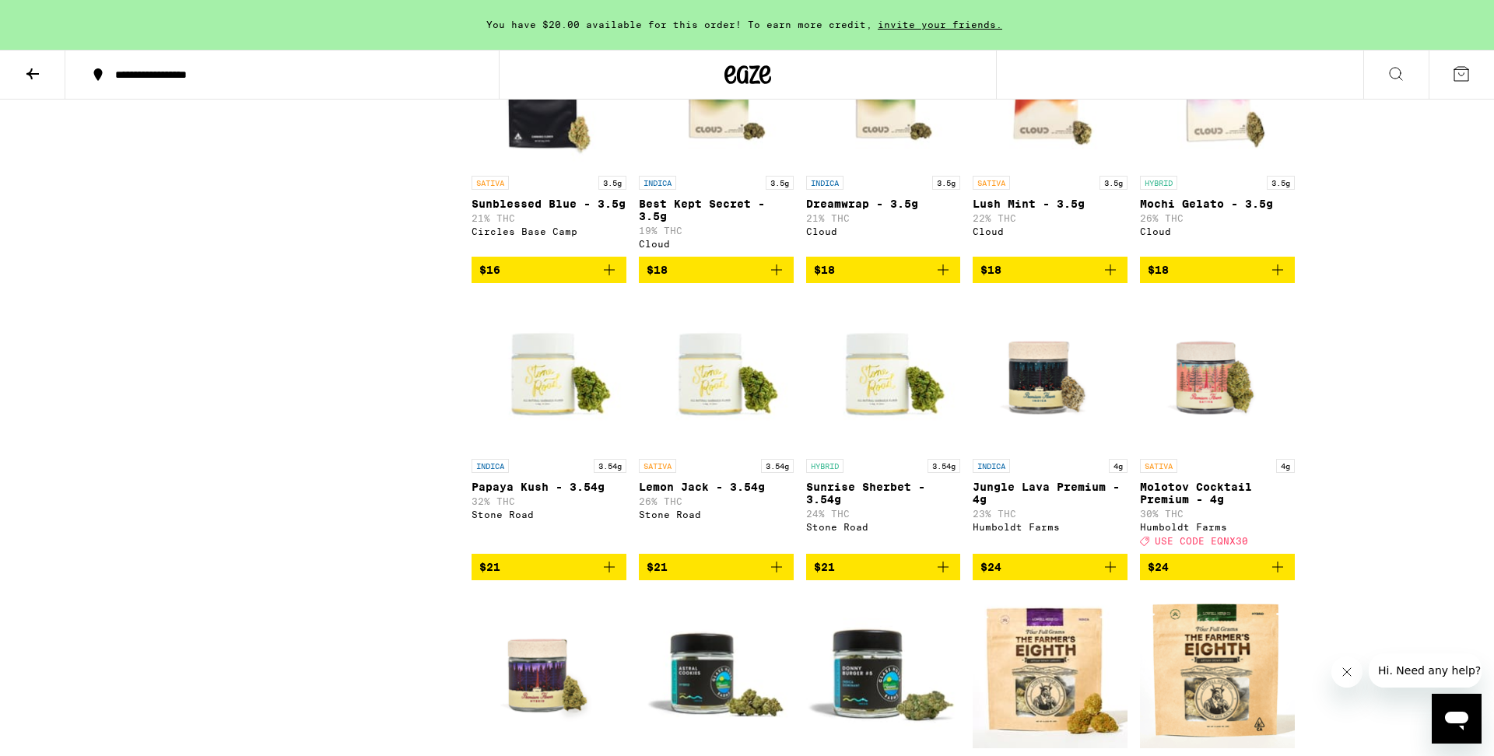
click at [1219, 451] on img "Open page for Molotov Cocktail Premium - 4g from Humboldt Farms" at bounding box center [1217, 374] width 155 height 156
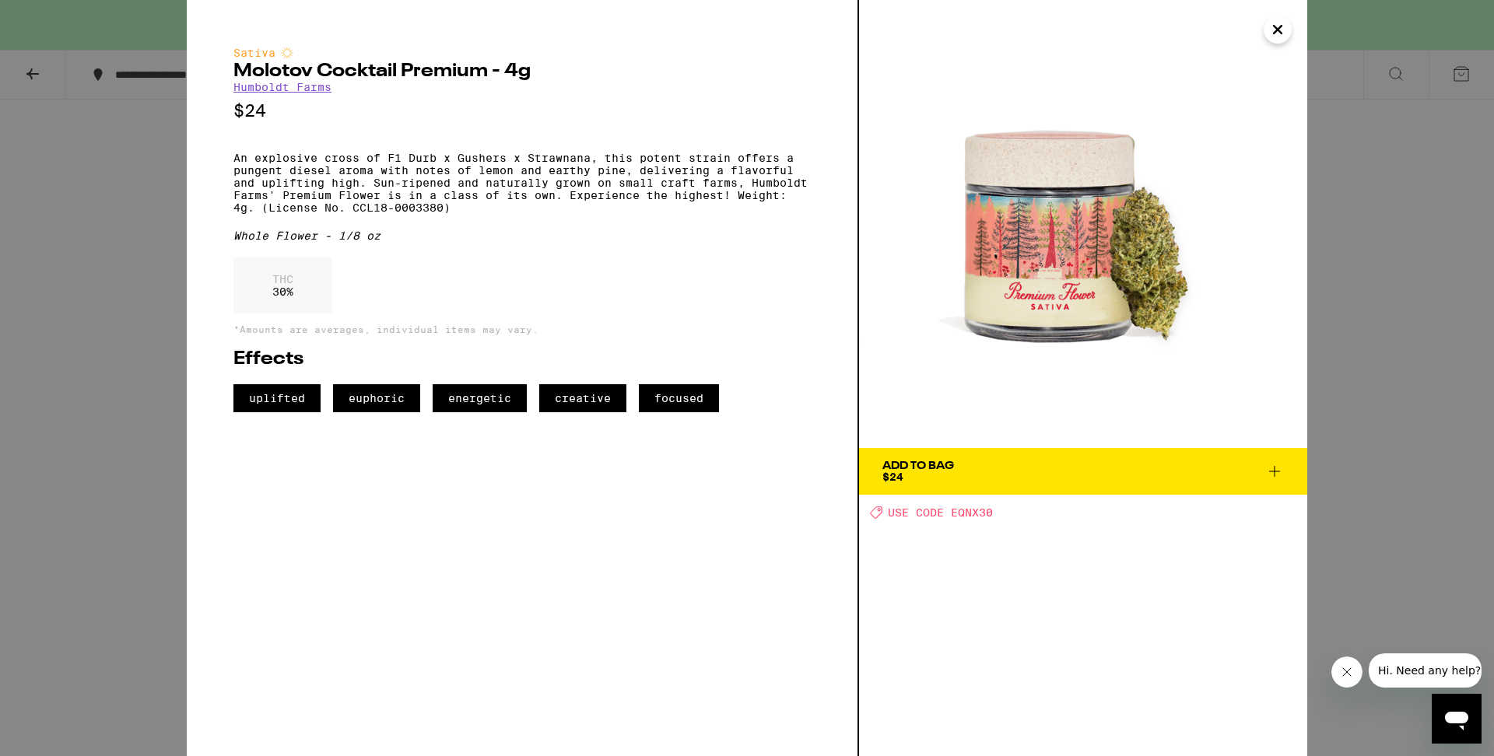
click at [1282, 30] on icon "Close" at bounding box center [1277, 29] width 19 height 23
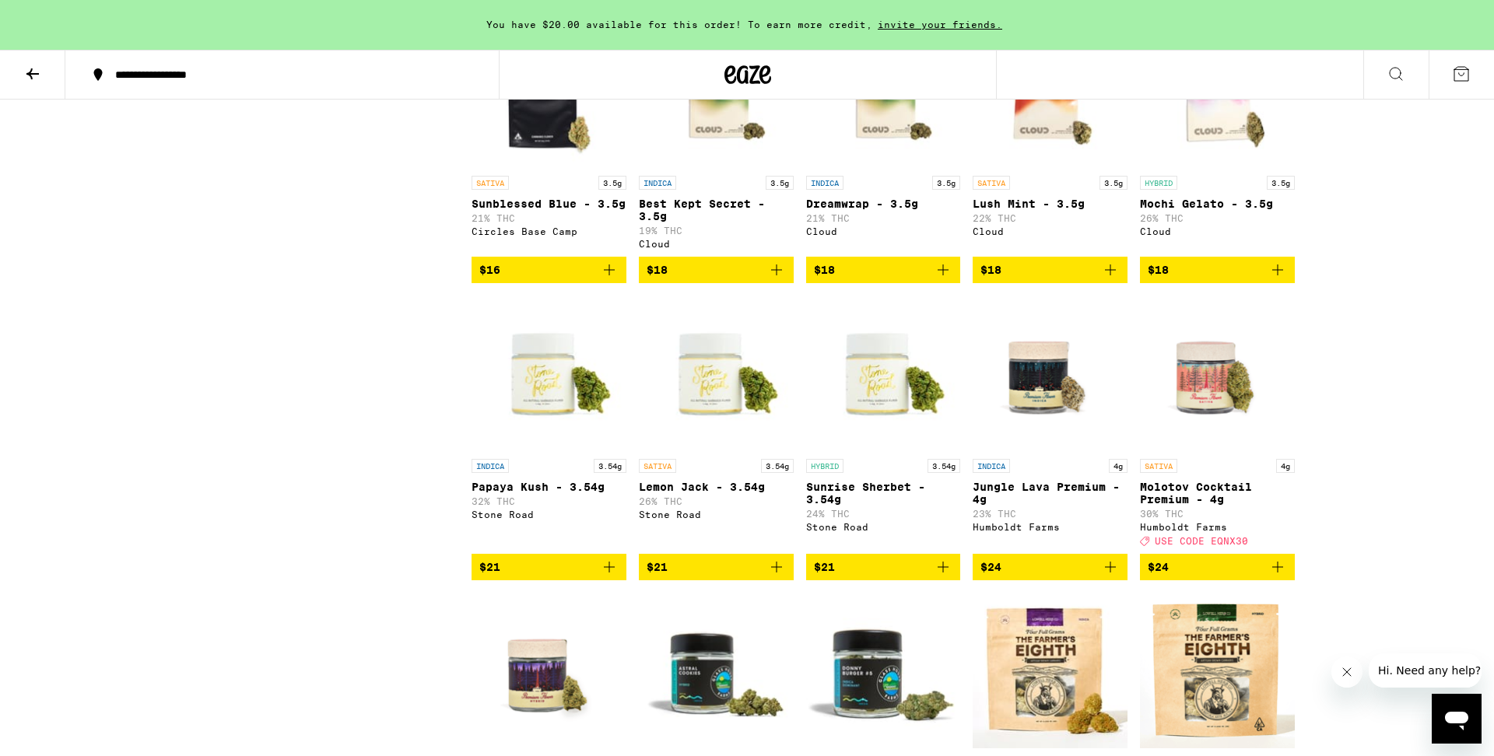
click at [1240, 416] on img "Open page for Molotov Cocktail Premium - 4g from Humboldt Farms" at bounding box center [1217, 374] width 155 height 156
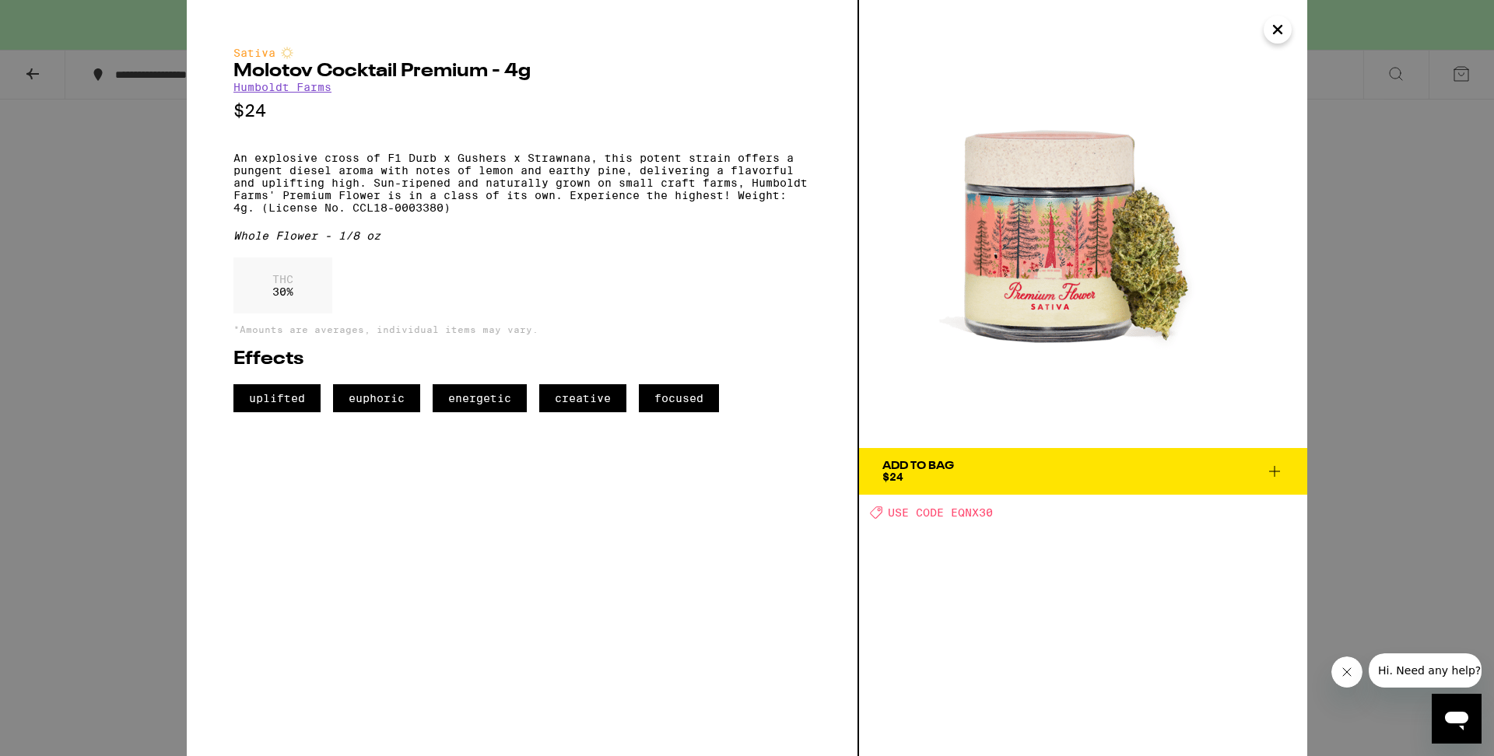
click at [1280, 37] on icon "Close" at bounding box center [1277, 29] width 19 height 23
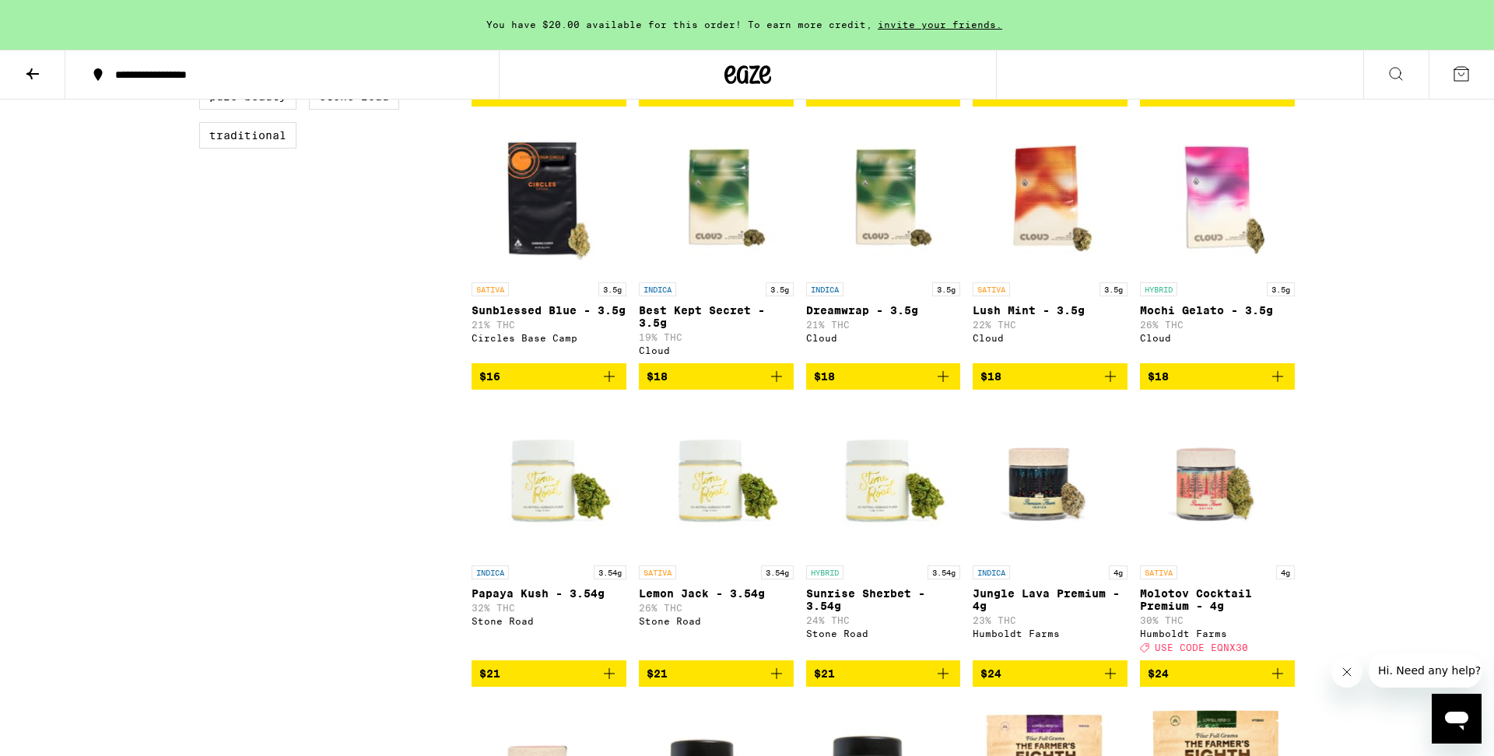
scroll to position [717, 0]
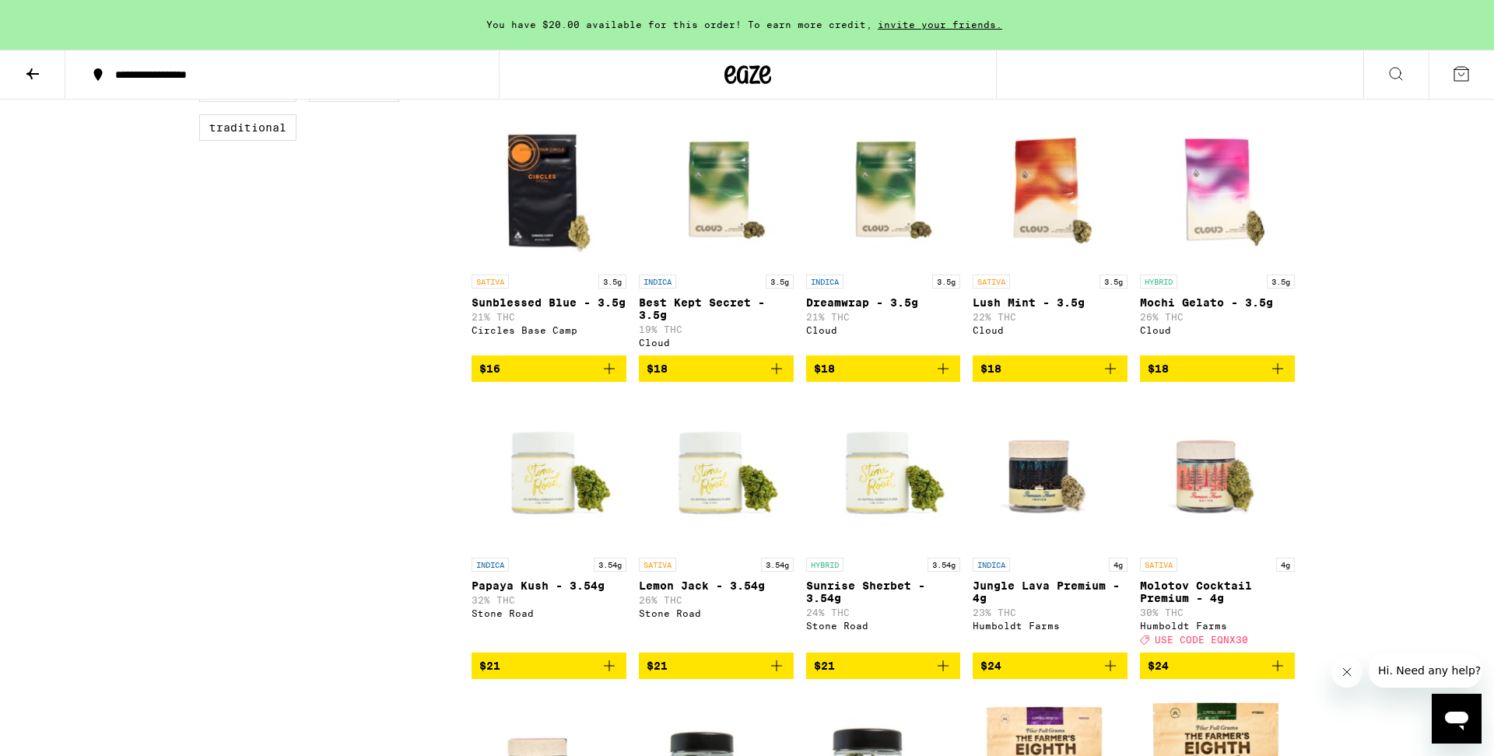
click at [1276, 675] on icon "Add to bag" at bounding box center [1277, 666] width 19 height 19
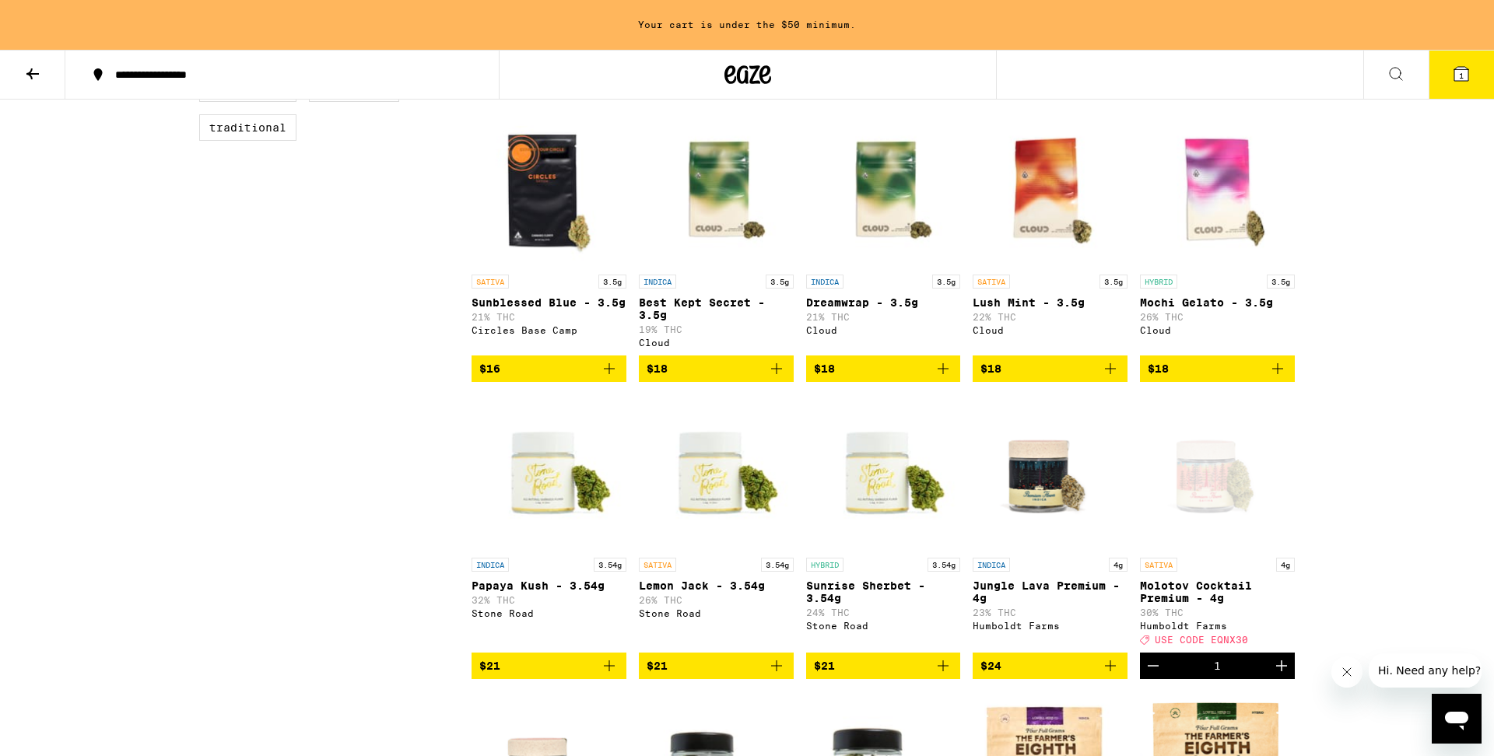
click at [1276, 672] on icon "Increment" at bounding box center [1281, 666] width 11 height 11
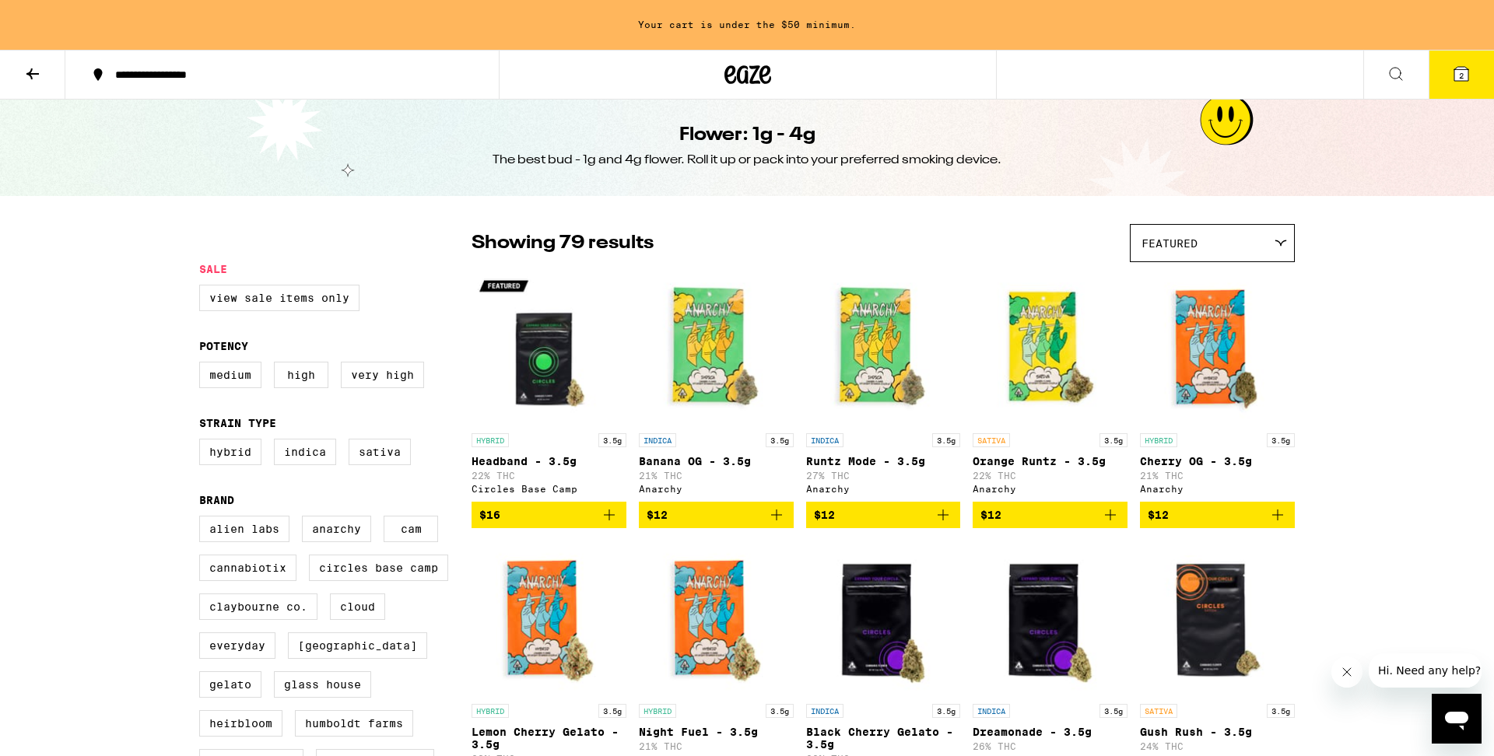
scroll to position [0, 0]
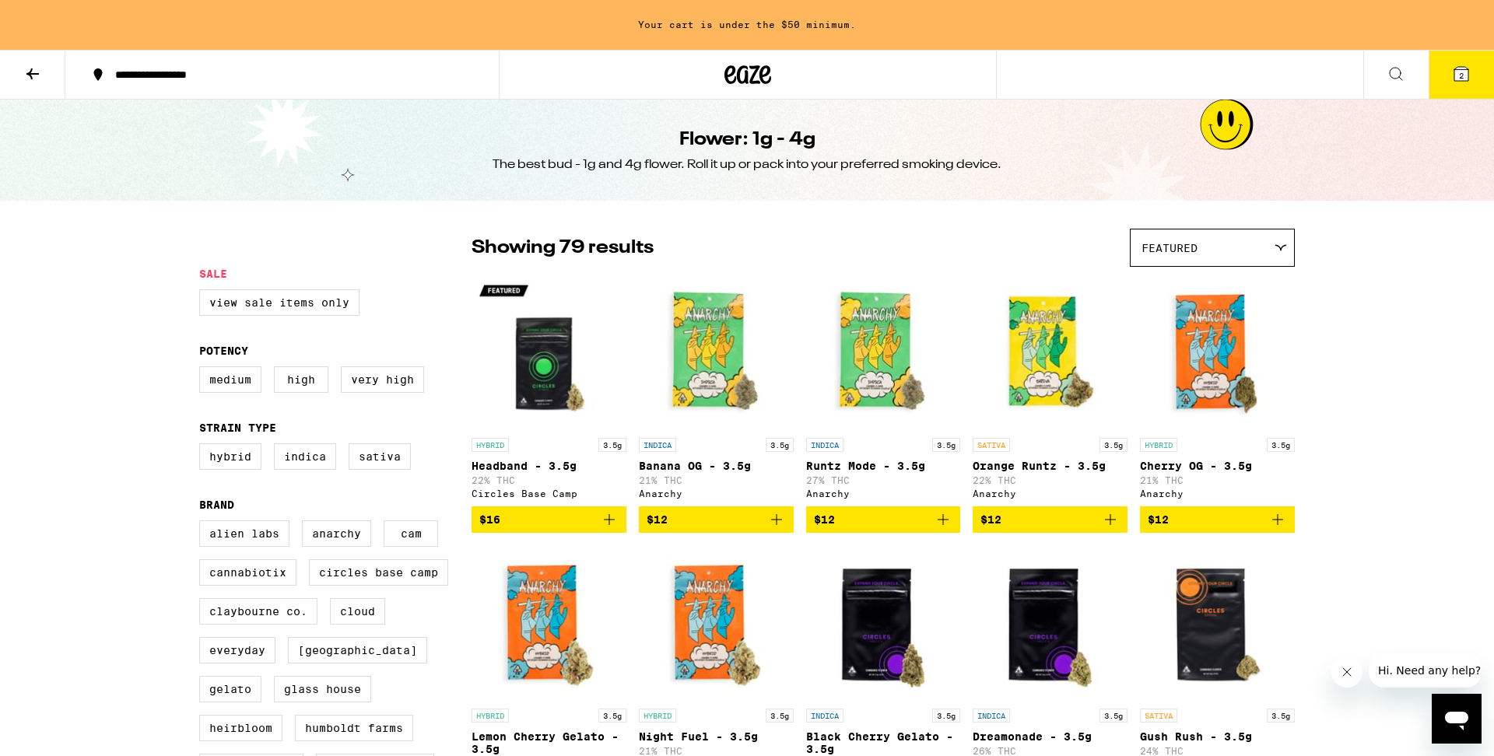
click at [32, 69] on icon at bounding box center [32, 74] width 19 height 19
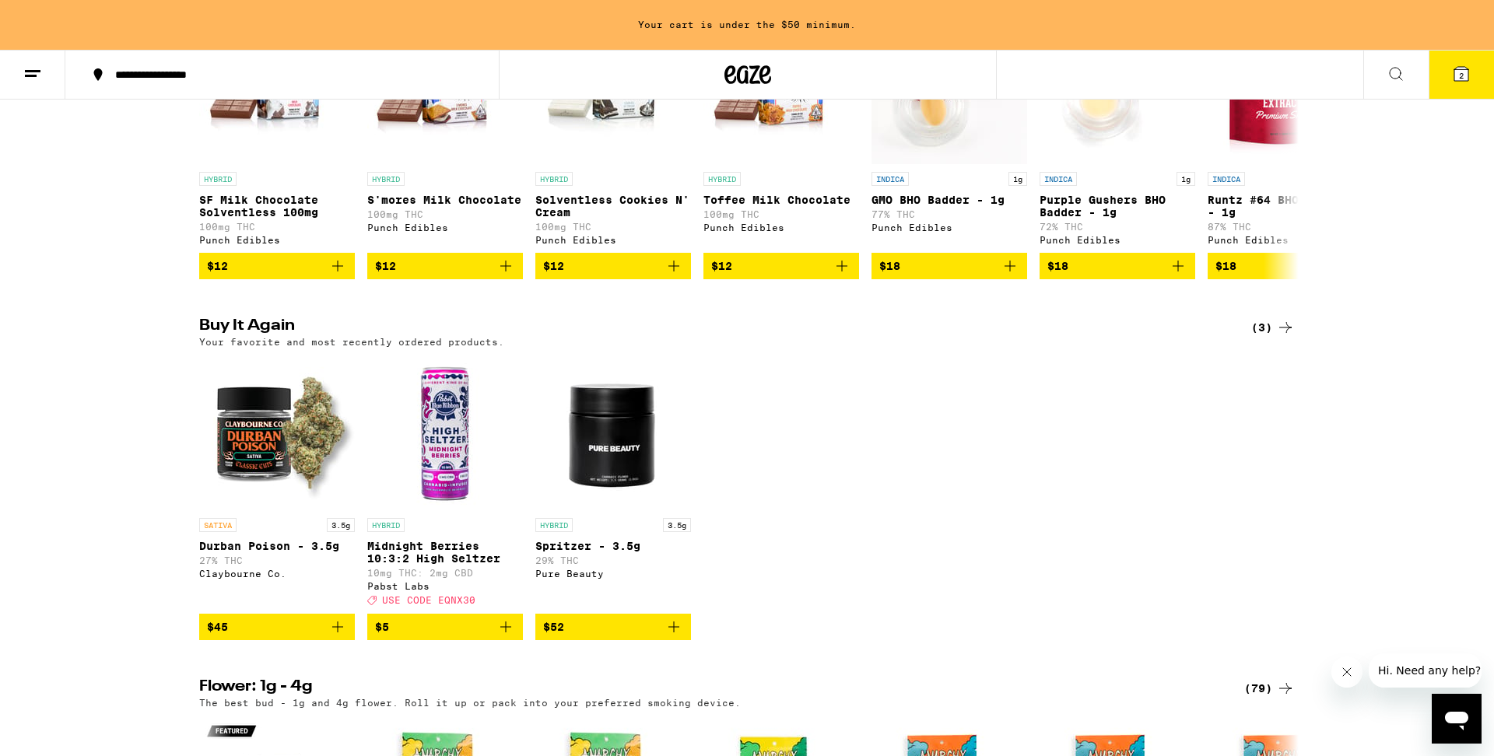
scroll to position [1005, 0]
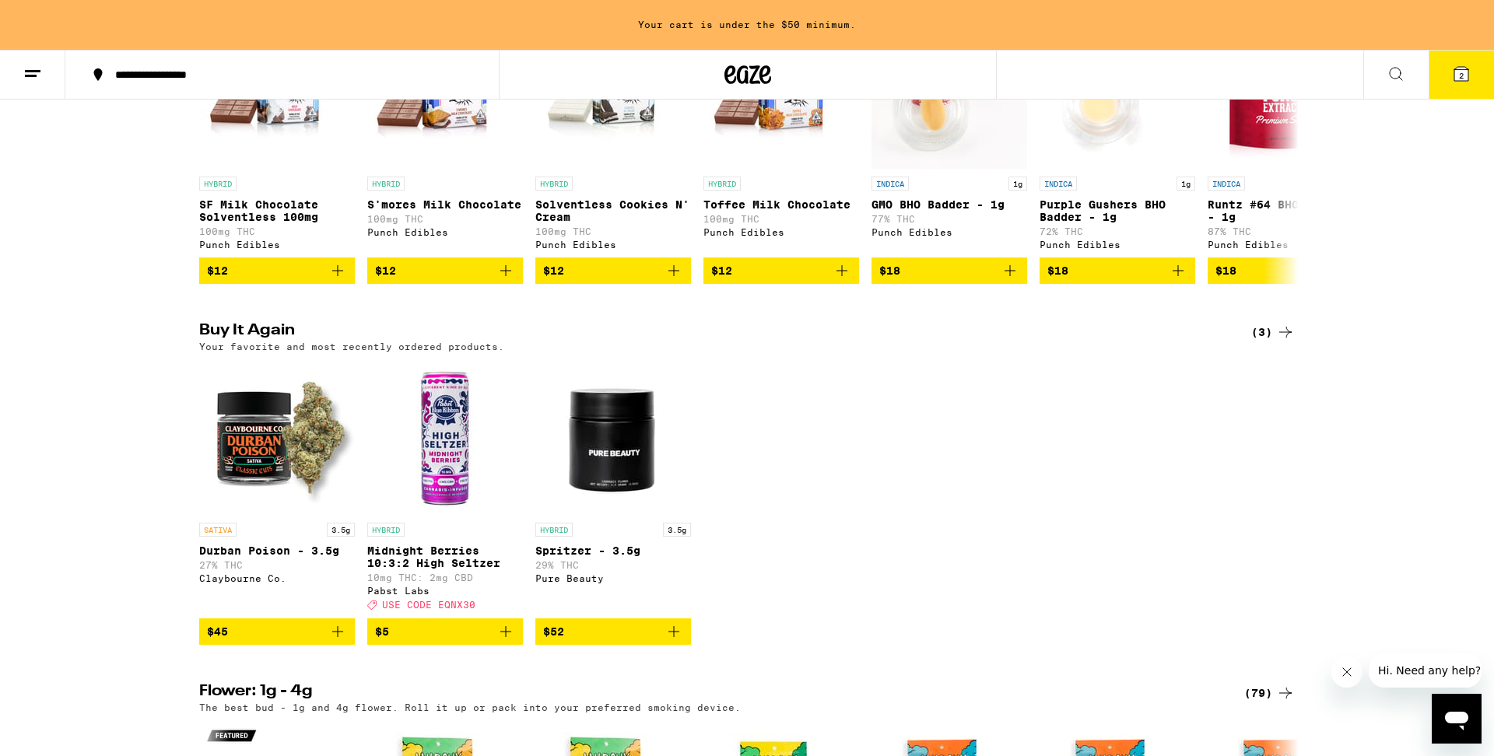
click at [507, 641] on icon "Add to bag" at bounding box center [505, 632] width 19 height 19
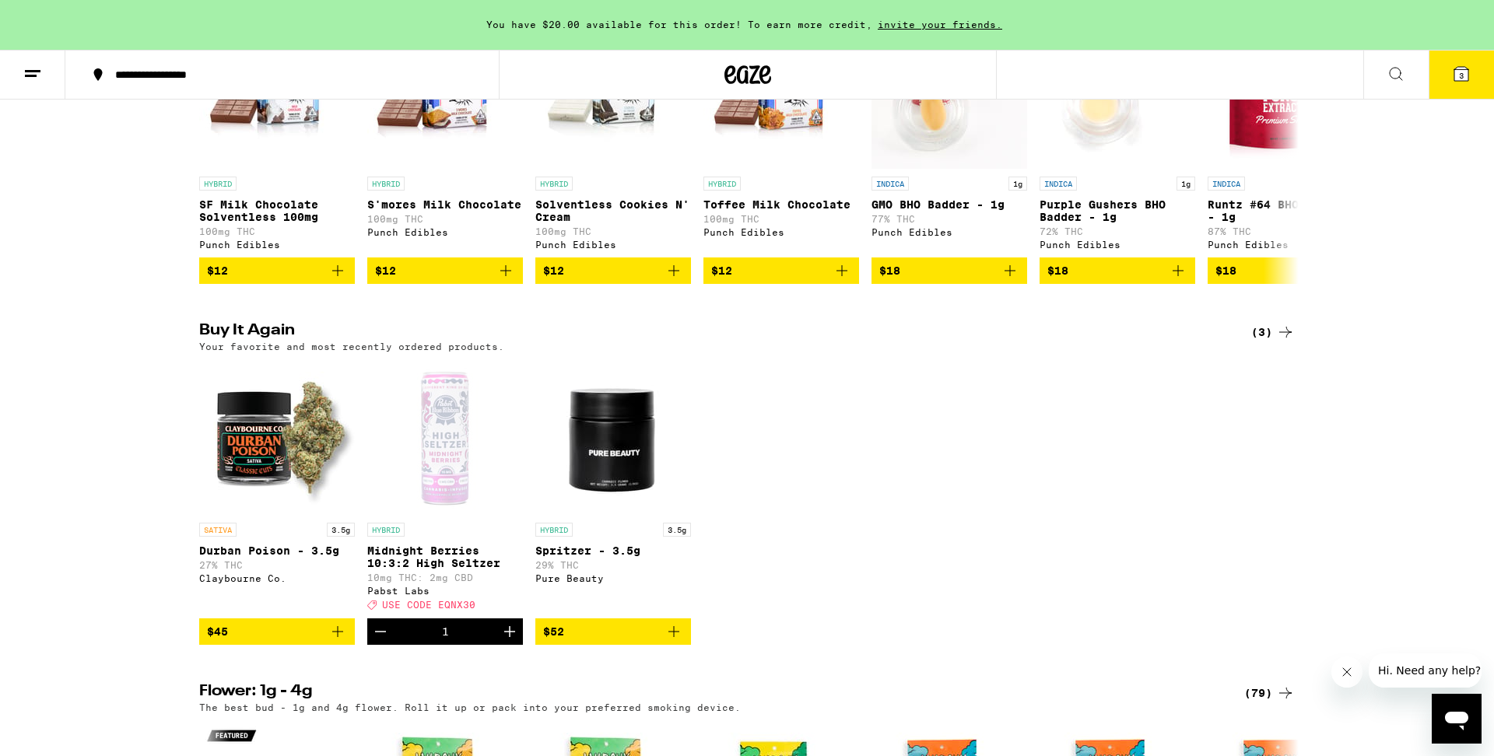
click at [1465, 79] on icon at bounding box center [1461, 74] width 14 height 14
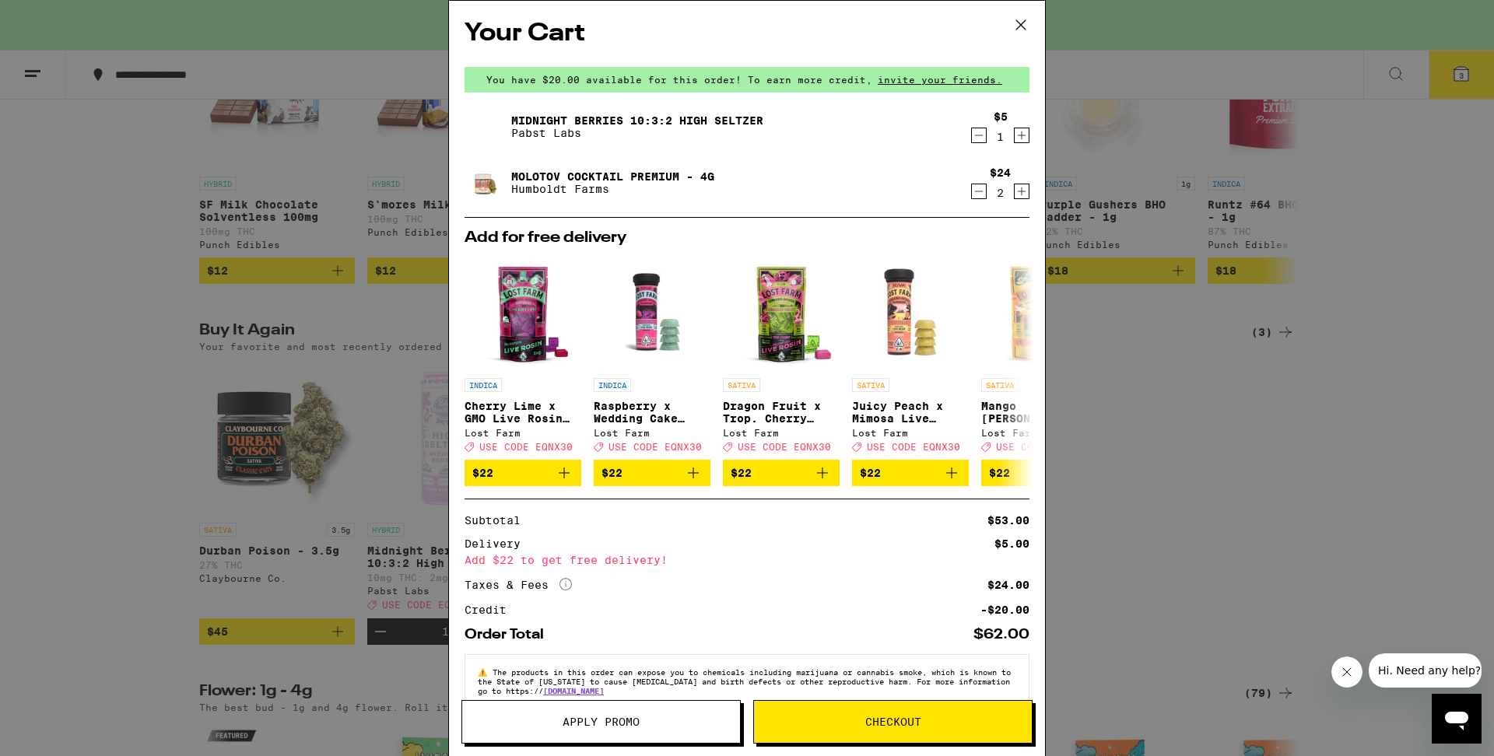
click at [616, 721] on span "Apply Promo" at bounding box center [601, 722] width 77 height 11
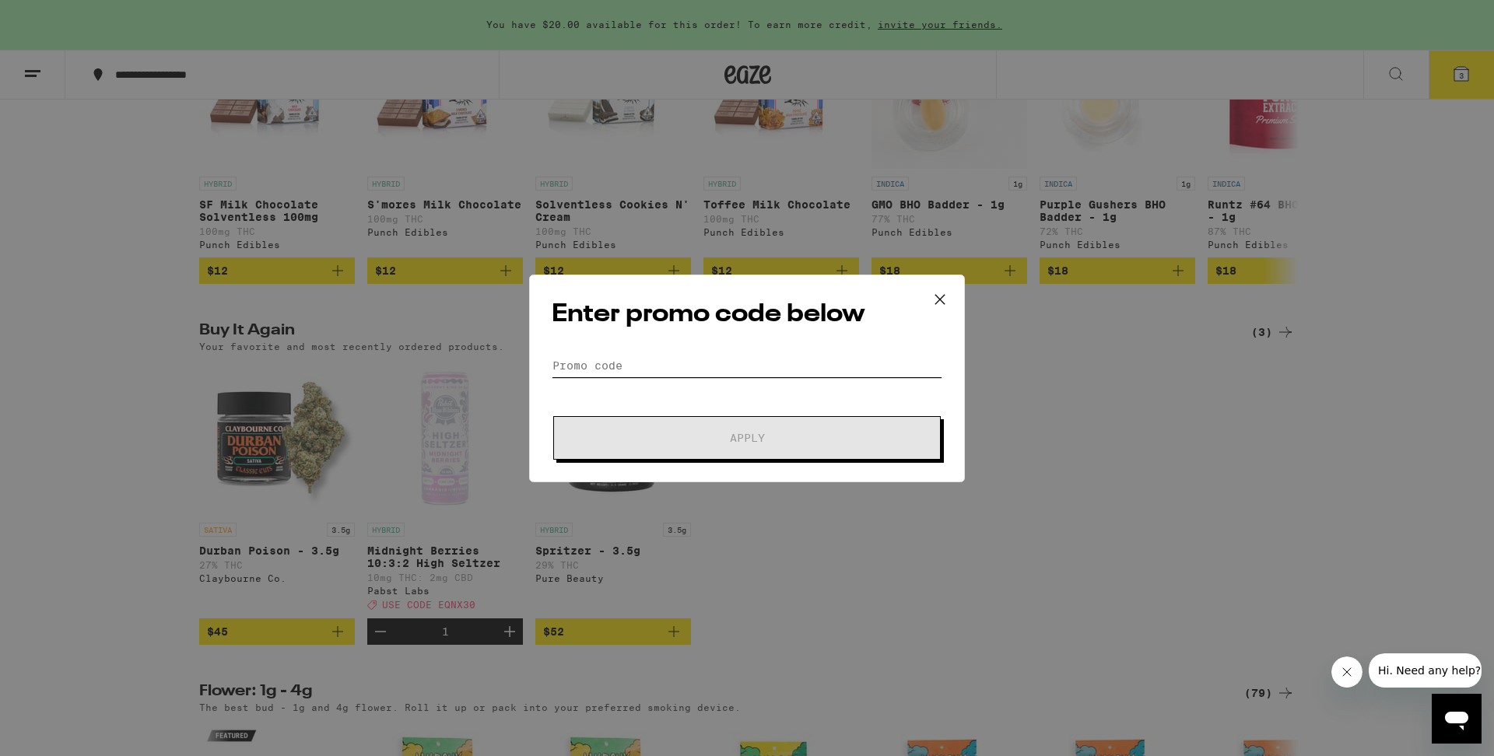
click at [732, 363] on input "Promo Code" at bounding box center [747, 365] width 391 height 23
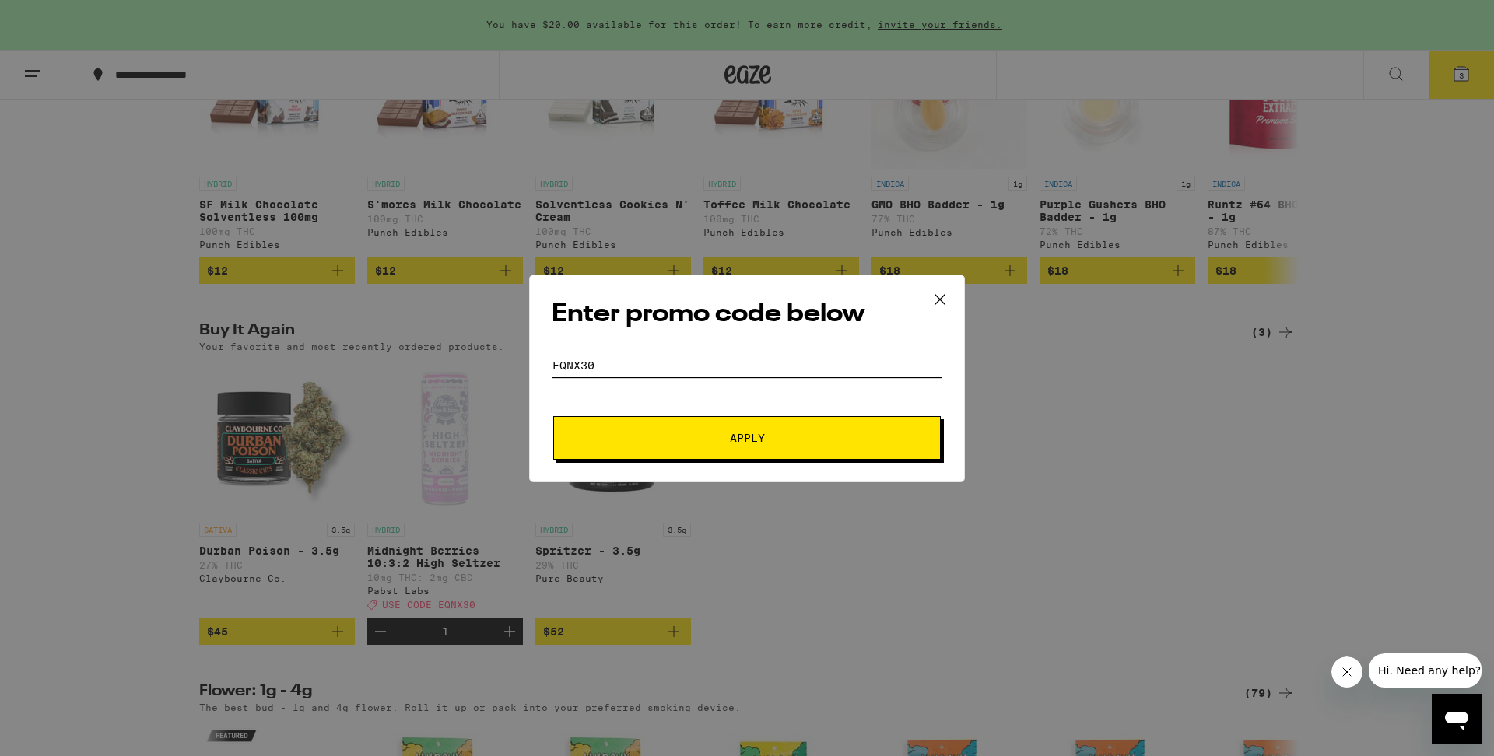
type input "EQNX30"
click at [780, 439] on span "Apply" at bounding box center [747, 438] width 280 height 11
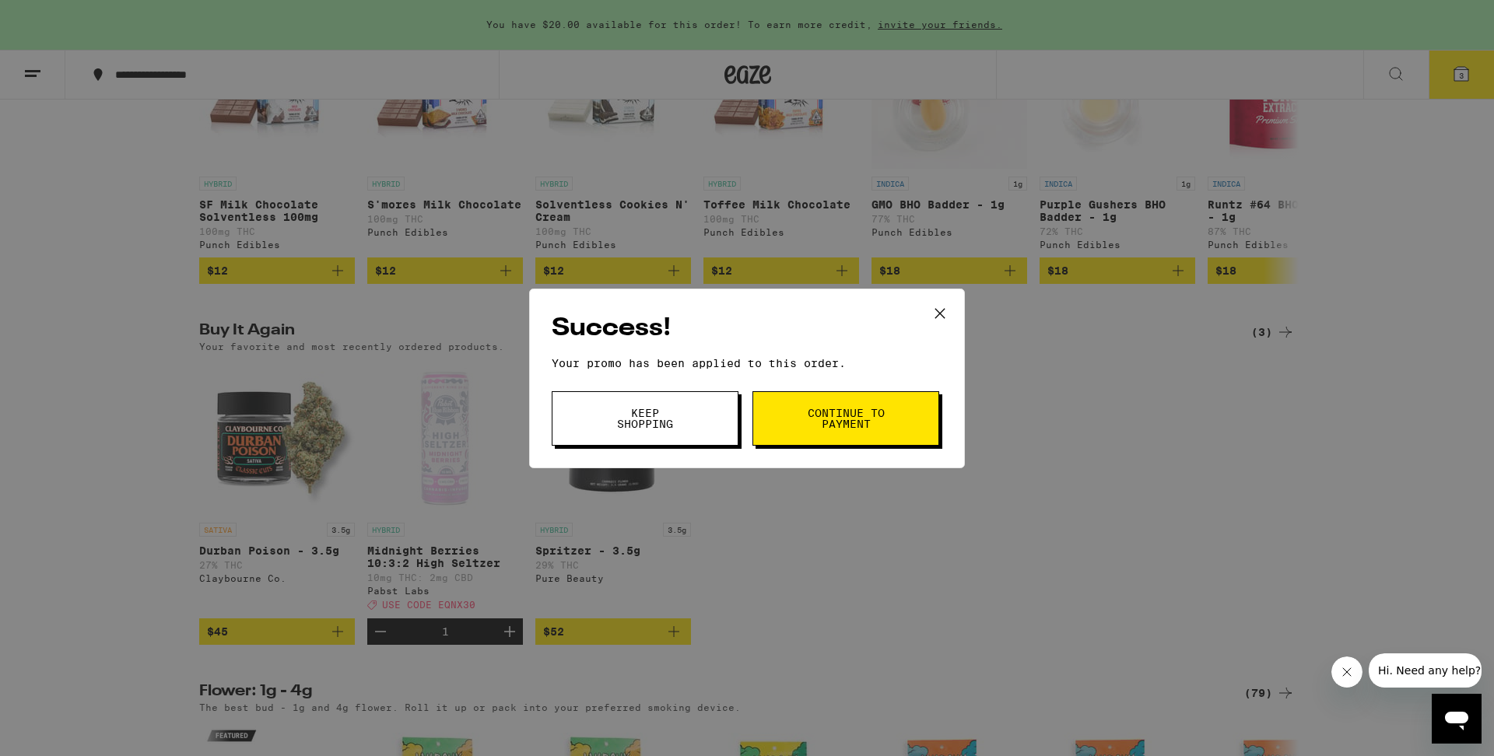
click at [686, 423] on button "Keep Shopping" at bounding box center [645, 418] width 187 height 54
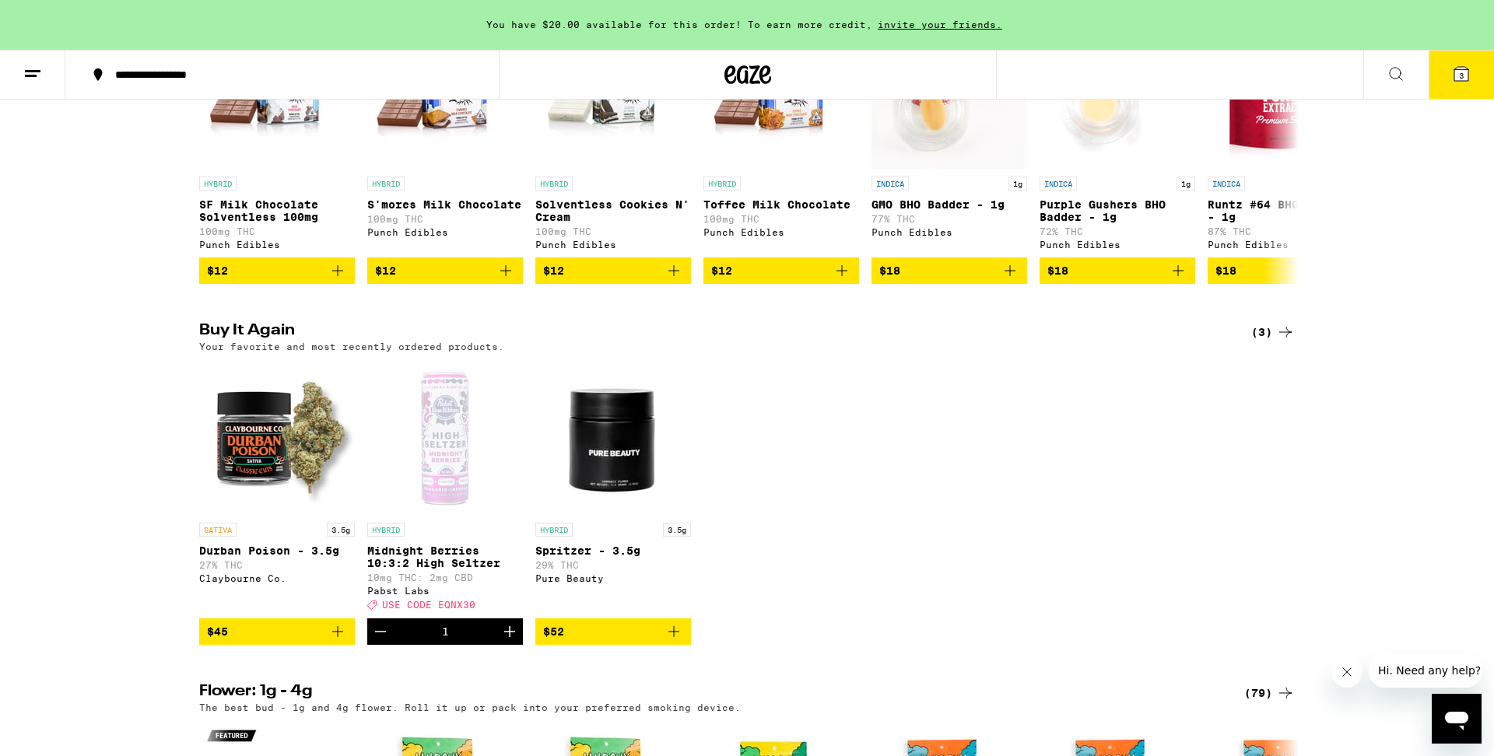
click at [1461, 79] on span "3" at bounding box center [1461, 75] width 5 height 9
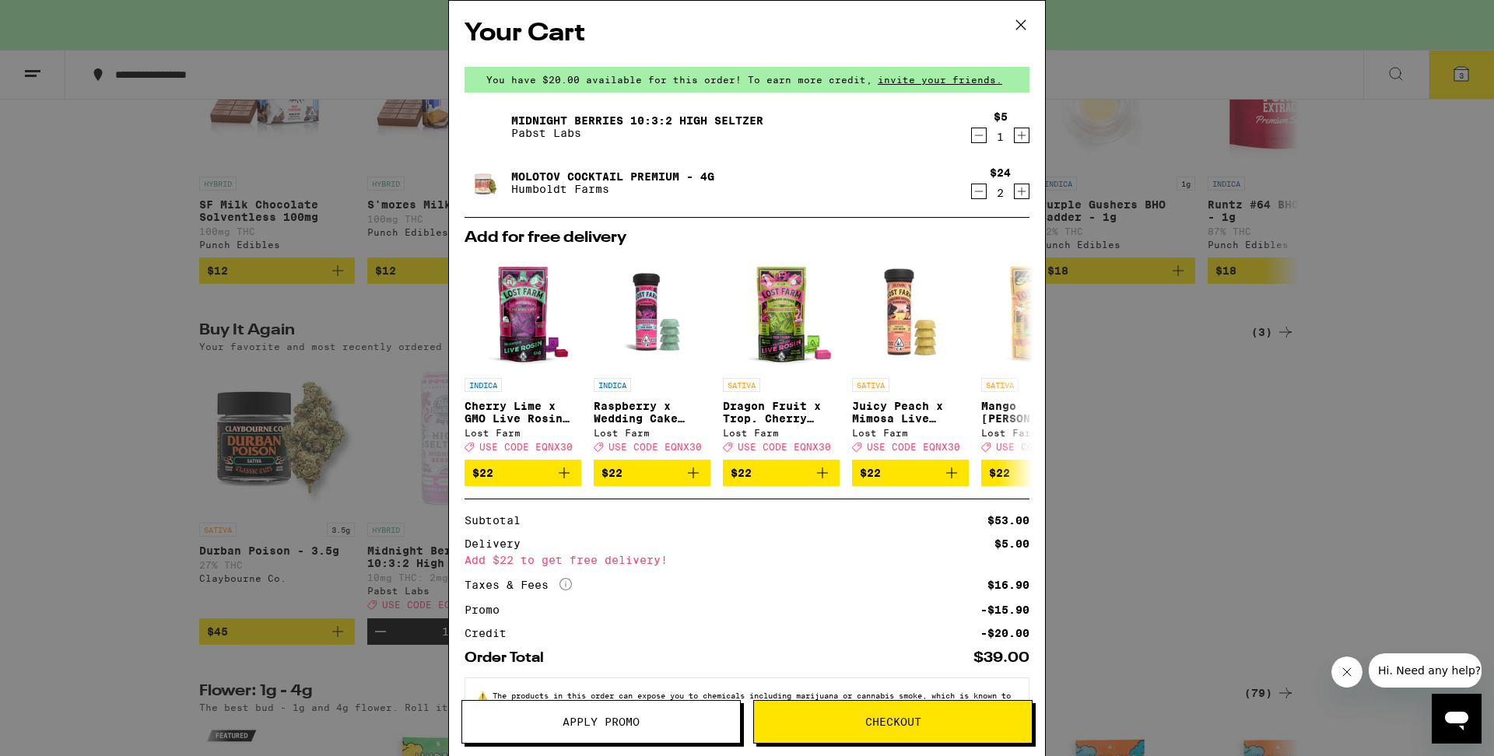
click at [977, 195] on icon "Decrement" at bounding box center [979, 191] width 14 height 19
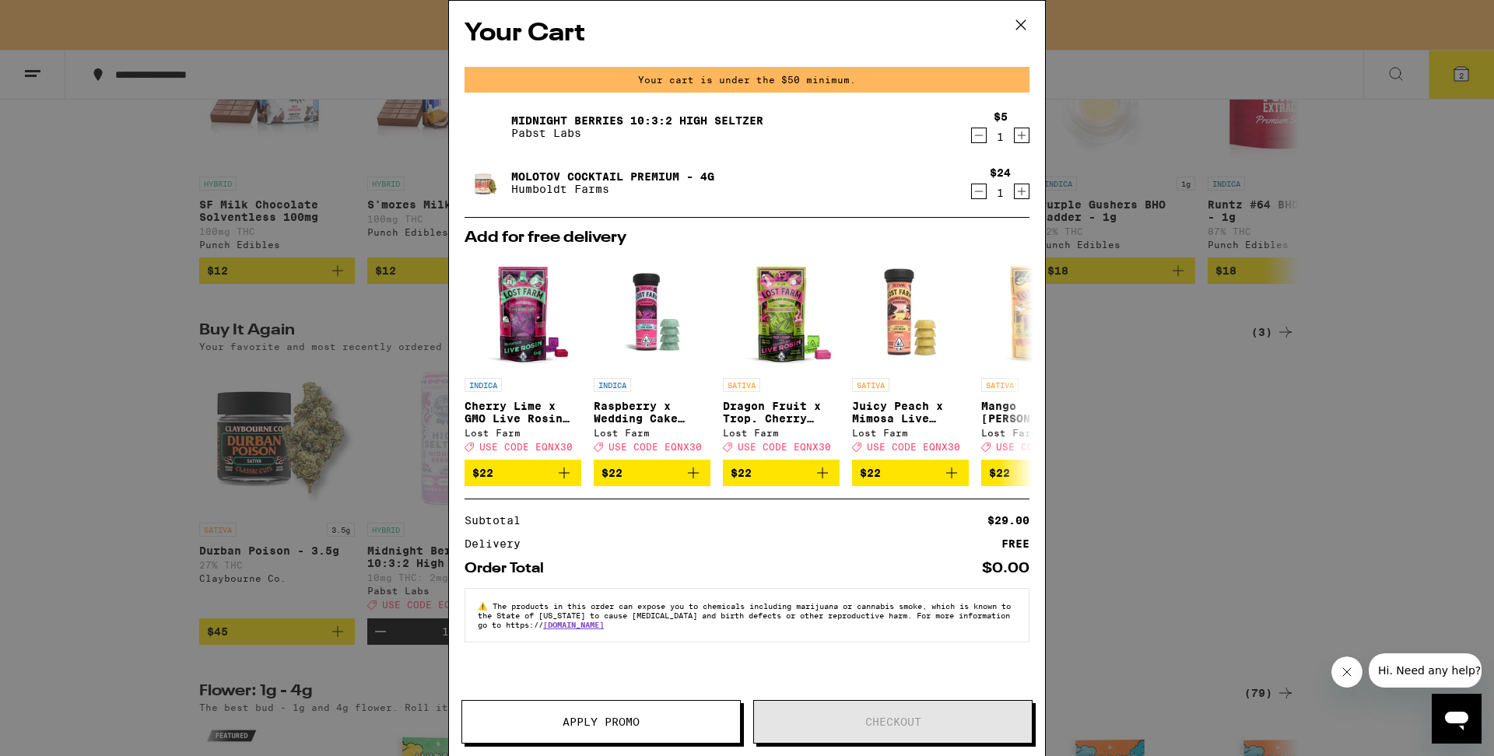
click at [977, 195] on icon "Decrement" at bounding box center [979, 191] width 14 height 19
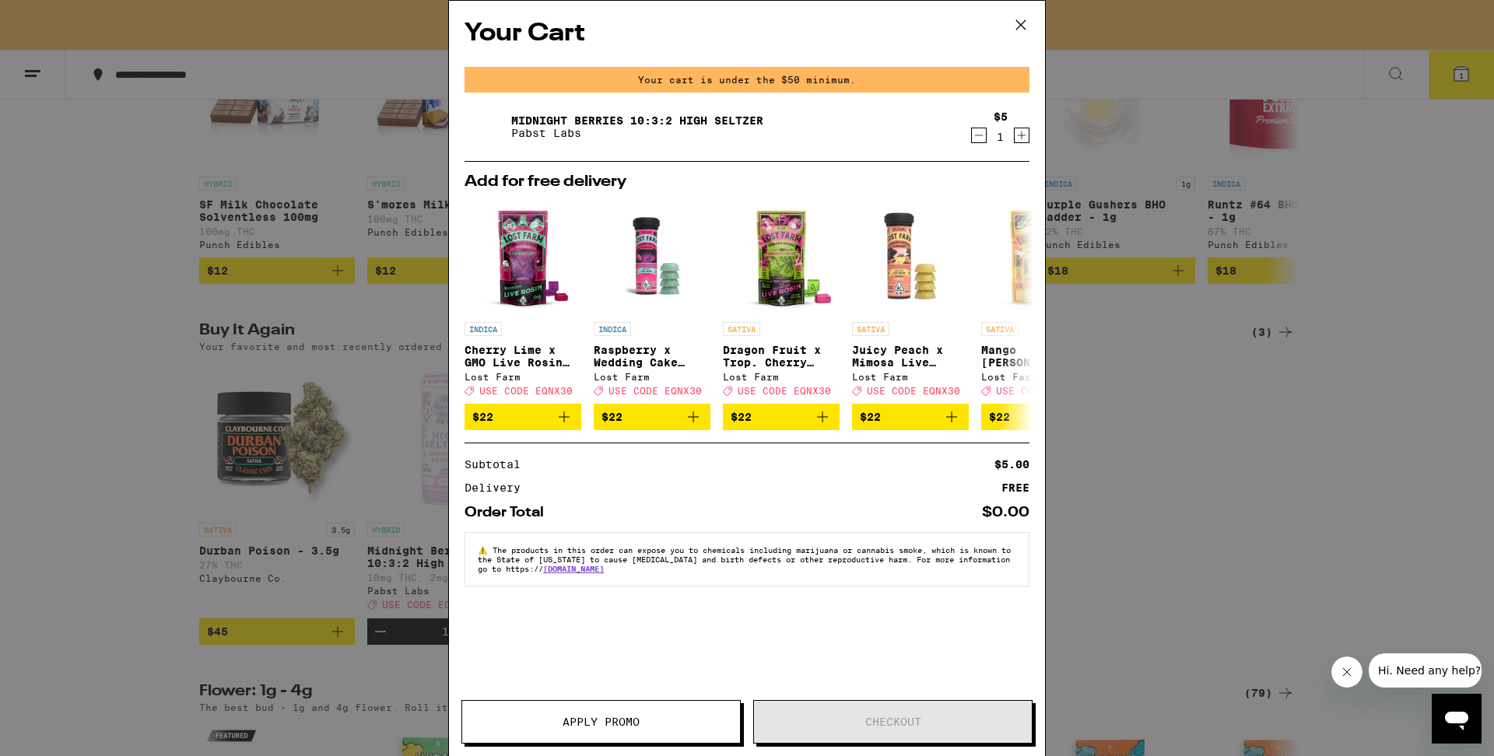
click at [982, 140] on icon "Decrement" at bounding box center [979, 135] width 14 height 19
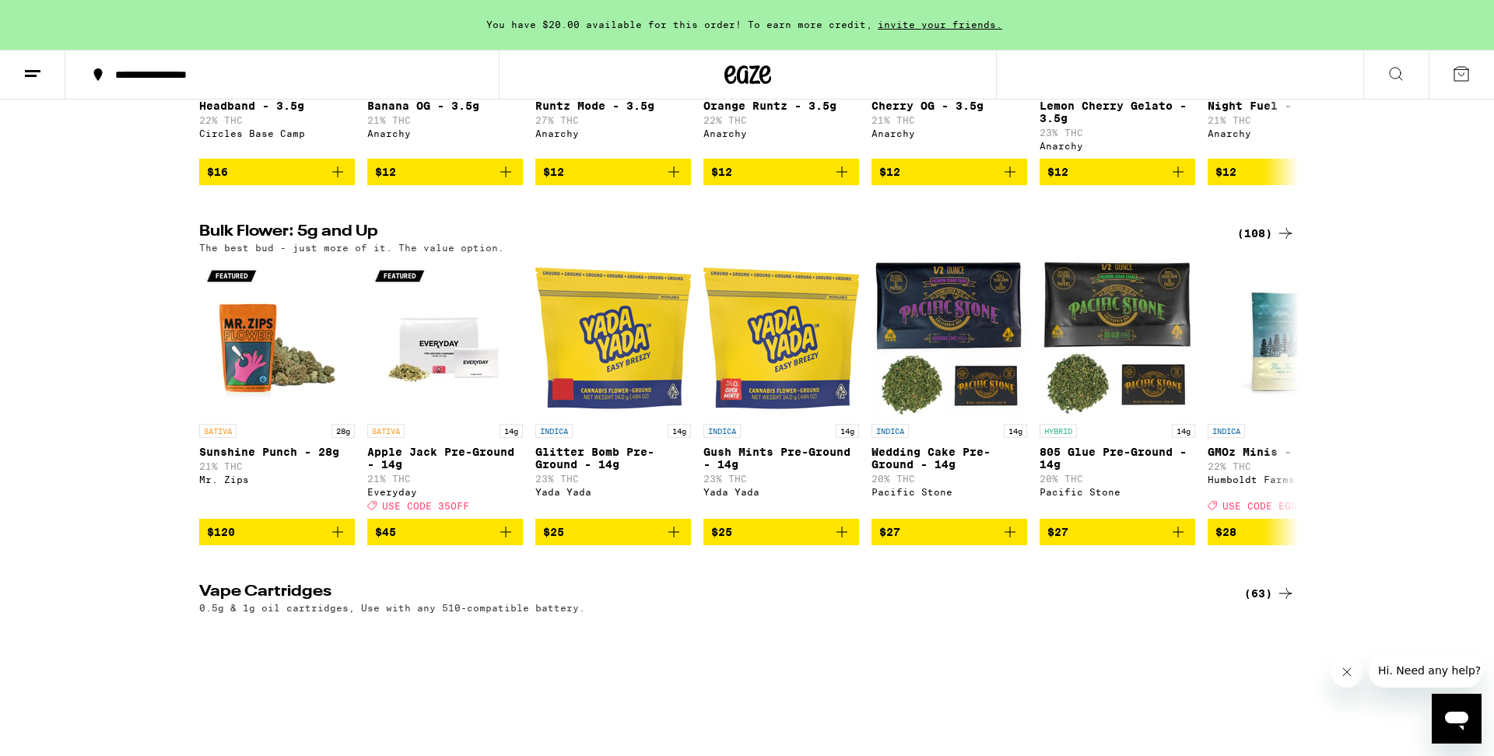
scroll to position [1646, 0]
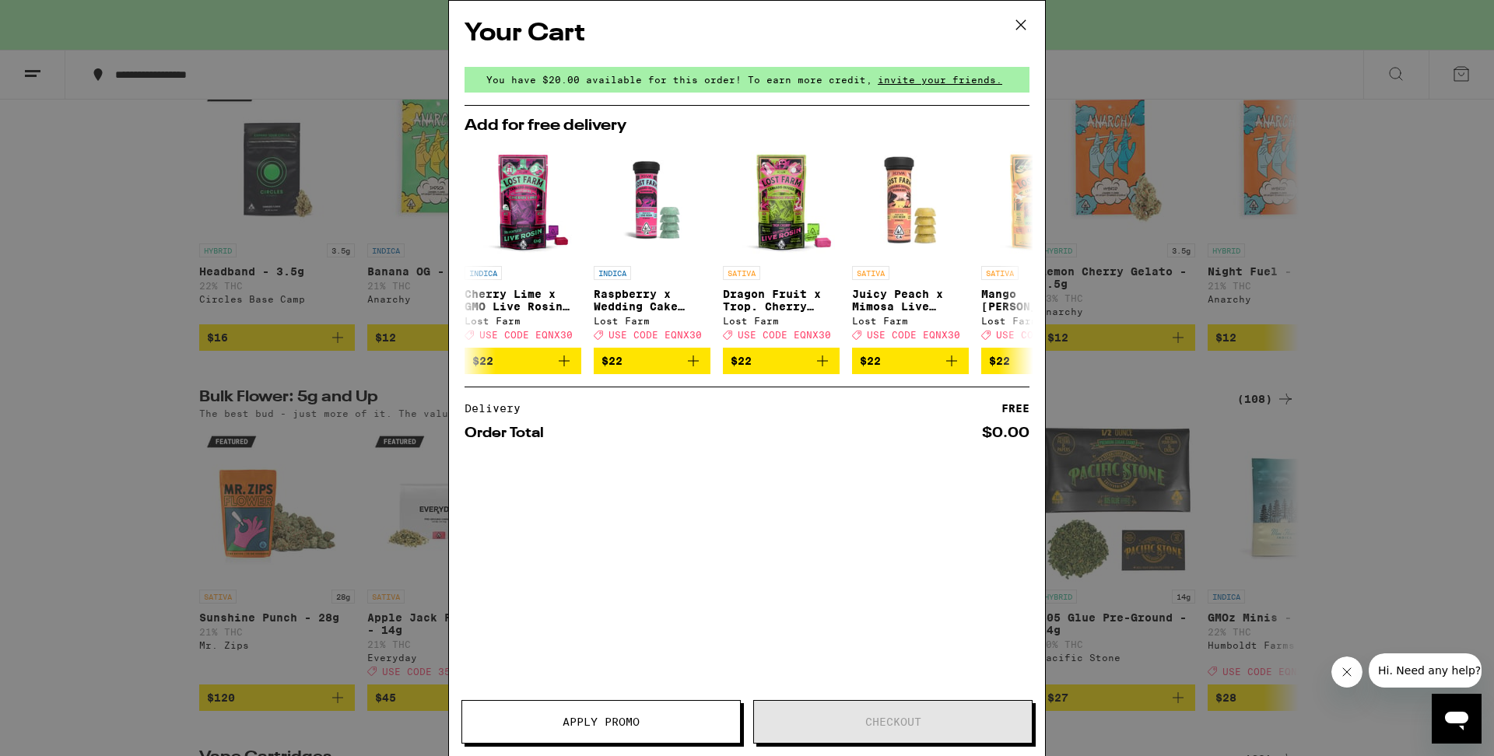
scroll to position [1005, 0]
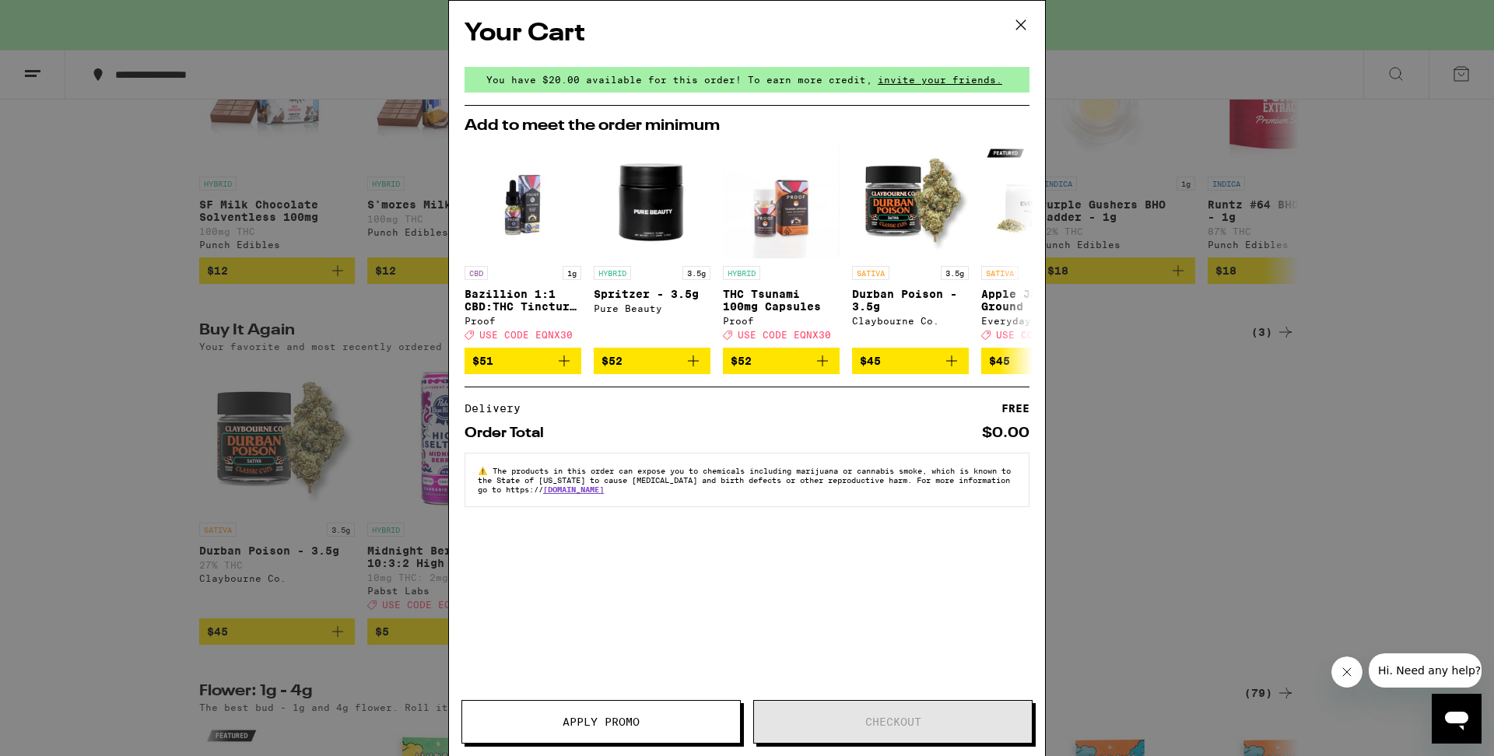
click at [1026, 20] on icon at bounding box center [1020, 24] width 23 height 23
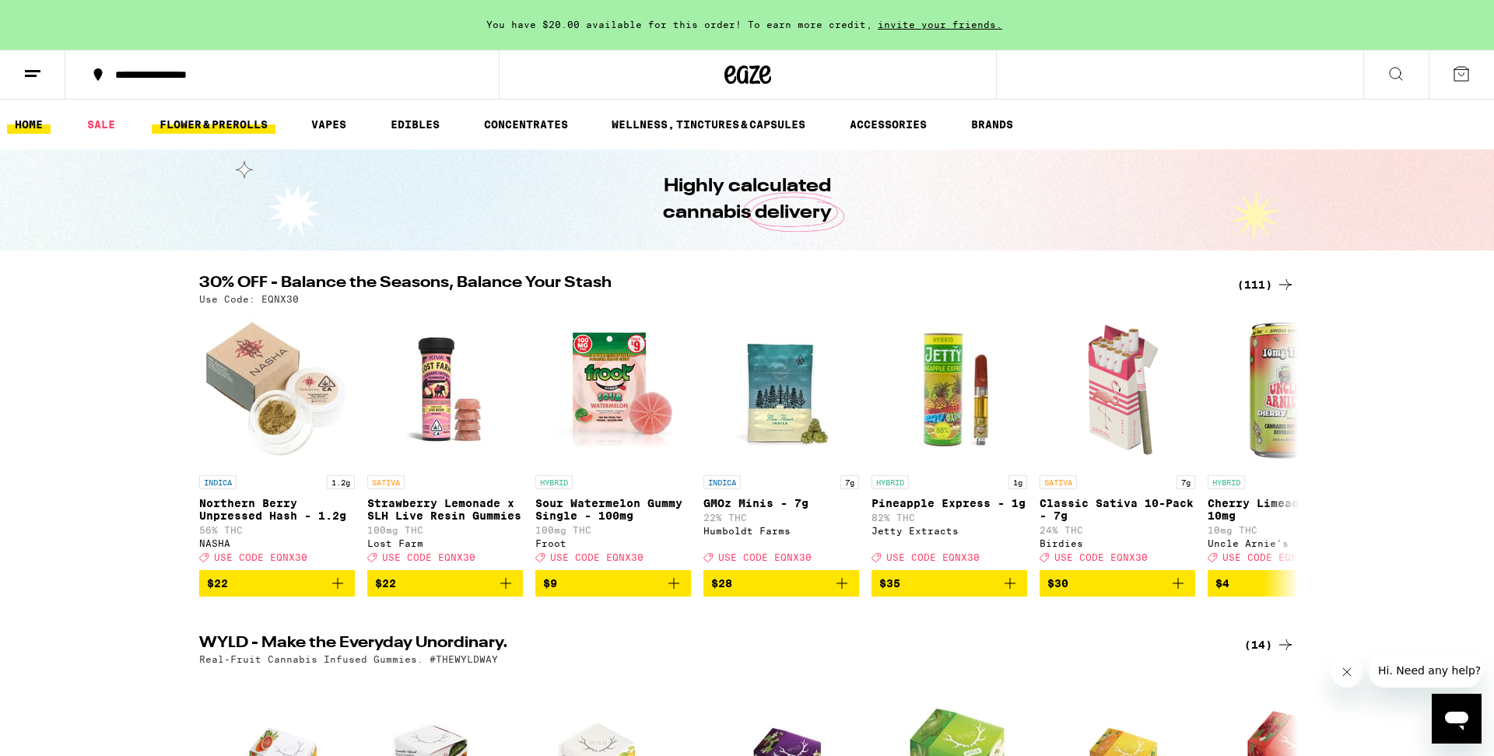
click at [221, 127] on link "FLOWER & PREROLLS" at bounding box center [214, 124] width 124 height 19
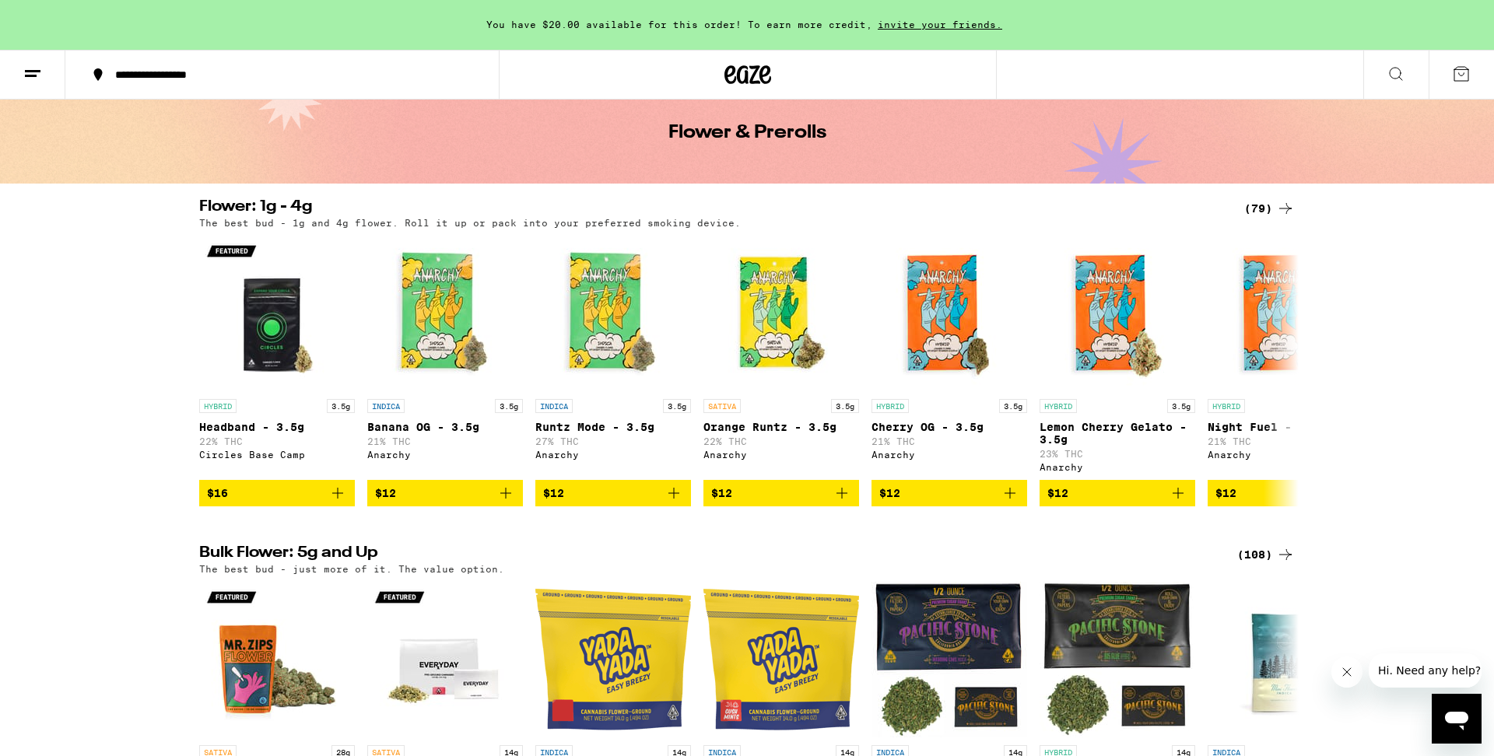
scroll to position [37, 0]
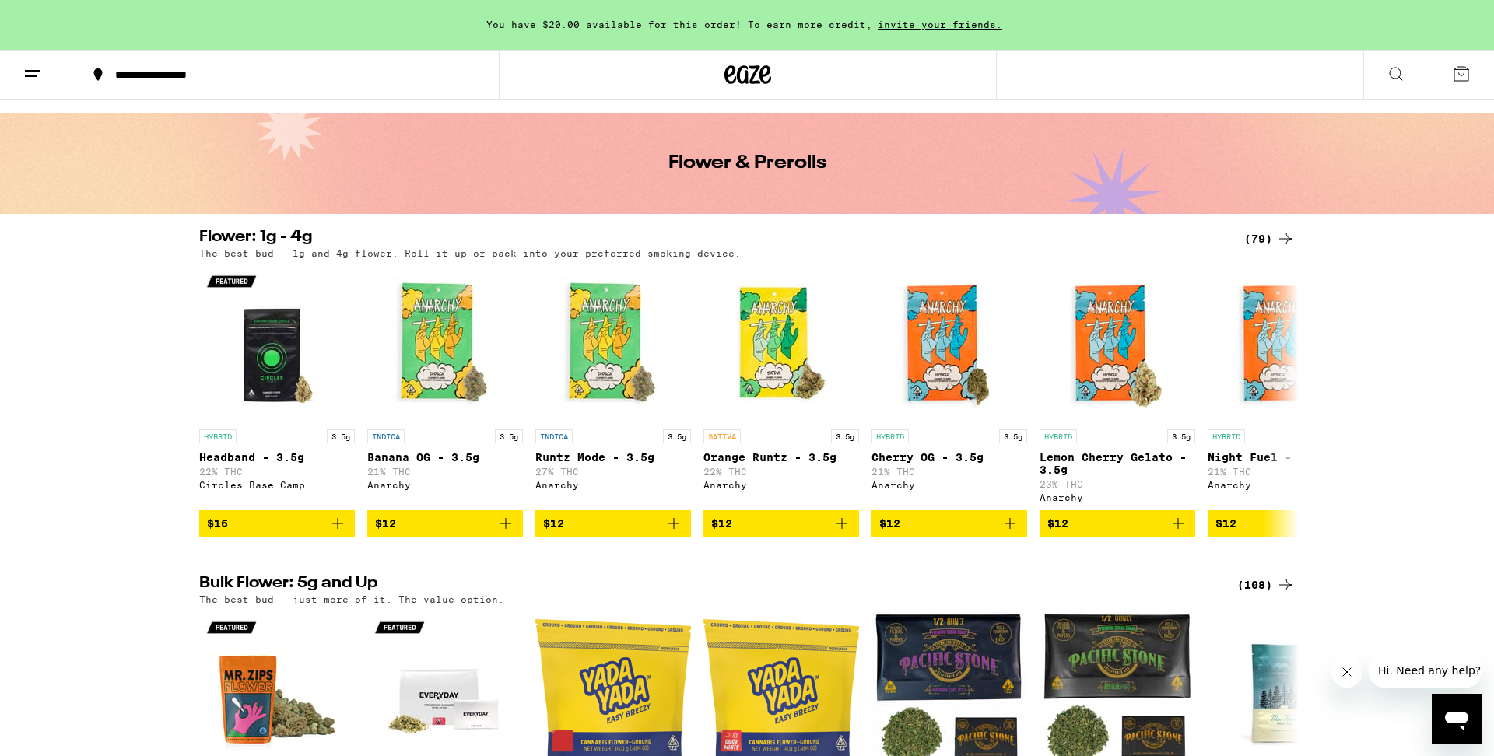
click at [1268, 238] on div "(79)" at bounding box center [1269, 239] width 51 height 19
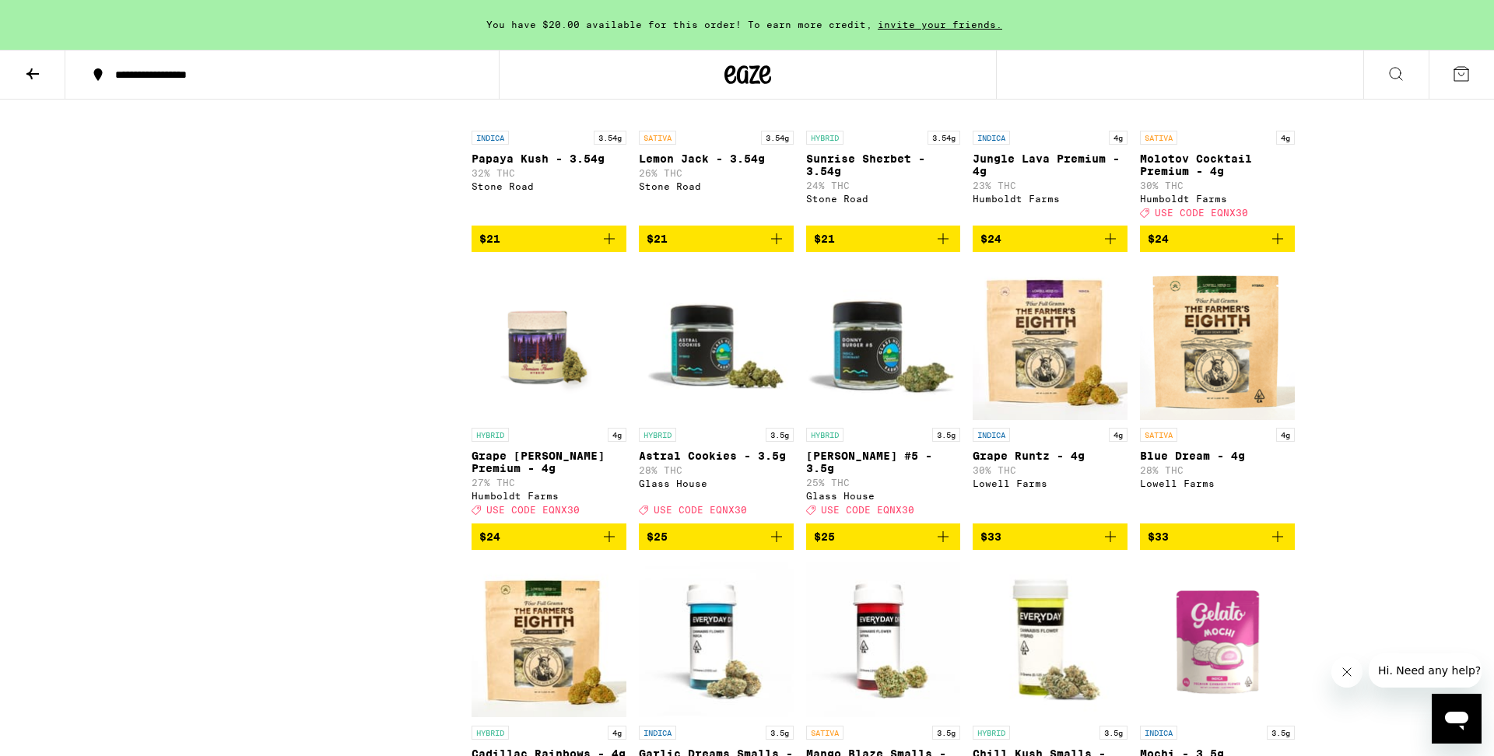
scroll to position [1156, 0]
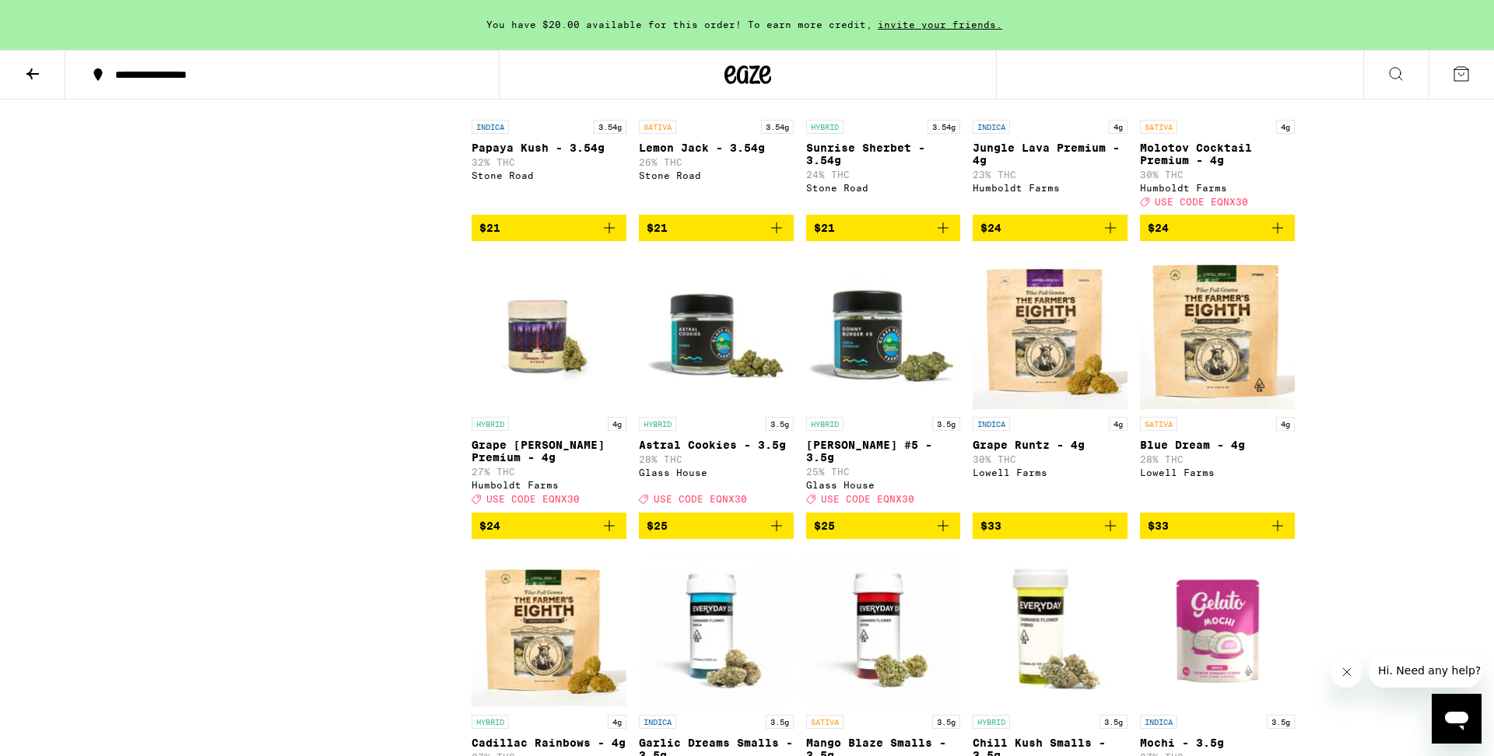
click at [714, 389] on img "Open page for Astral Cookies - 3.5g from Glass House" at bounding box center [716, 332] width 155 height 156
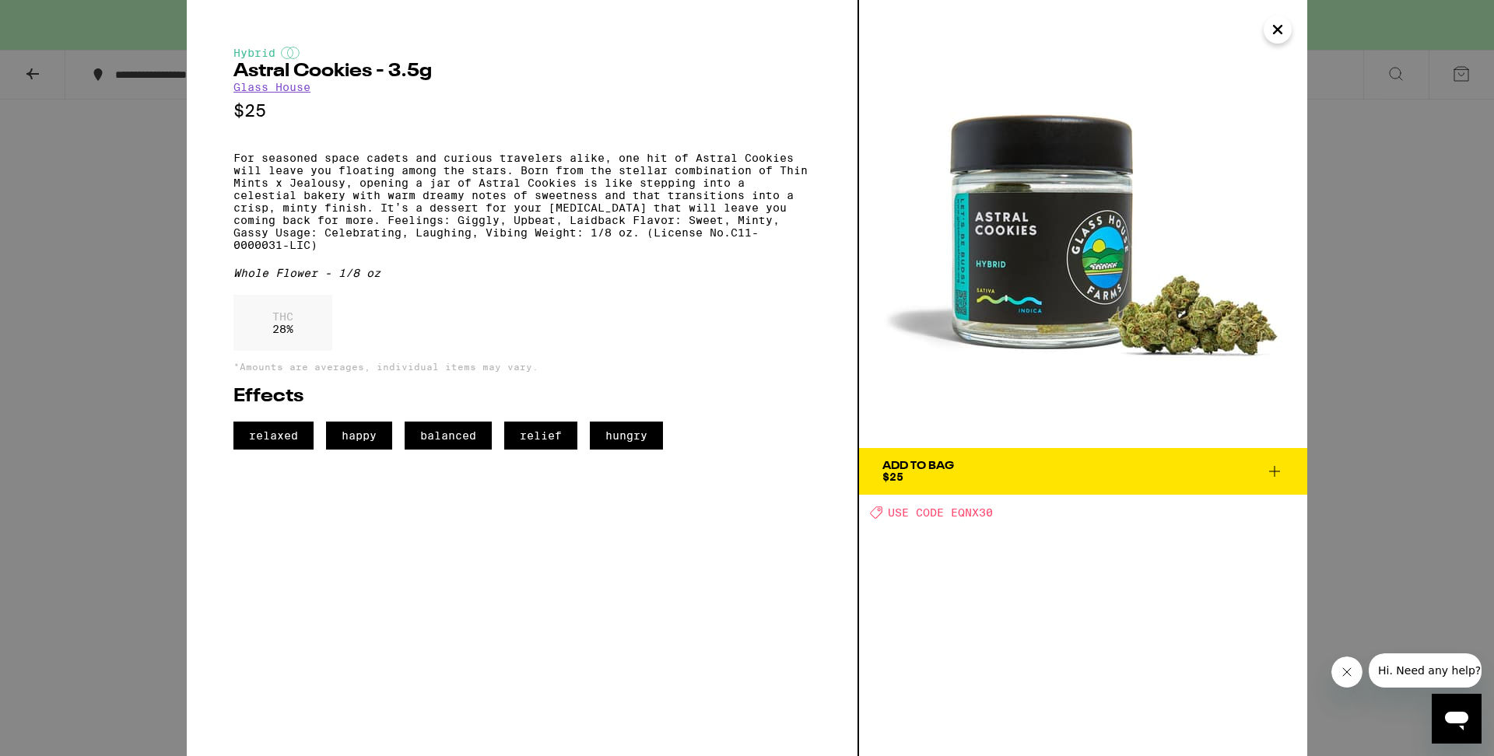
click at [1279, 25] on icon "Close" at bounding box center [1277, 29] width 19 height 23
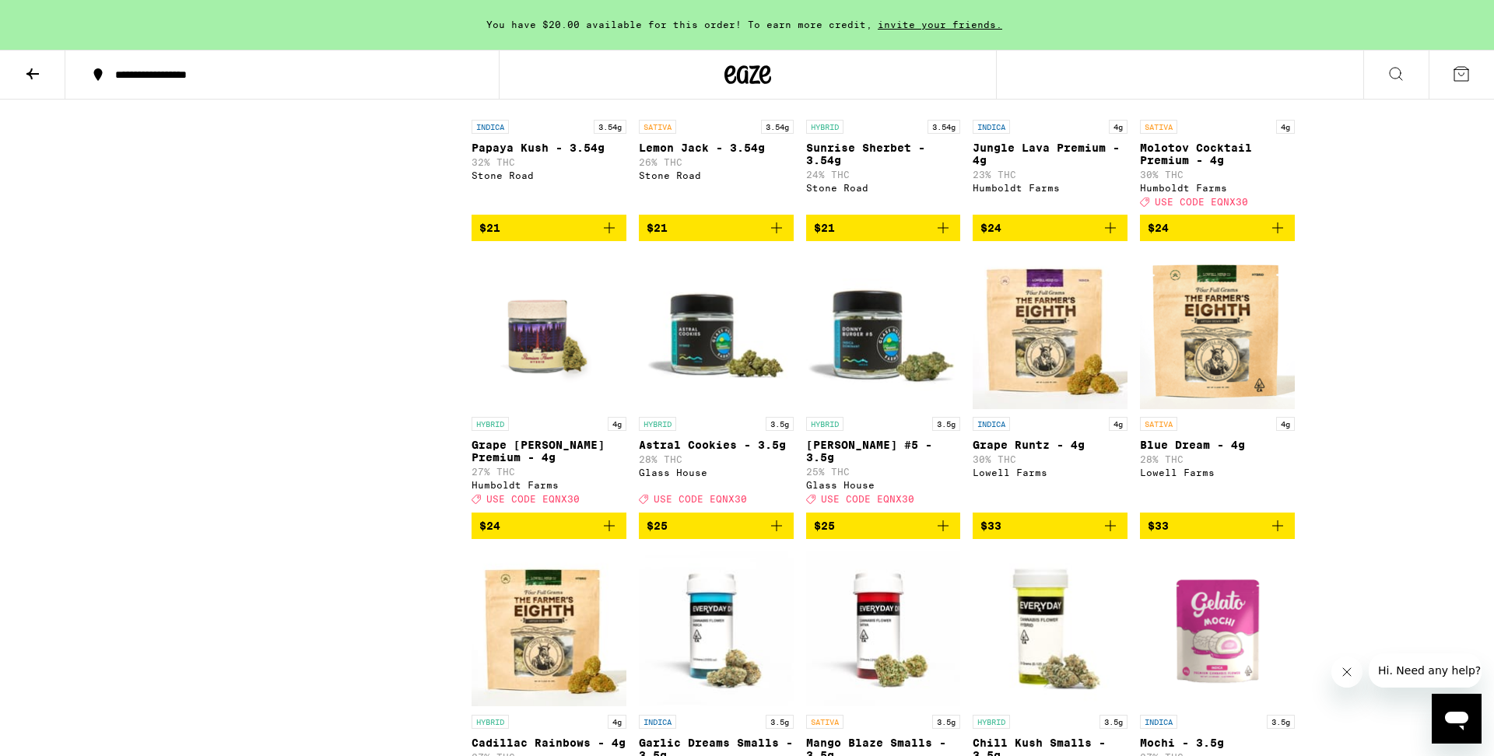
click at [893, 409] on img "Open page for Donny Burger #5 - 3.5g from Glass House" at bounding box center [883, 332] width 155 height 156
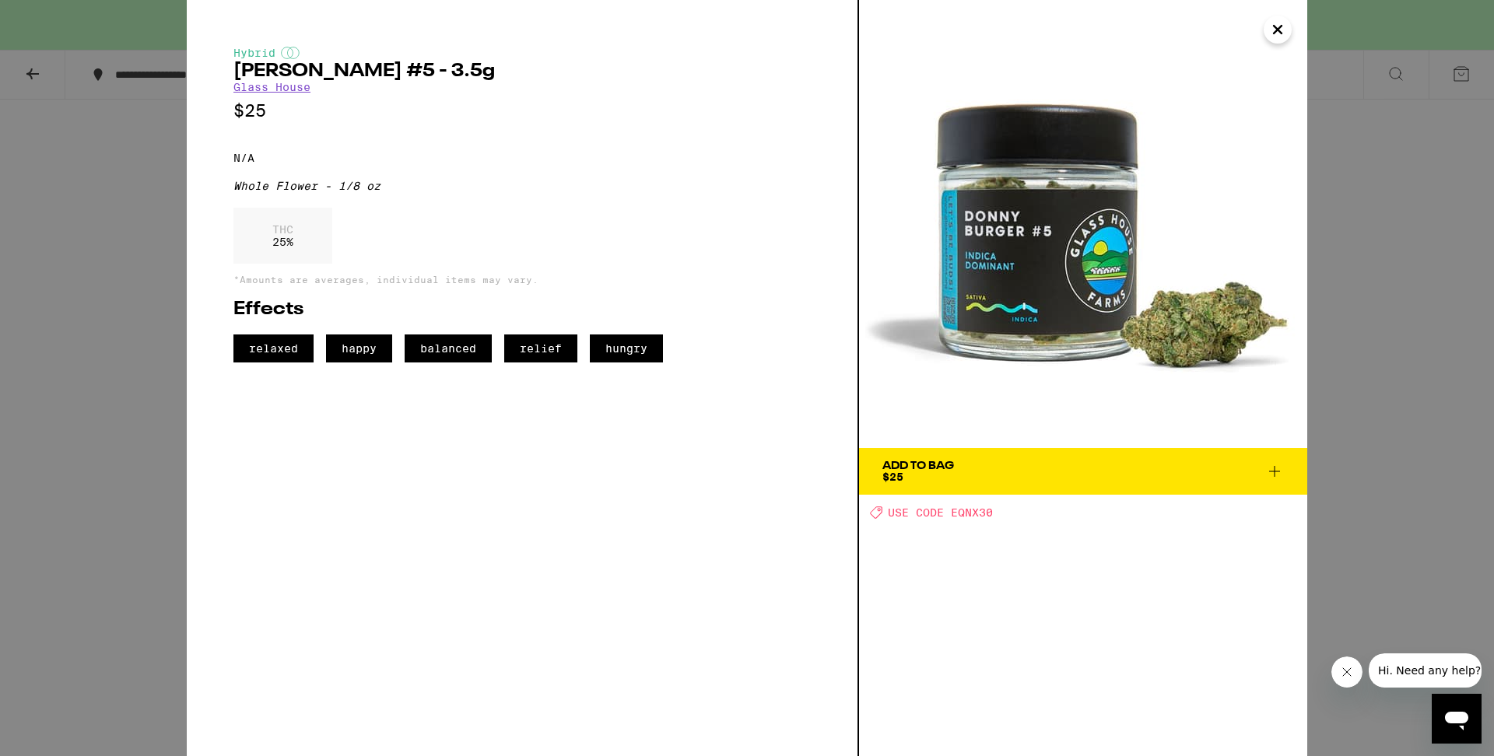
click at [1273, 37] on icon "Close" at bounding box center [1277, 29] width 19 height 23
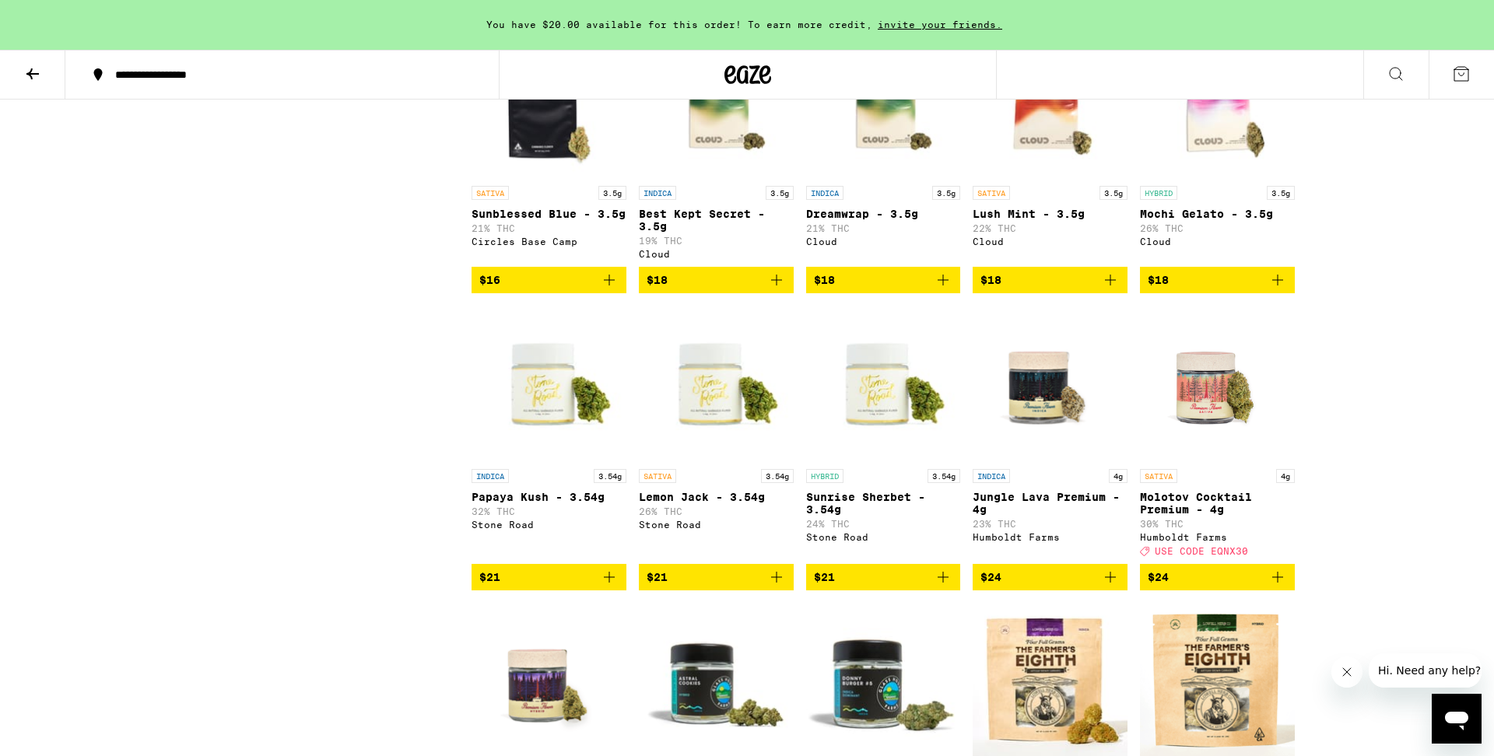
scroll to position [808, 0]
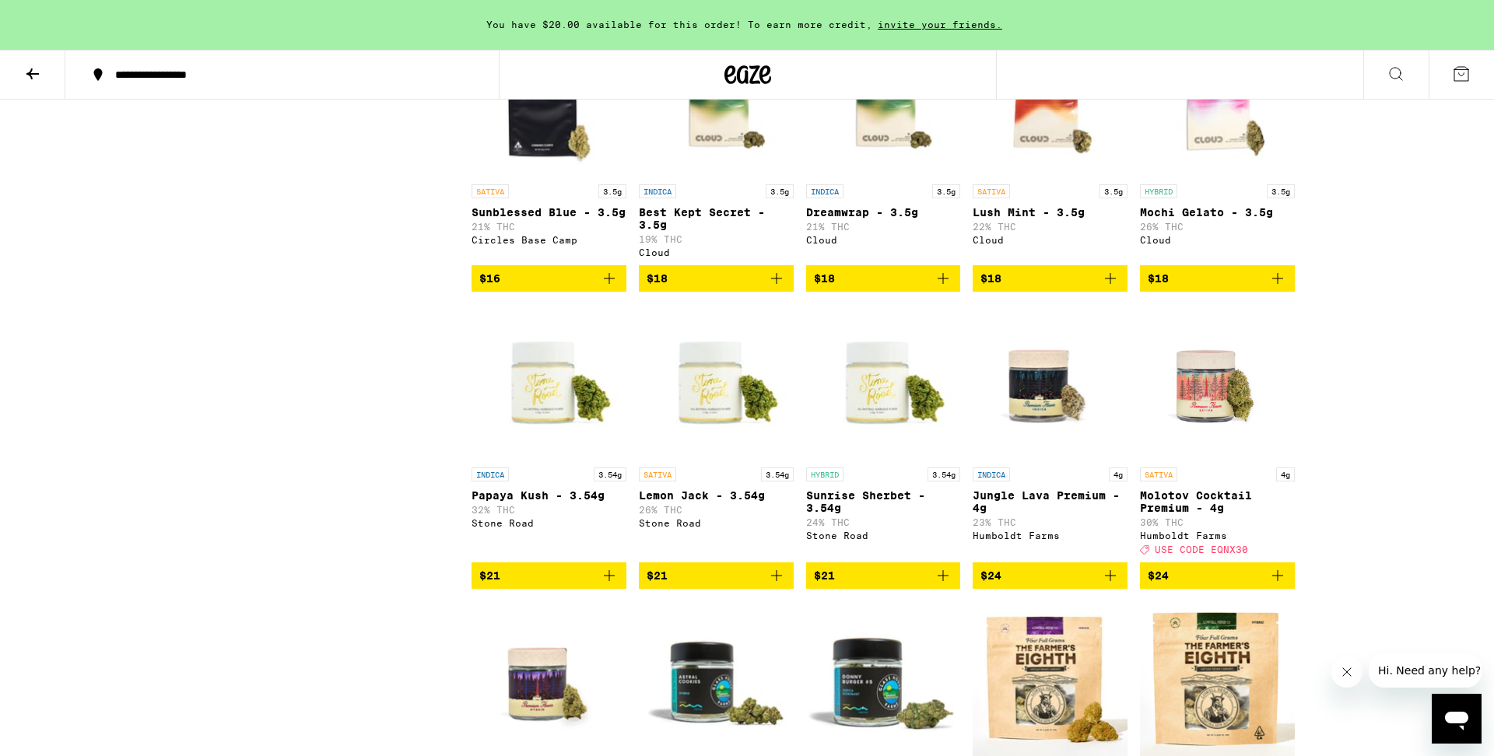
click at [1277, 581] on icon "Add to bag" at bounding box center [1277, 575] width 11 height 11
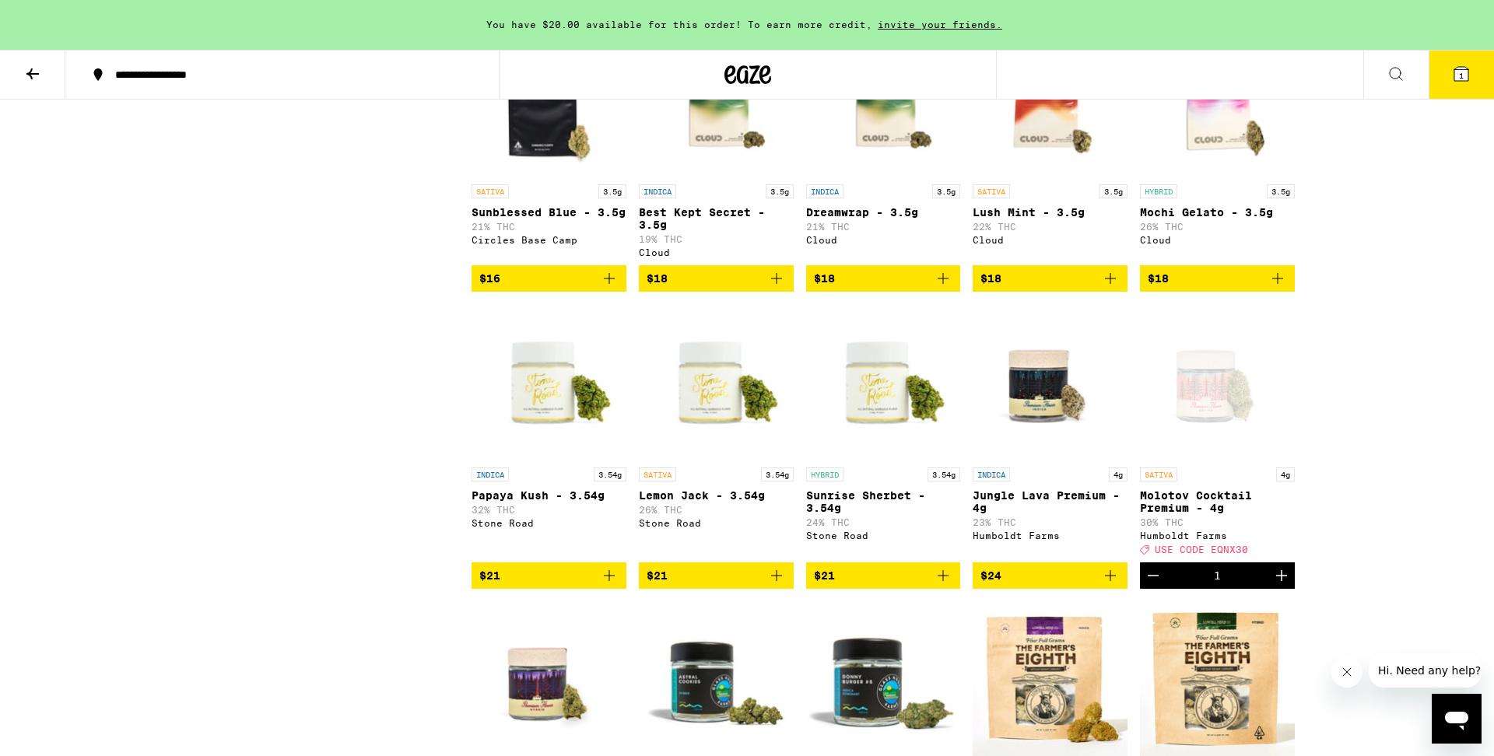
click at [1277, 581] on icon "Increment" at bounding box center [1281, 575] width 11 height 11
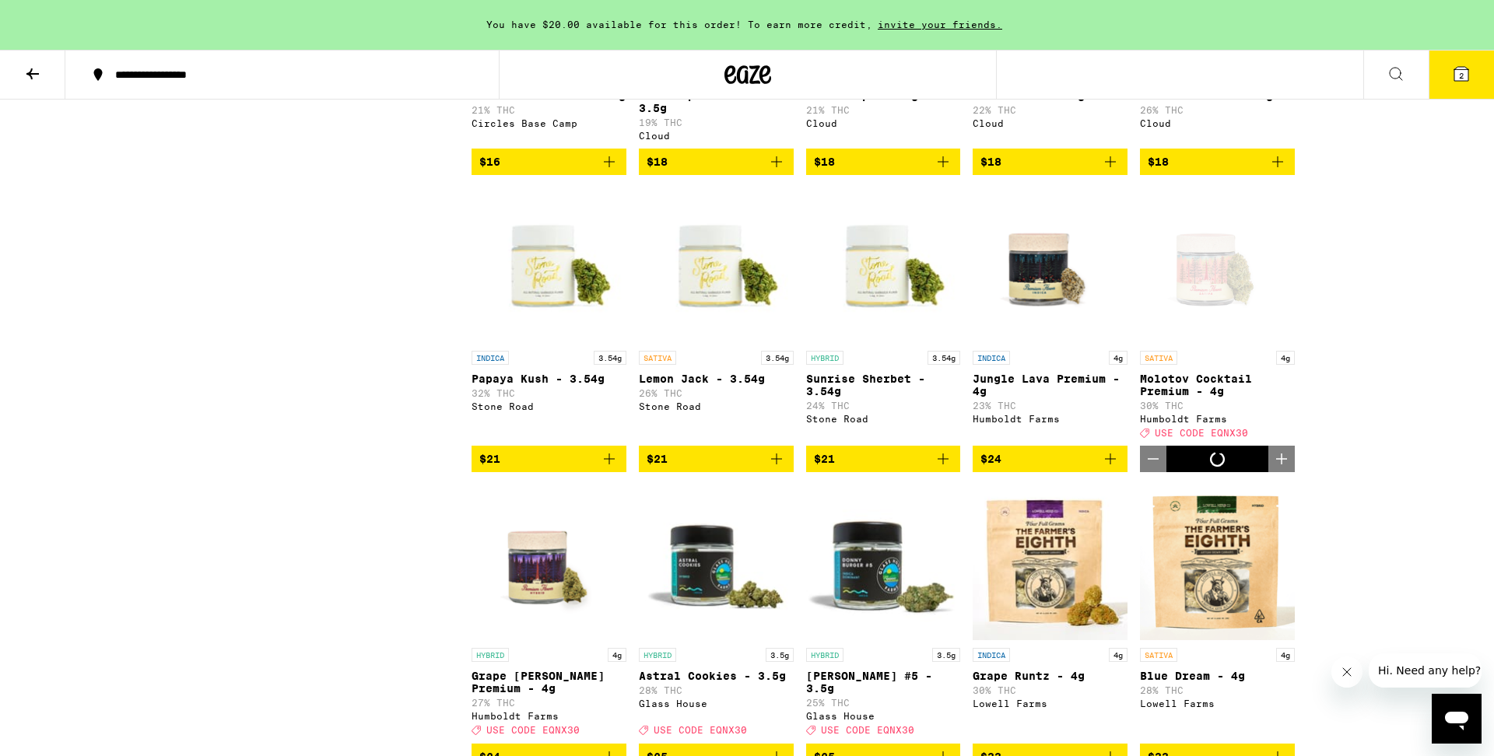
scroll to position [922, 0]
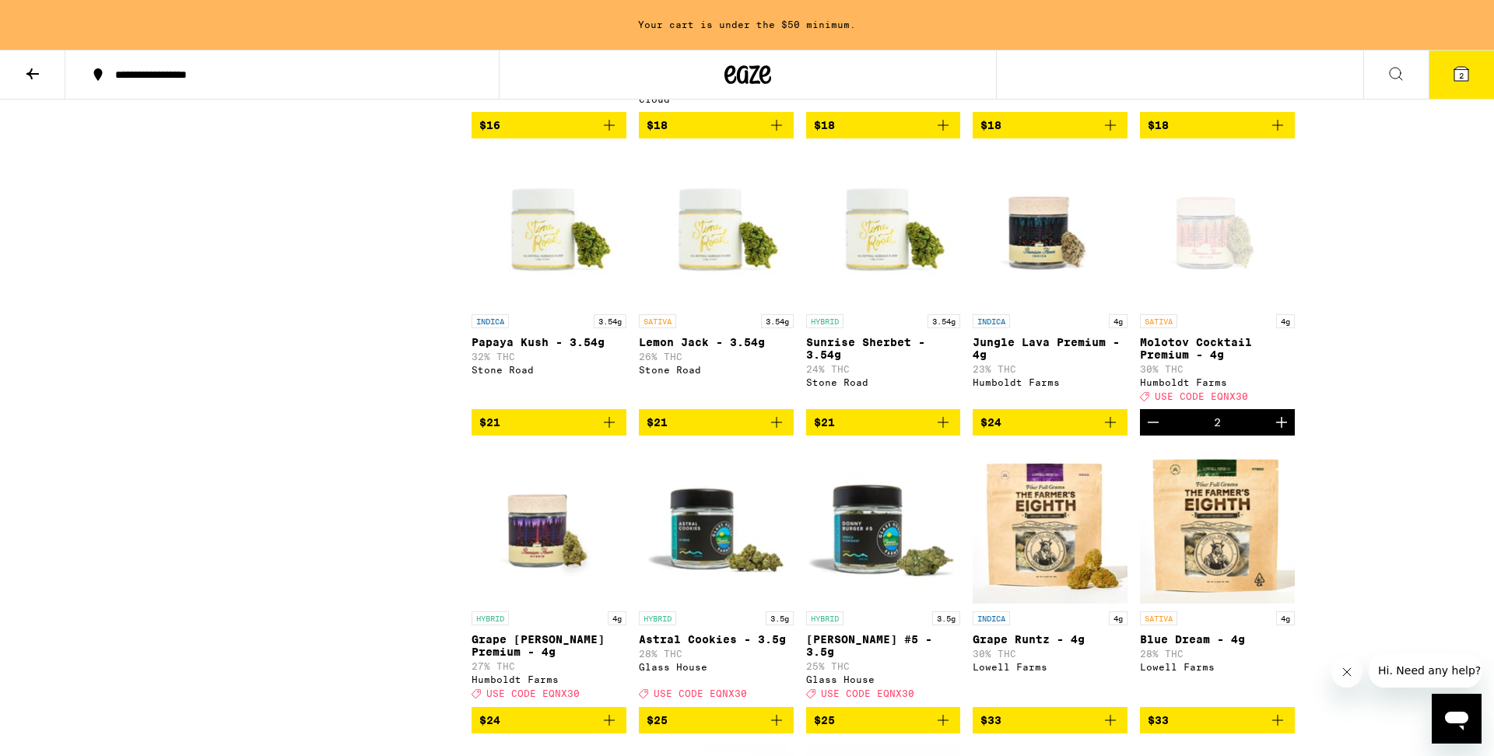
scroll to position [0, 0]
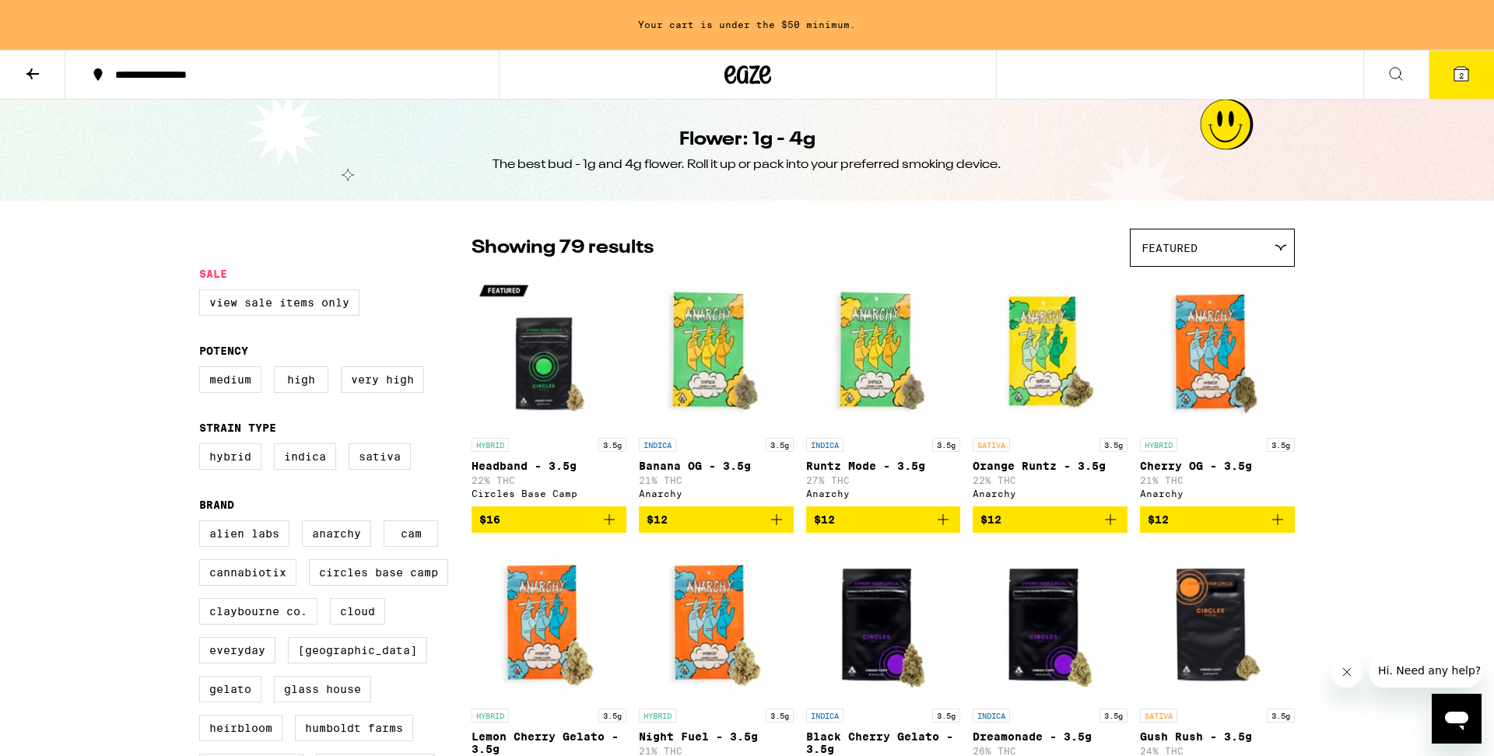
click at [28, 76] on icon at bounding box center [32, 74] width 19 height 19
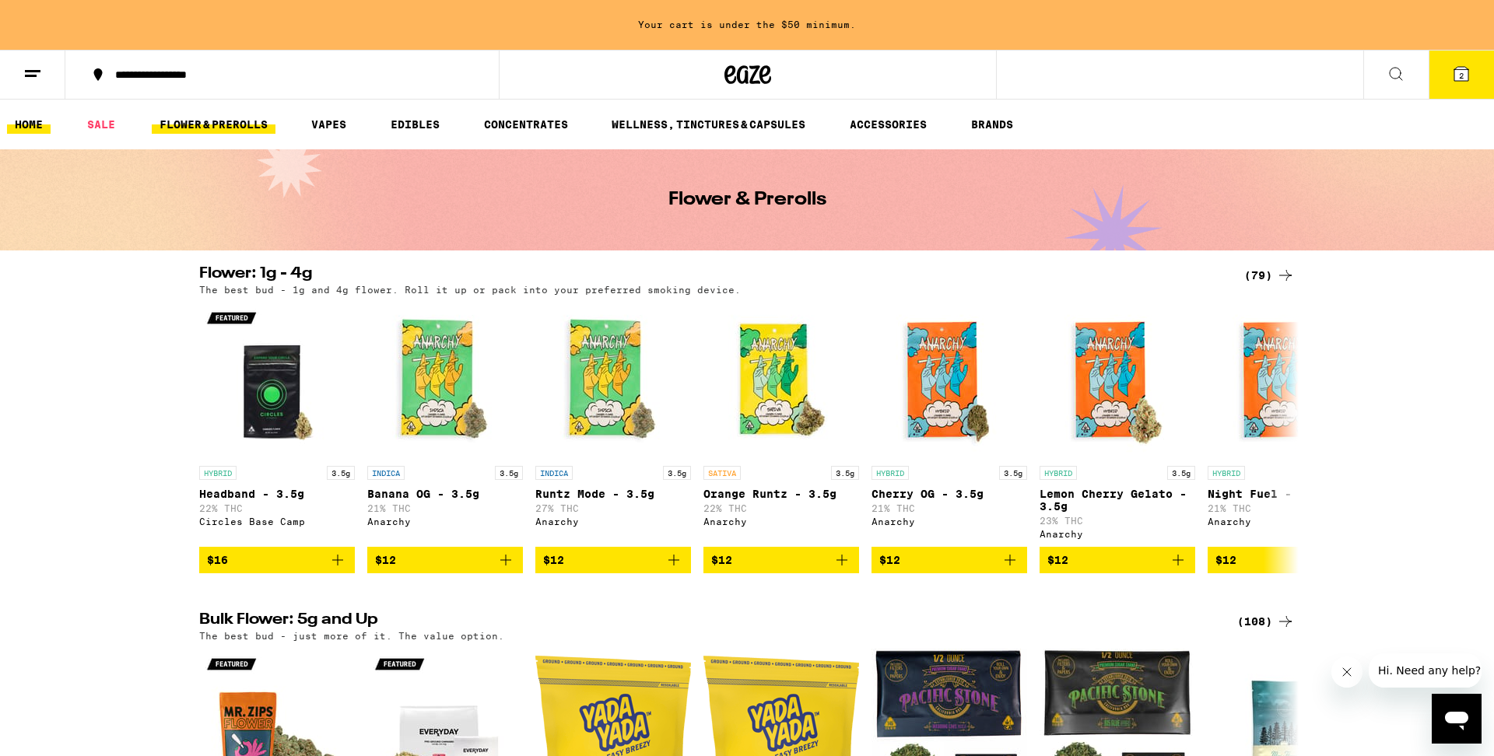
click at [37, 121] on link "HOME" at bounding box center [29, 124] width 44 height 19
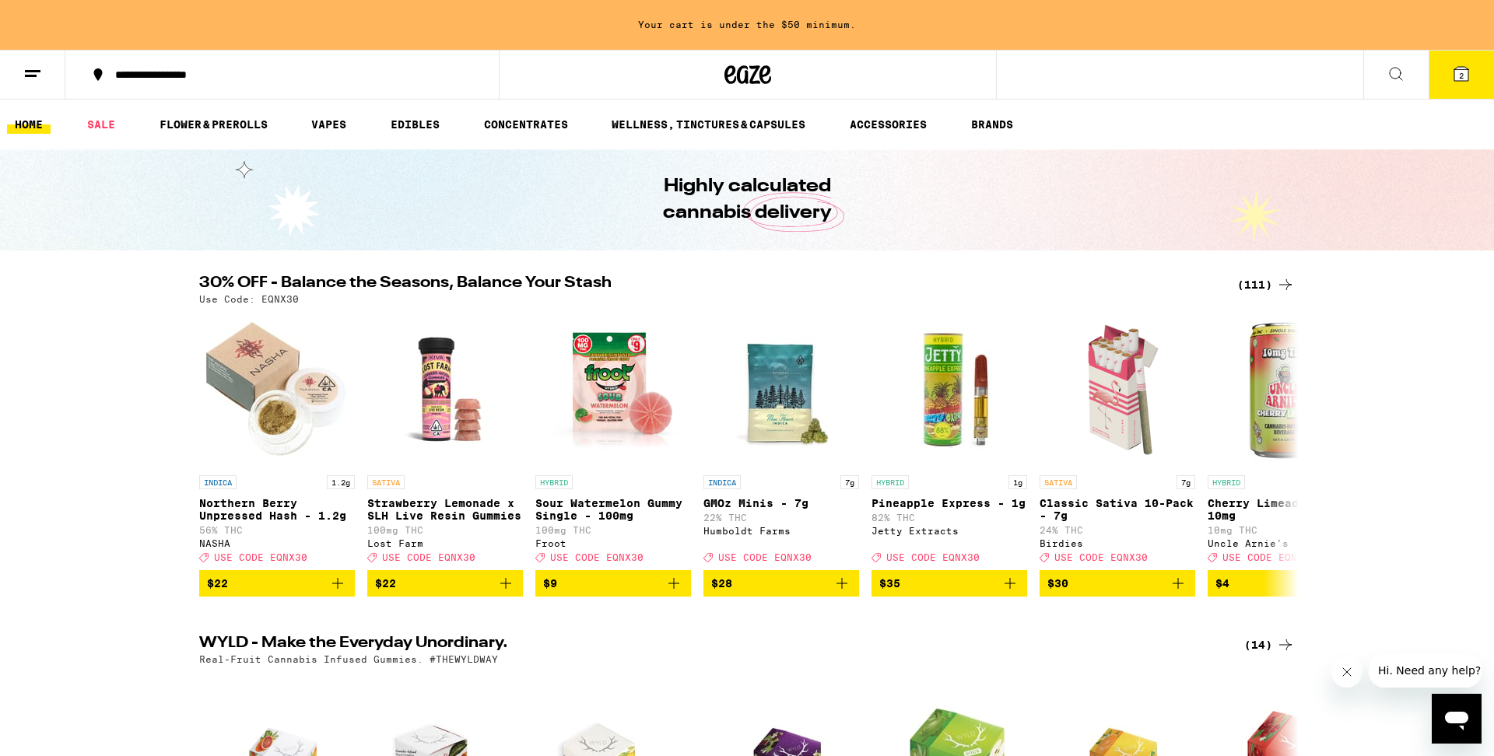
scroll to position [86, 0]
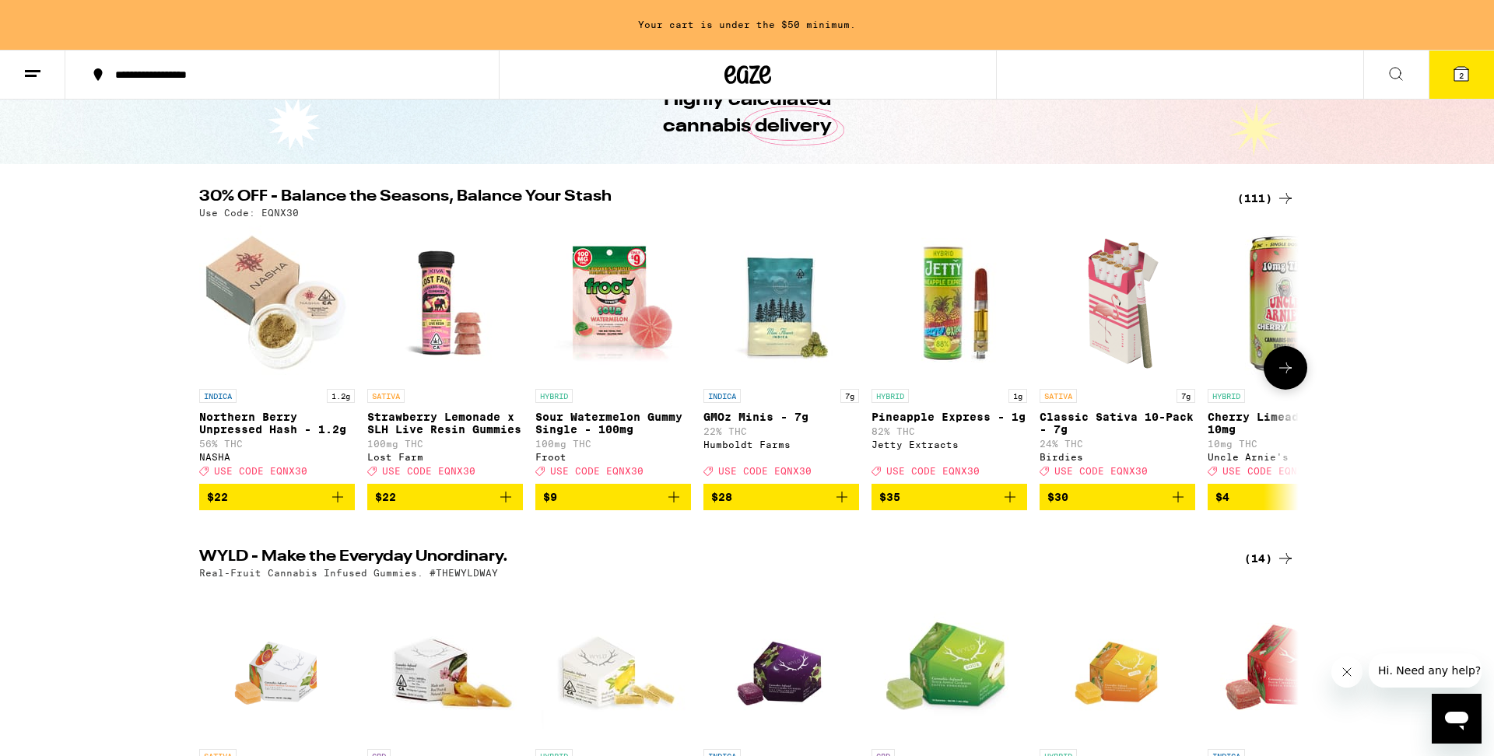
click at [1288, 377] on icon at bounding box center [1285, 368] width 19 height 19
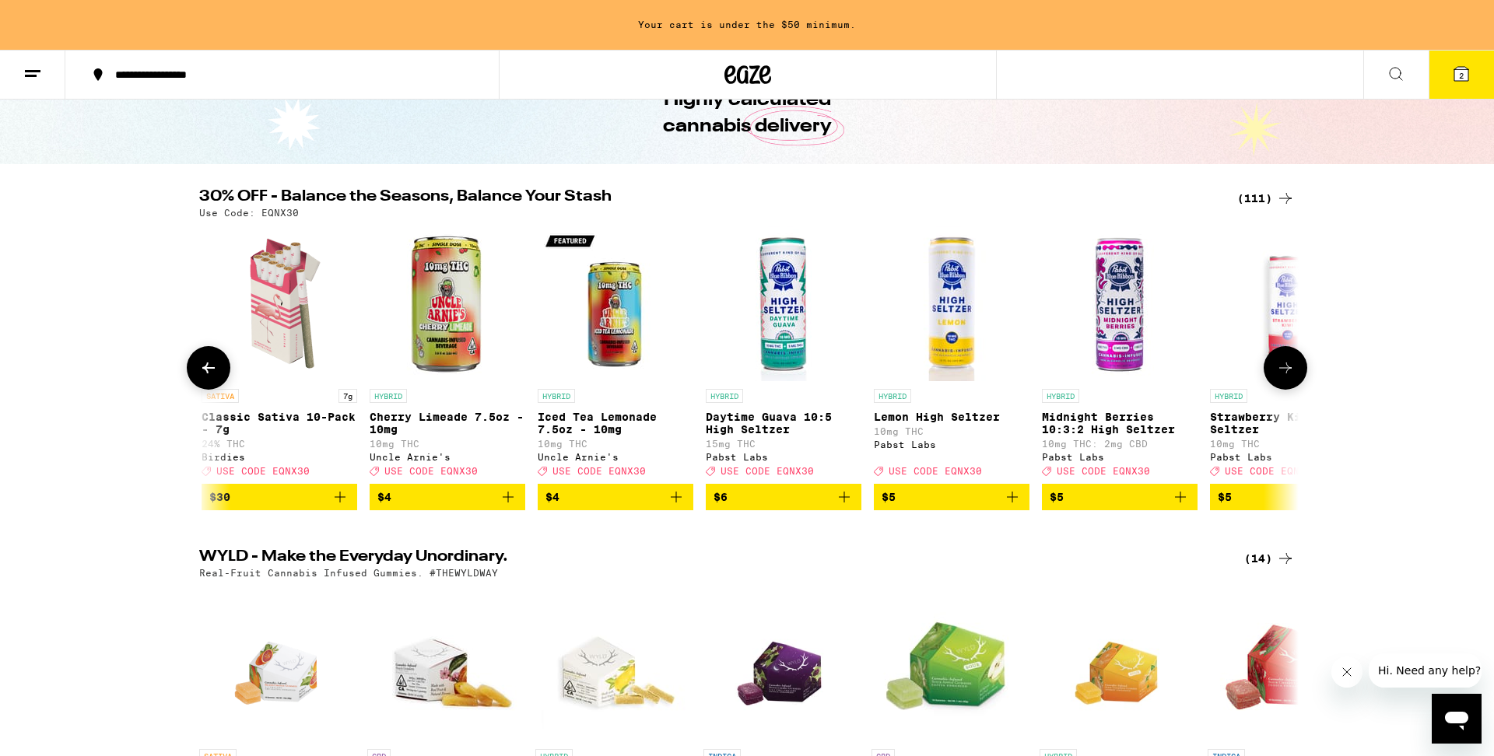
scroll to position [0, 926]
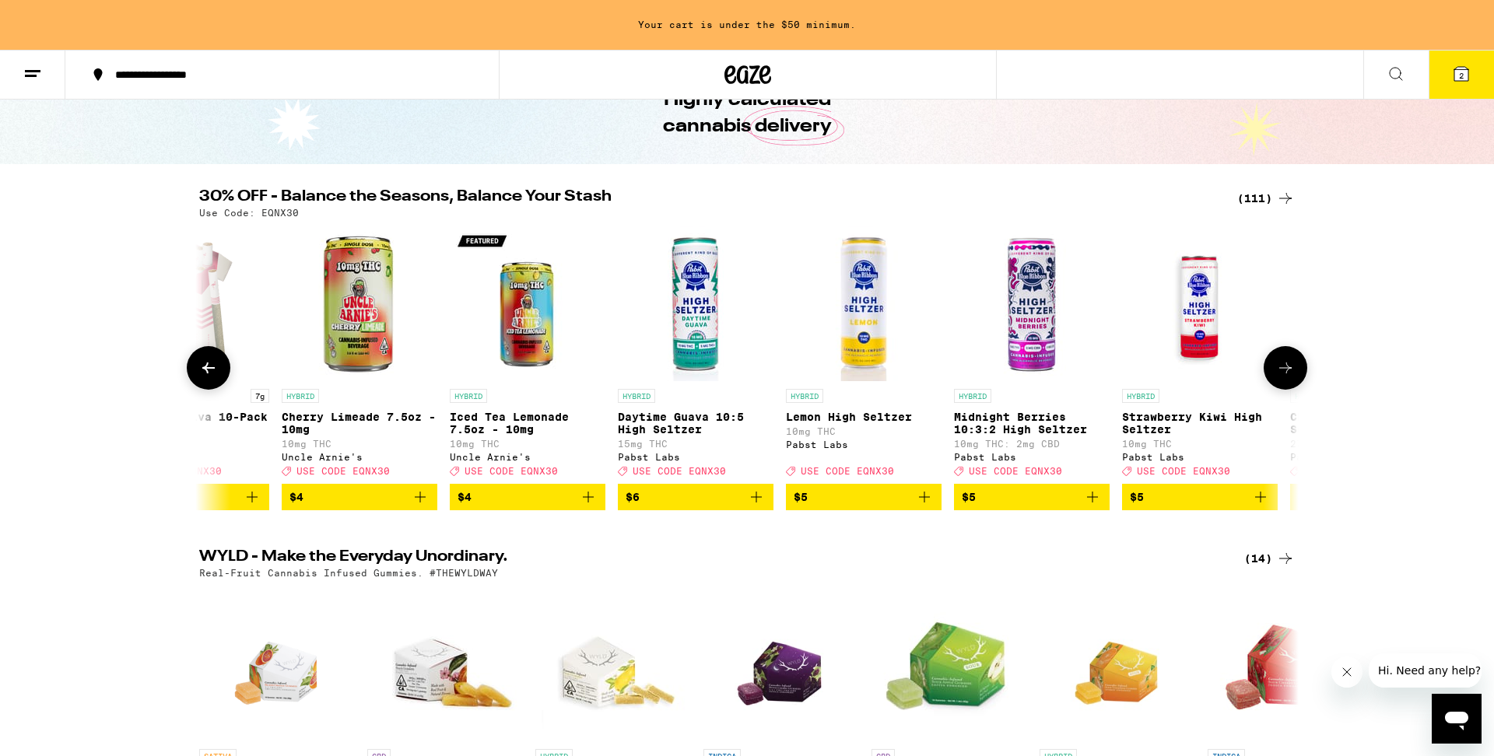
click at [359, 360] on img "Open page for Cherry Limeade 7.5oz - 10mg from Uncle Arnie's" at bounding box center [360, 304] width 156 height 156
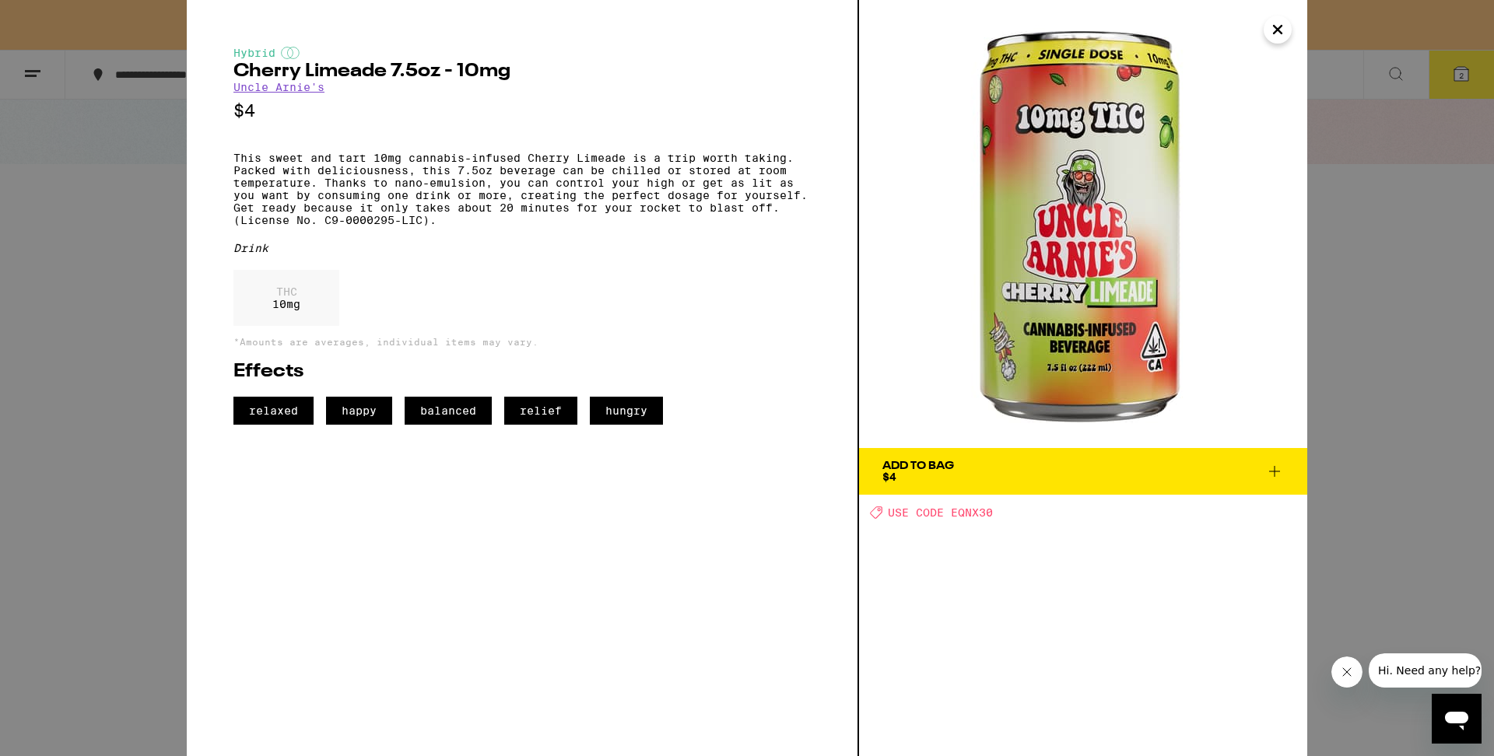
click at [1274, 473] on icon at bounding box center [1274, 471] width 19 height 19
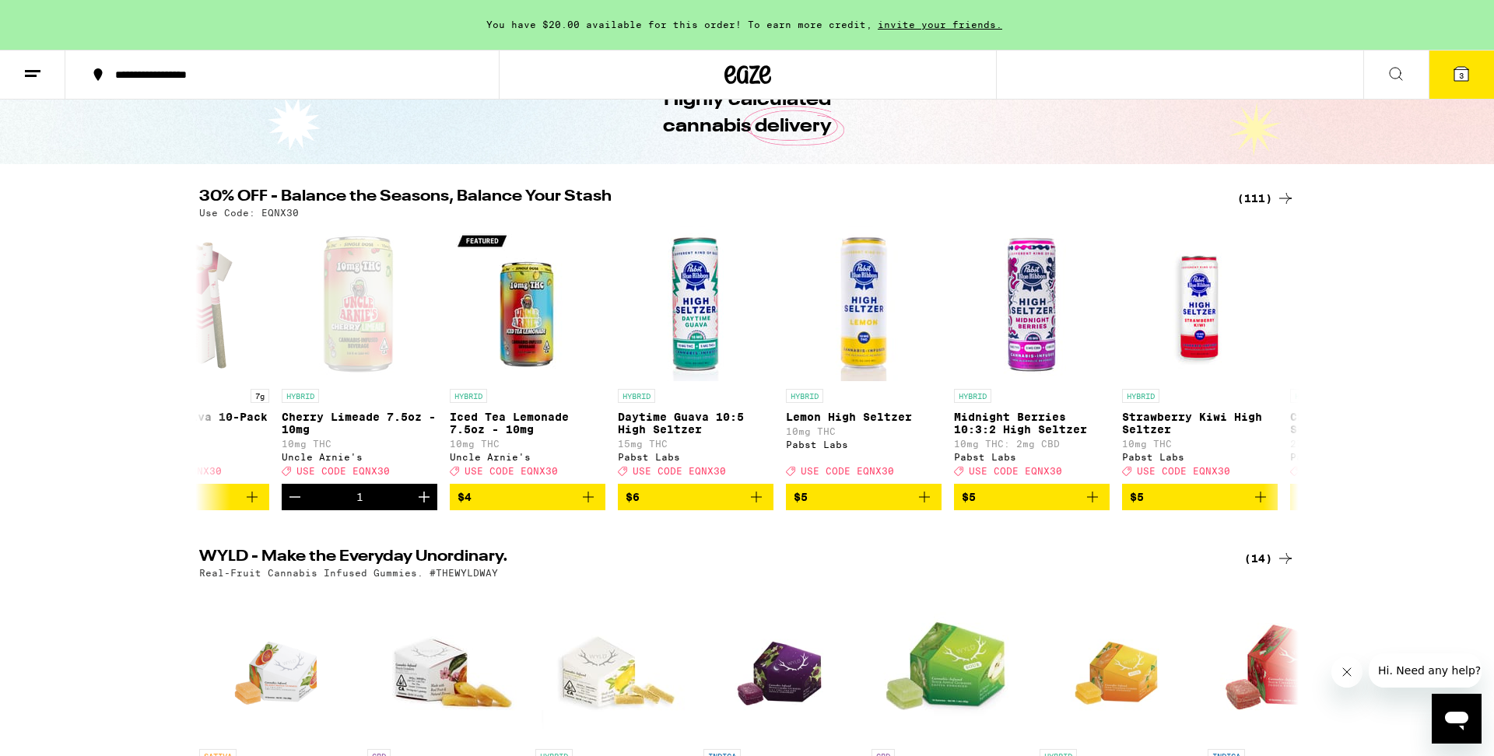
click at [1472, 79] on button "3" at bounding box center [1461, 75] width 65 height 48
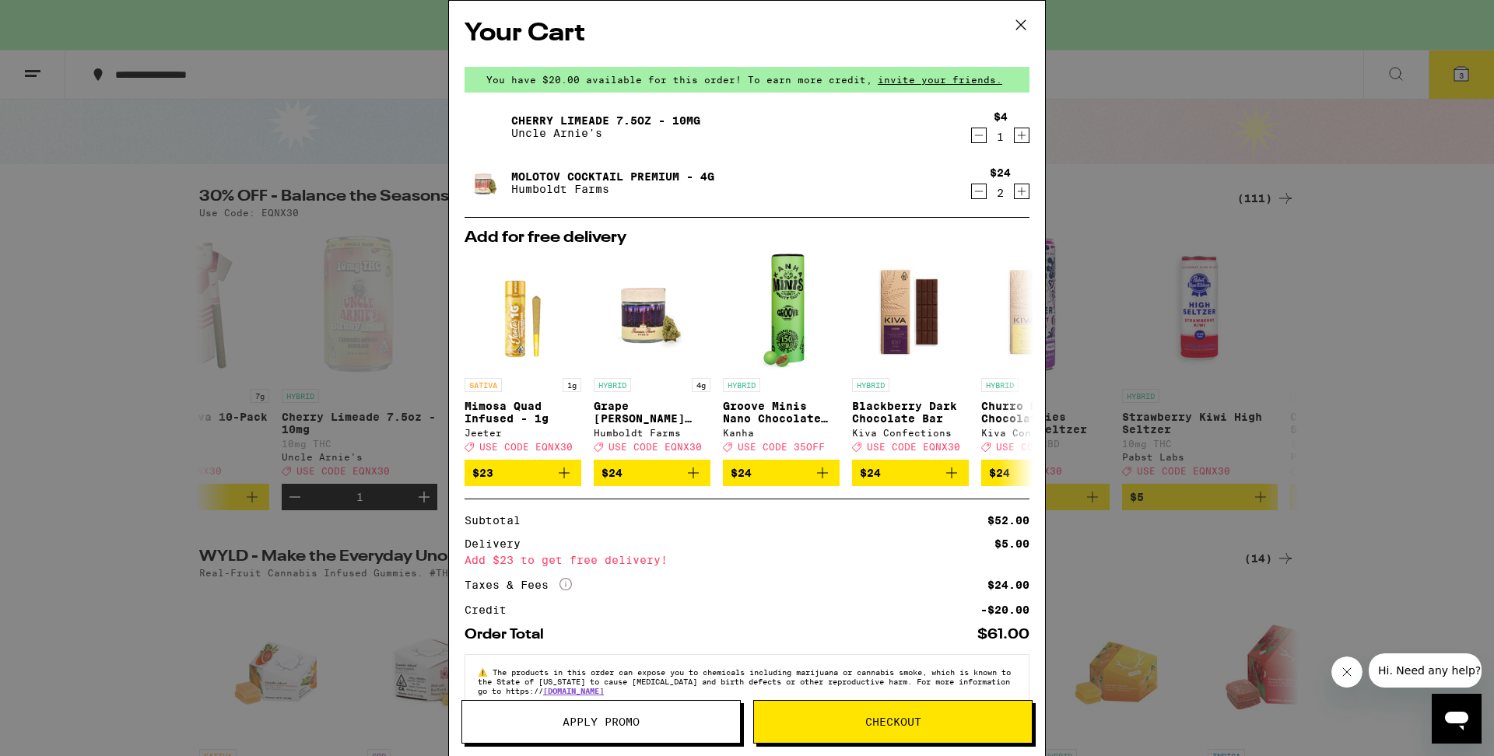
click at [557, 727] on span "Apply Promo" at bounding box center [601, 722] width 278 height 11
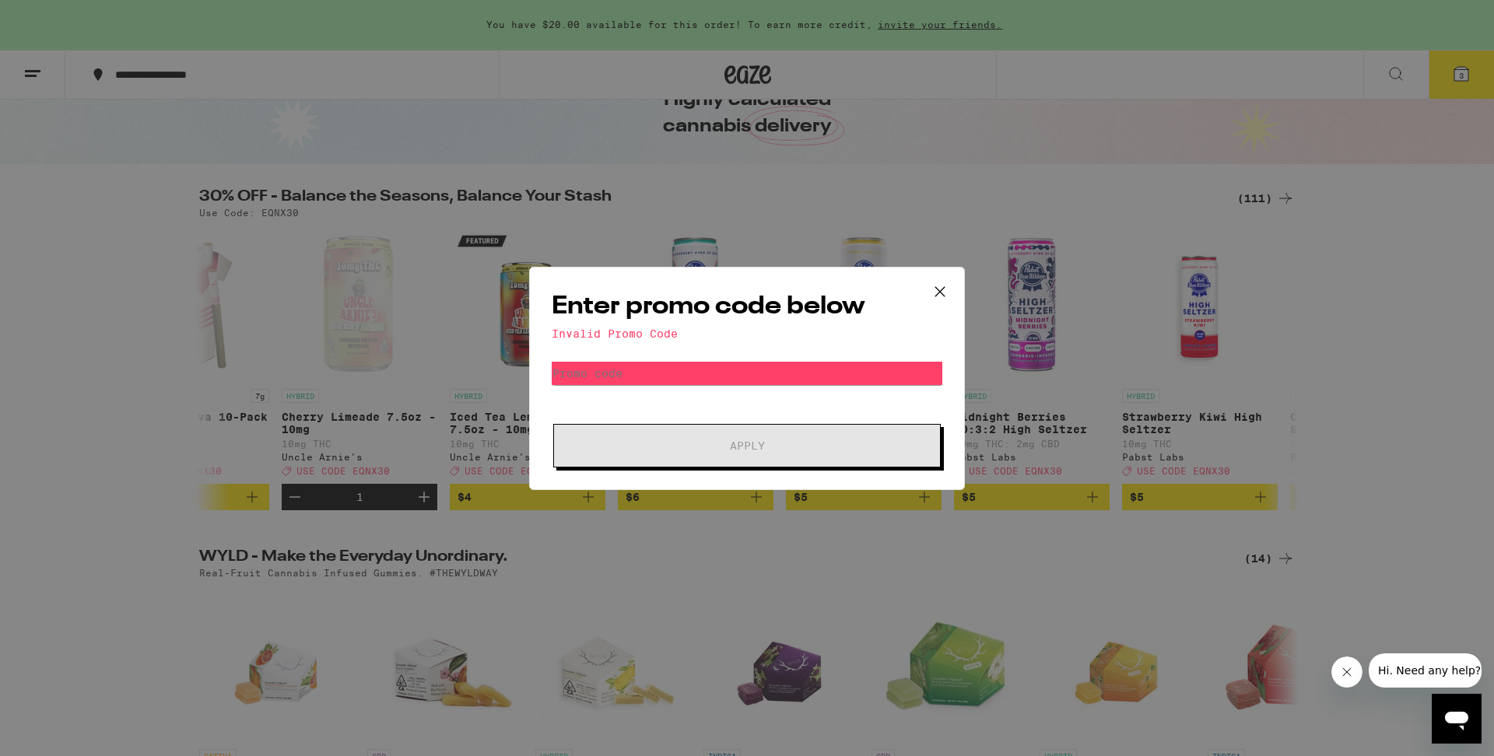
click at [674, 343] on div "Enter promo code below Invalid Promo Code Promo Code Apply" at bounding box center [747, 378] width 436 height 223
click at [667, 325] on div "Enter promo code below Invalid Promo Code Promo Code Apply" at bounding box center [747, 378] width 436 height 223
click at [656, 353] on div "Enter promo code below Invalid Promo Code Promo Code Apply" at bounding box center [747, 378] width 436 height 223
click at [646, 338] on div "Invalid Promo Code" at bounding box center [747, 334] width 391 height 12
click at [945, 289] on icon at bounding box center [939, 291] width 23 height 23
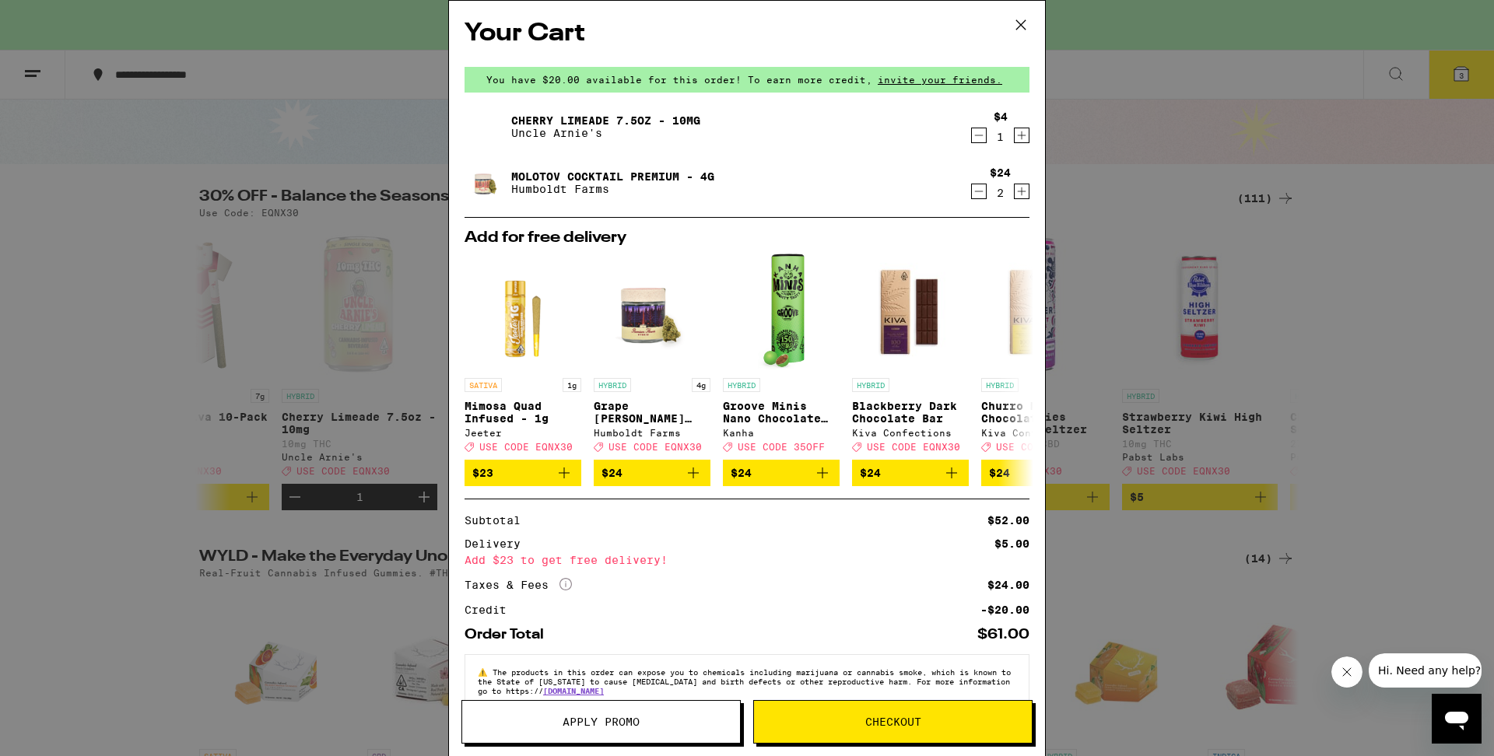
click at [602, 732] on button "Apply Promo" at bounding box center [600, 722] width 279 height 44
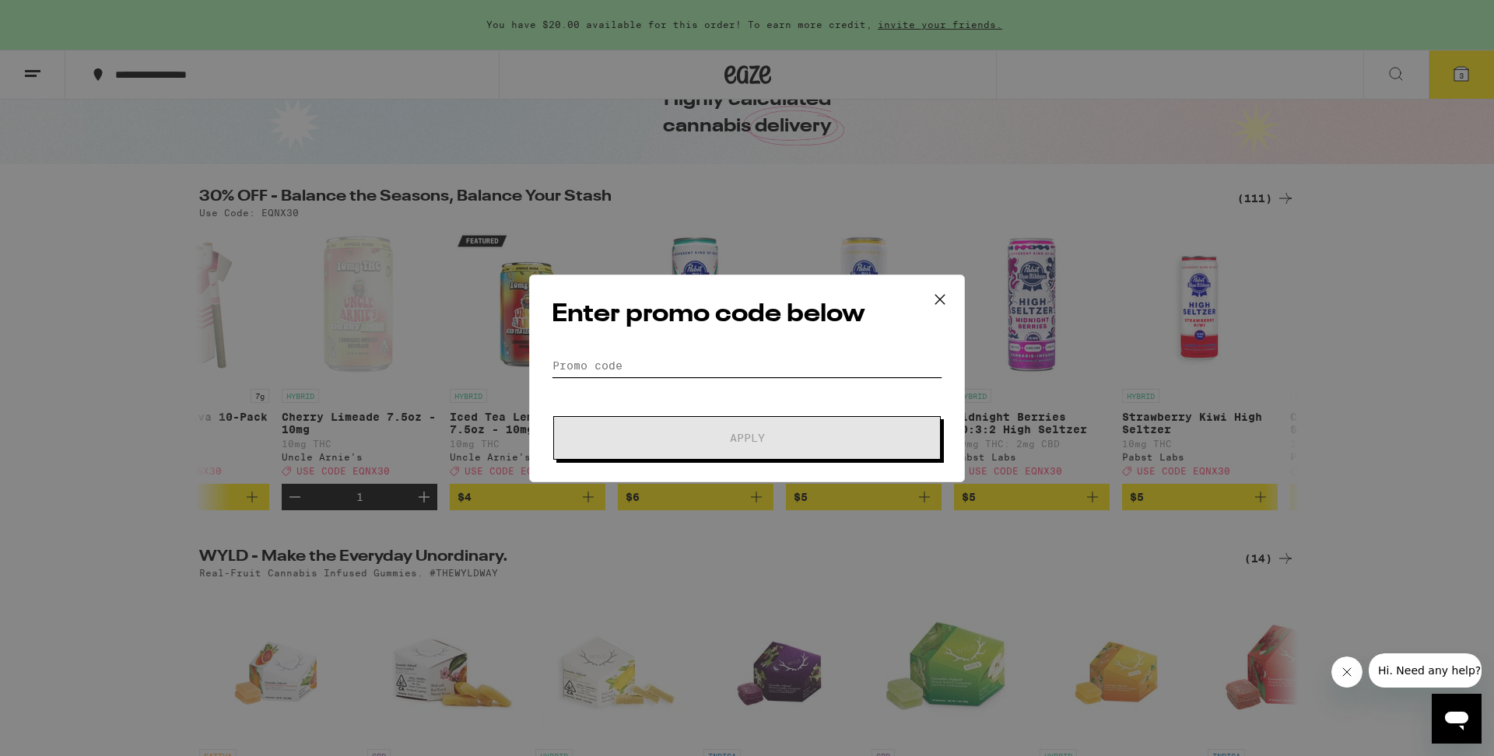
click at [712, 363] on input "Promo Code" at bounding box center [747, 365] width 391 height 23
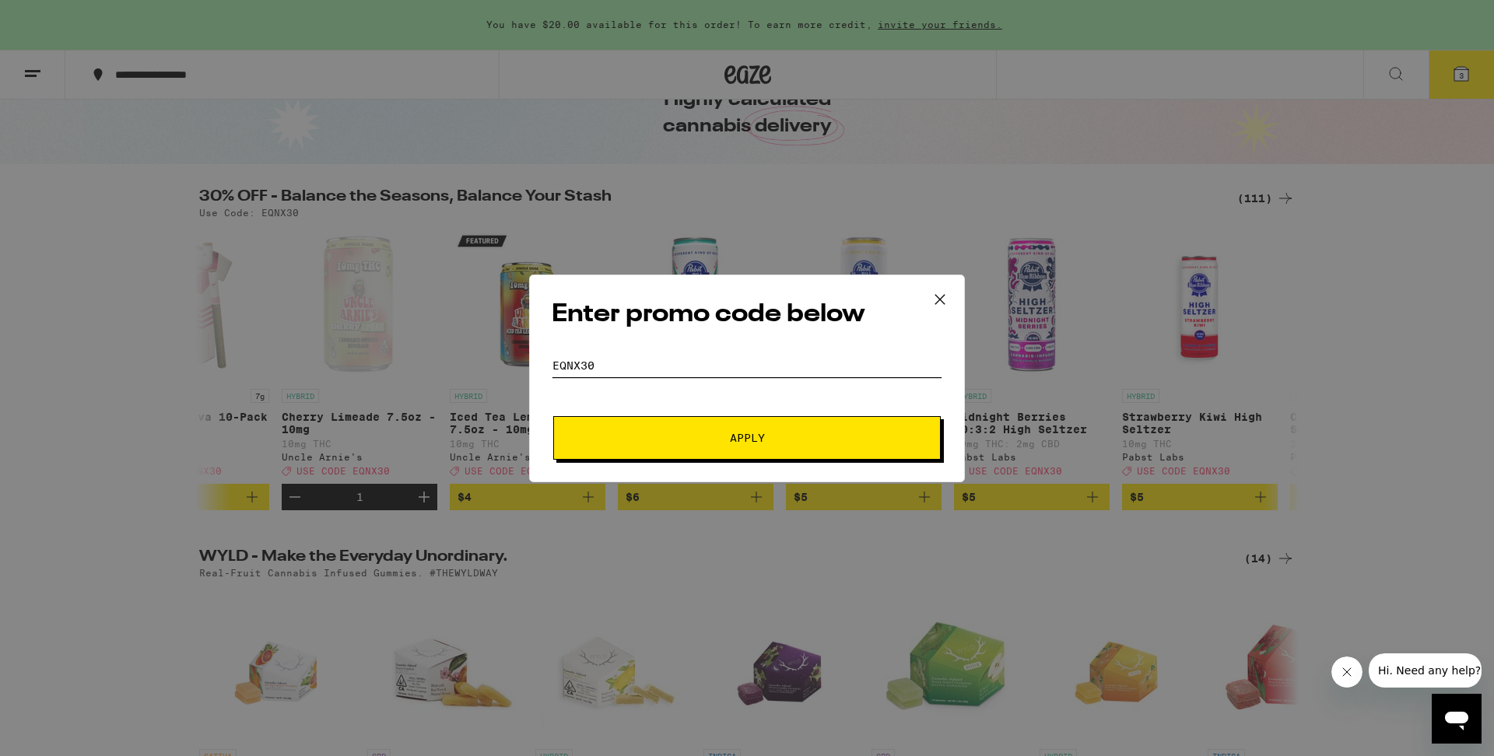
type input "EQNX30"
click at [710, 431] on button "Apply" at bounding box center [747, 438] width 388 height 44
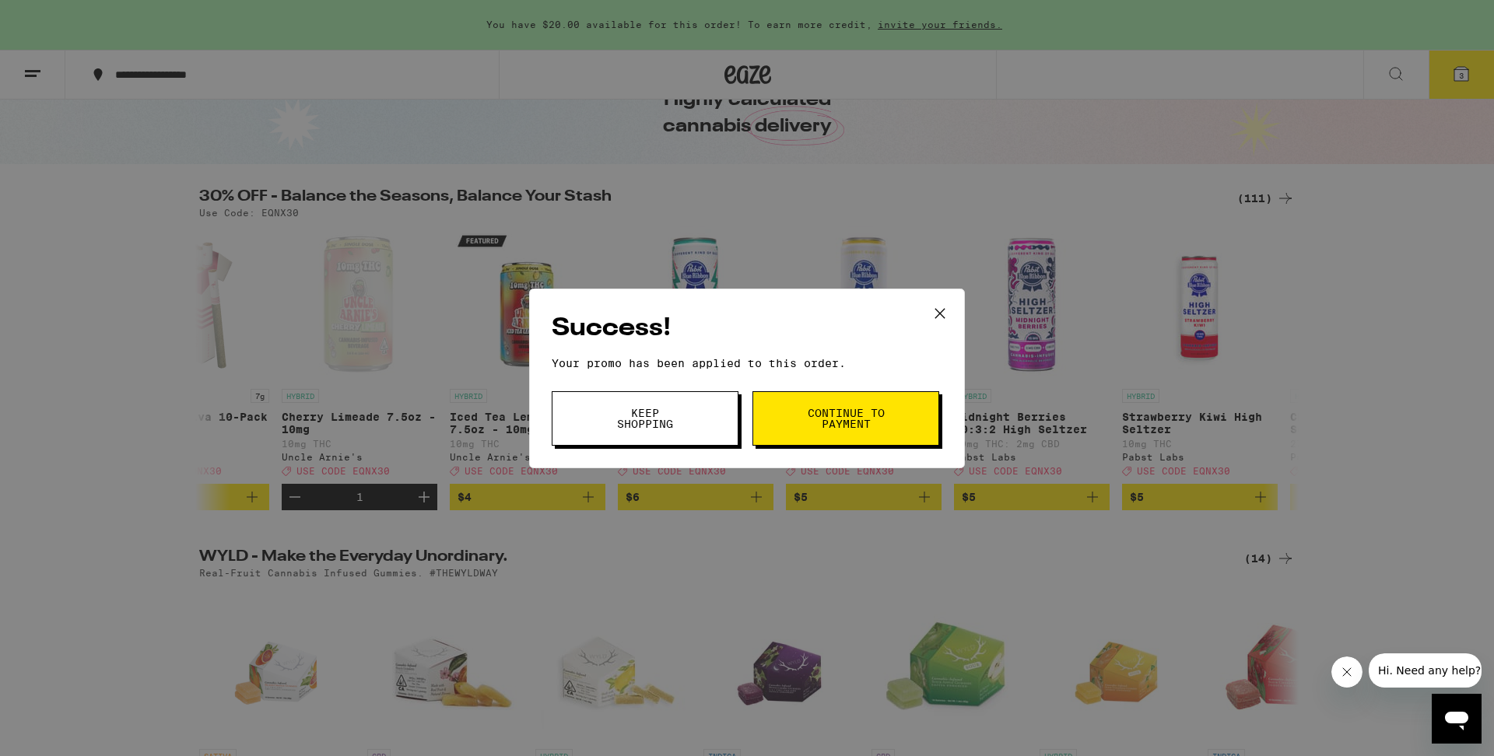
click at [694, 436] on button "Keep Shopping" at bounding box center [645, 418] width 187 height 54
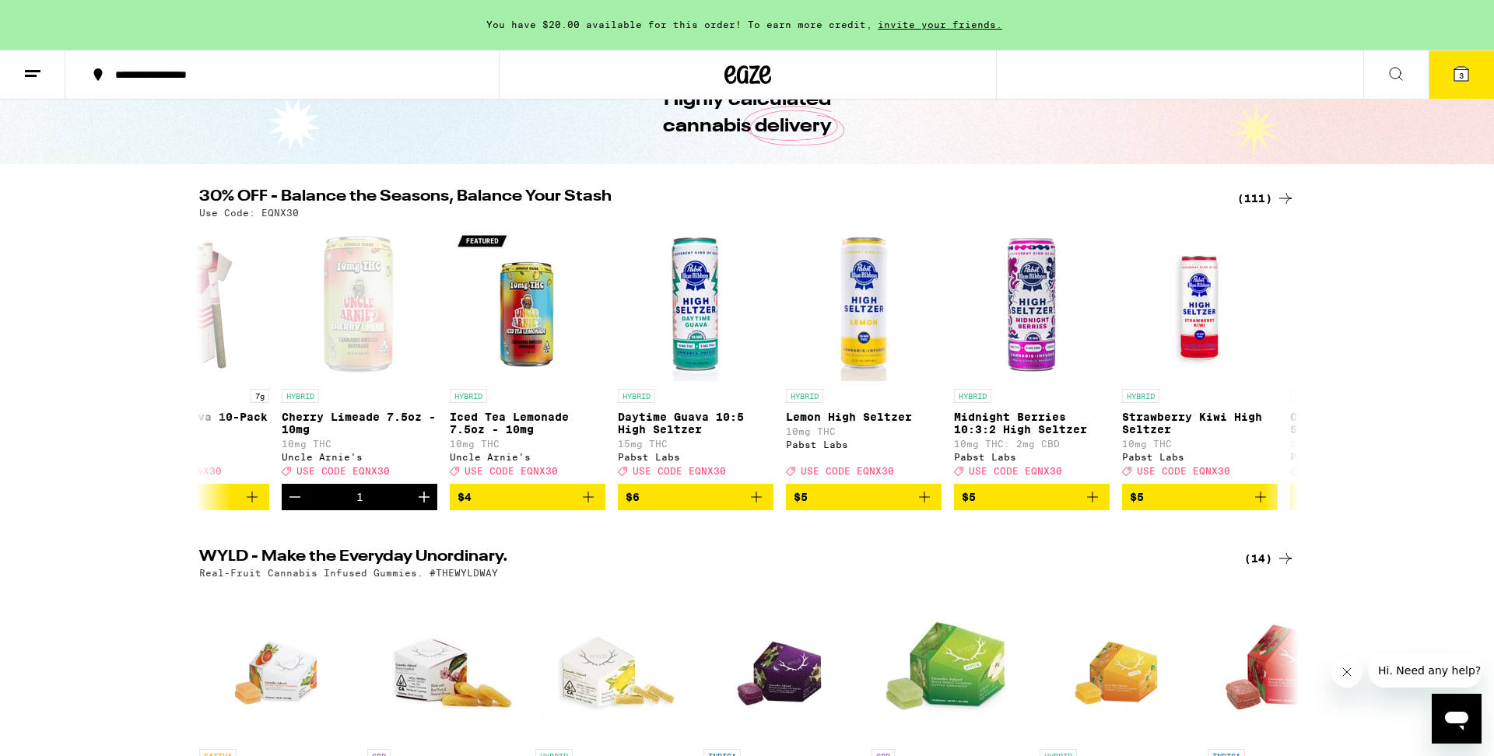
click at [1469, 76] on icon at bounding box center [1461, 74] width 19 height 19
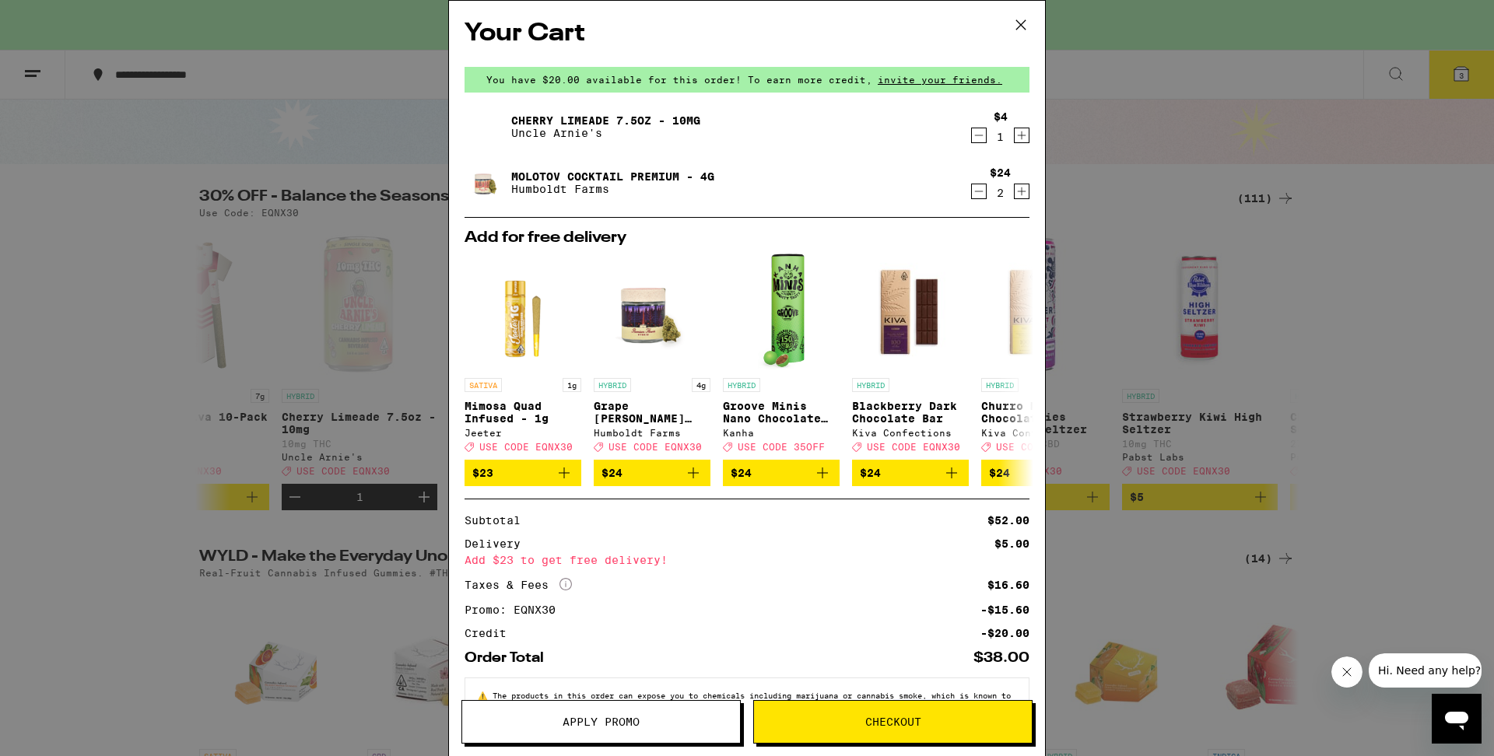
click at [977, 135] on icon "Decrement" at bounding box center [979, 135] width 14 height 19
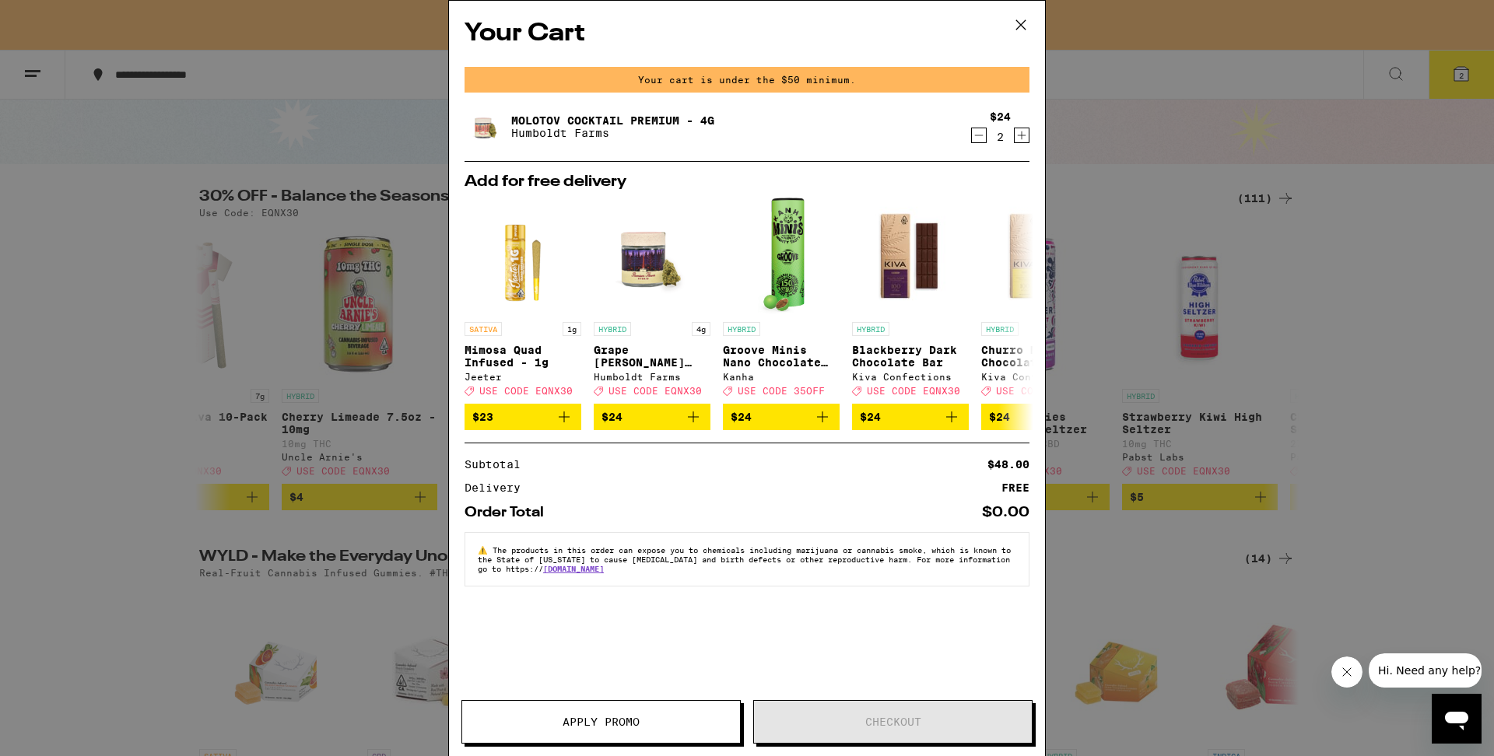
click at [977, 135] on icon "Decrement" at bounding box center [979, 135] width 14 height 19
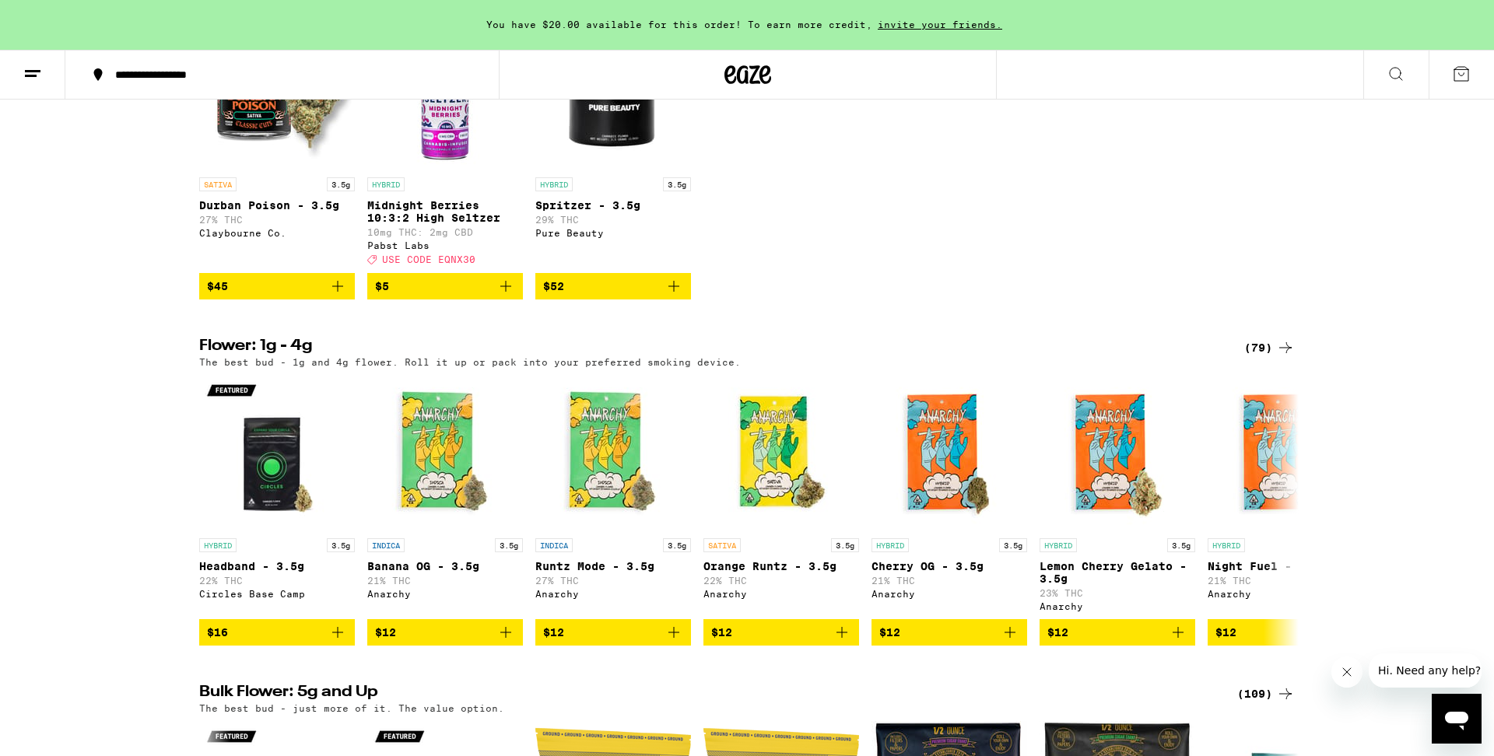
scroll to position [1365, 0]
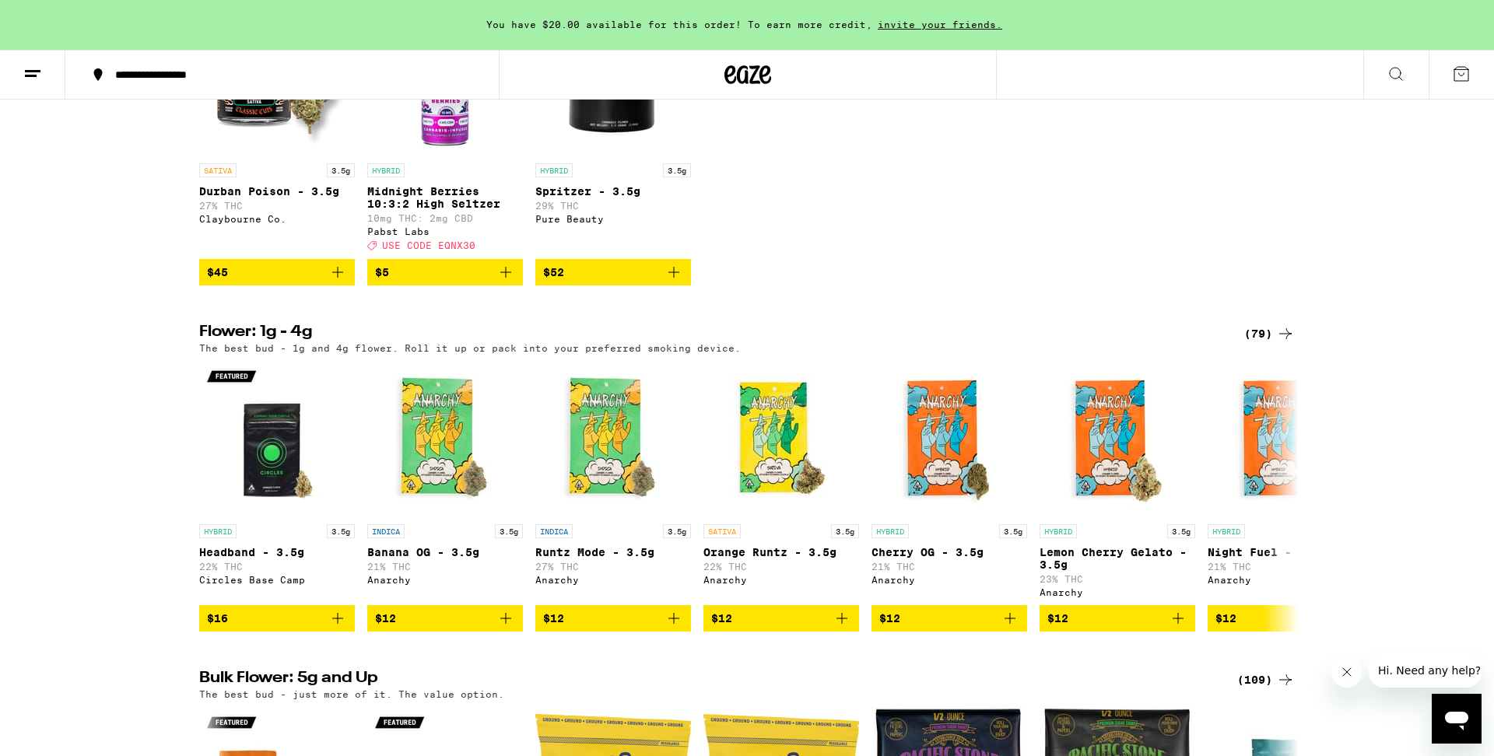
click at [1265, 343] on div "(79)" at bounding box center [1269, 334] width 51 height 19
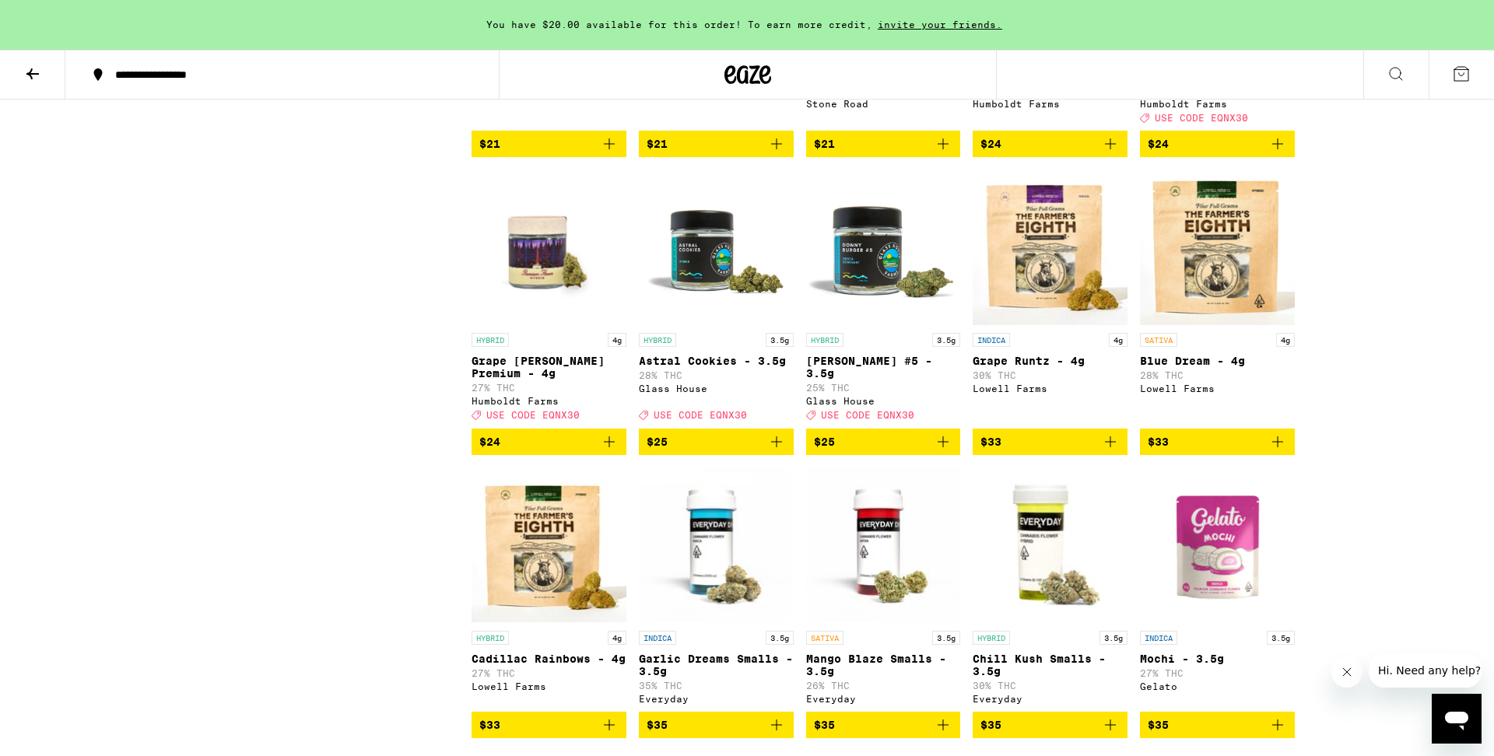
scroll to position [1231, 0]
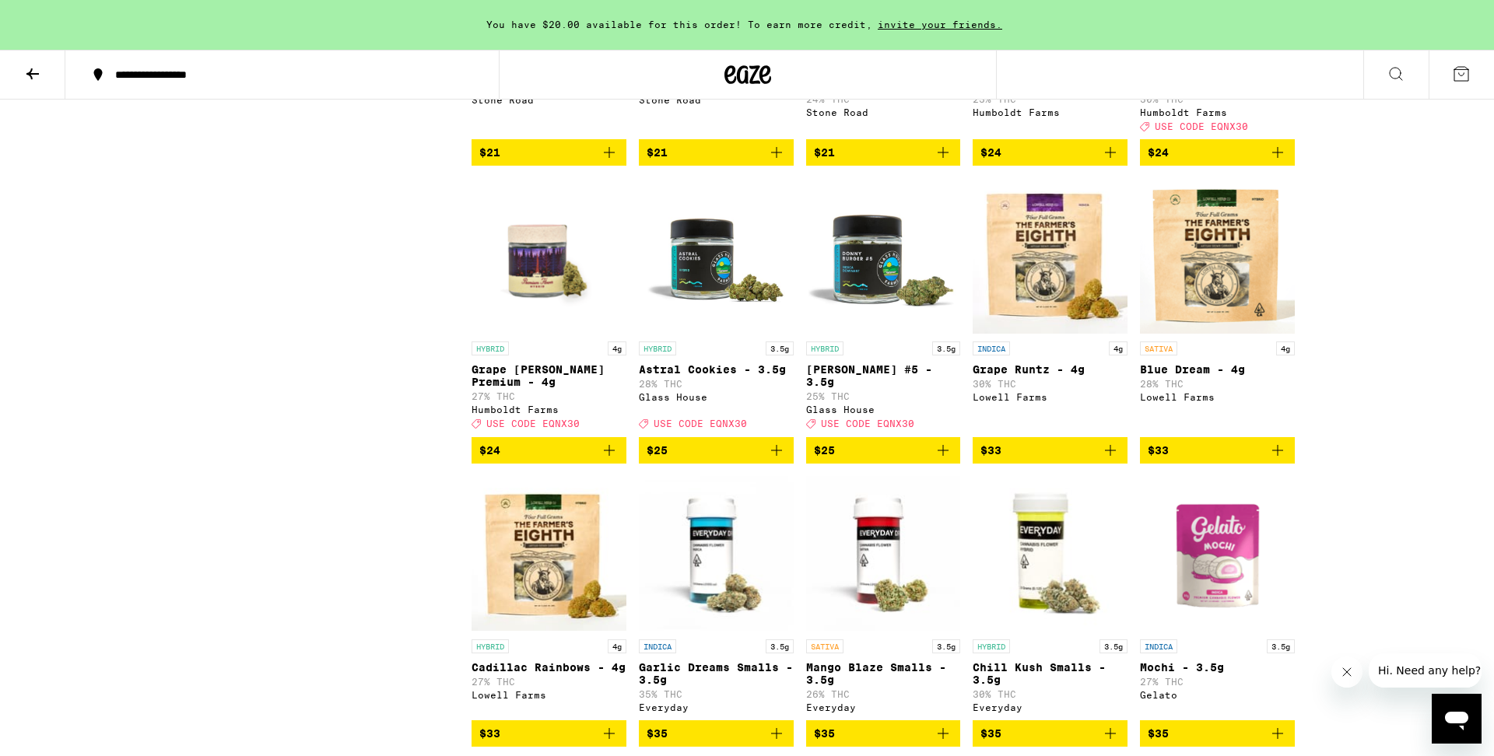
click at [944, 460] on icon "Add to bag" at bounding box center [943, 450] width 19 height 19
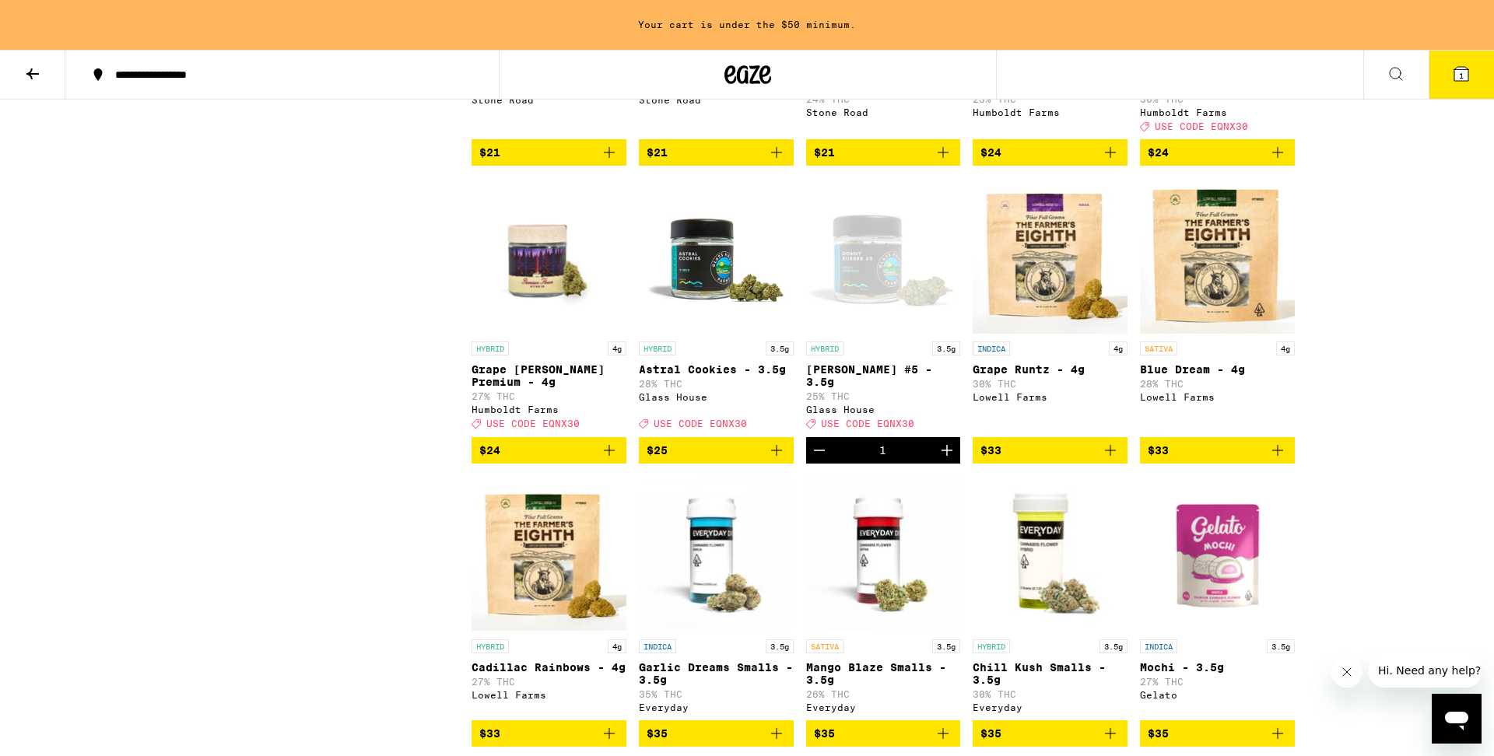
click at [944, 460] on icon "Increment" at bounding box center [947, 450] width 19 height 19
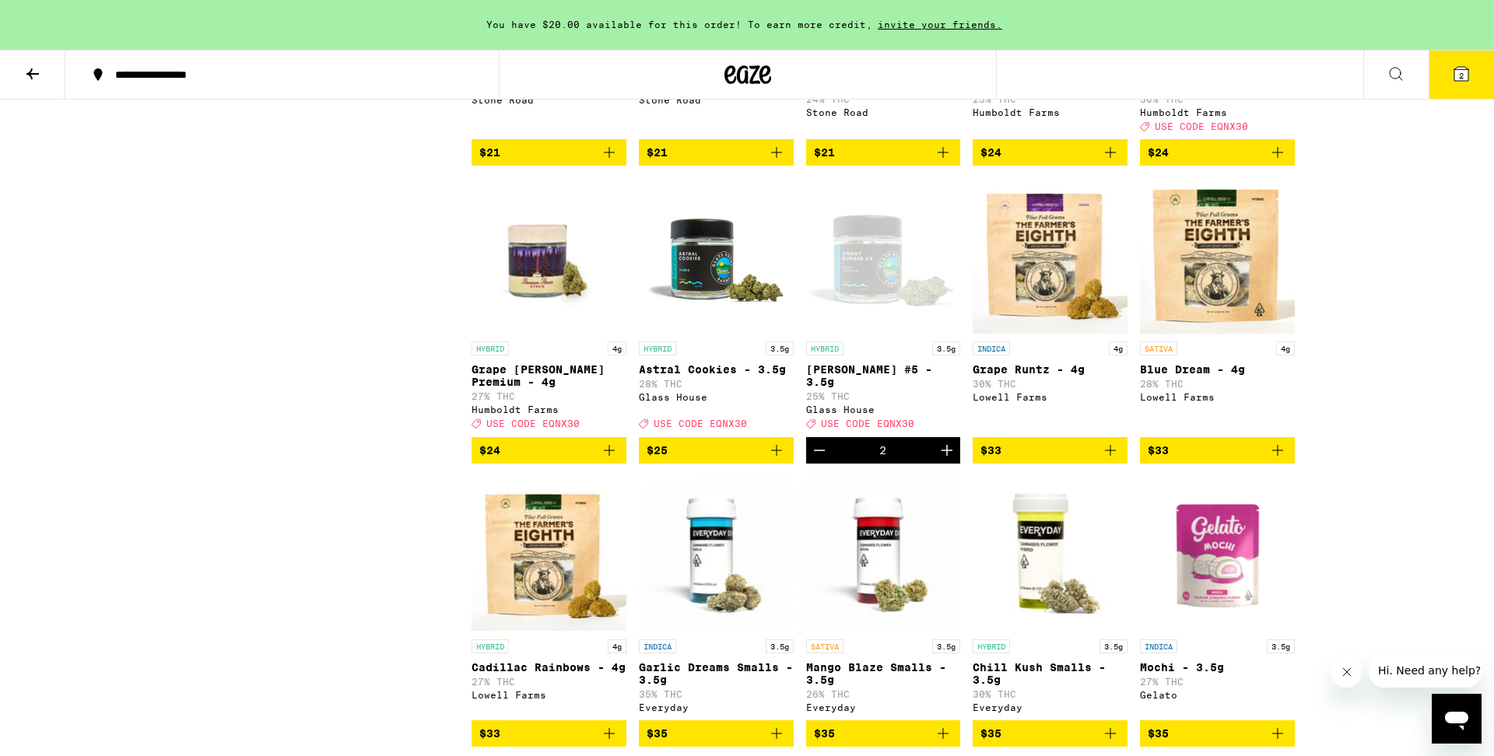
click at [1463, 86] on button "2" at bounding box center [1461, 75] width 65 height 48
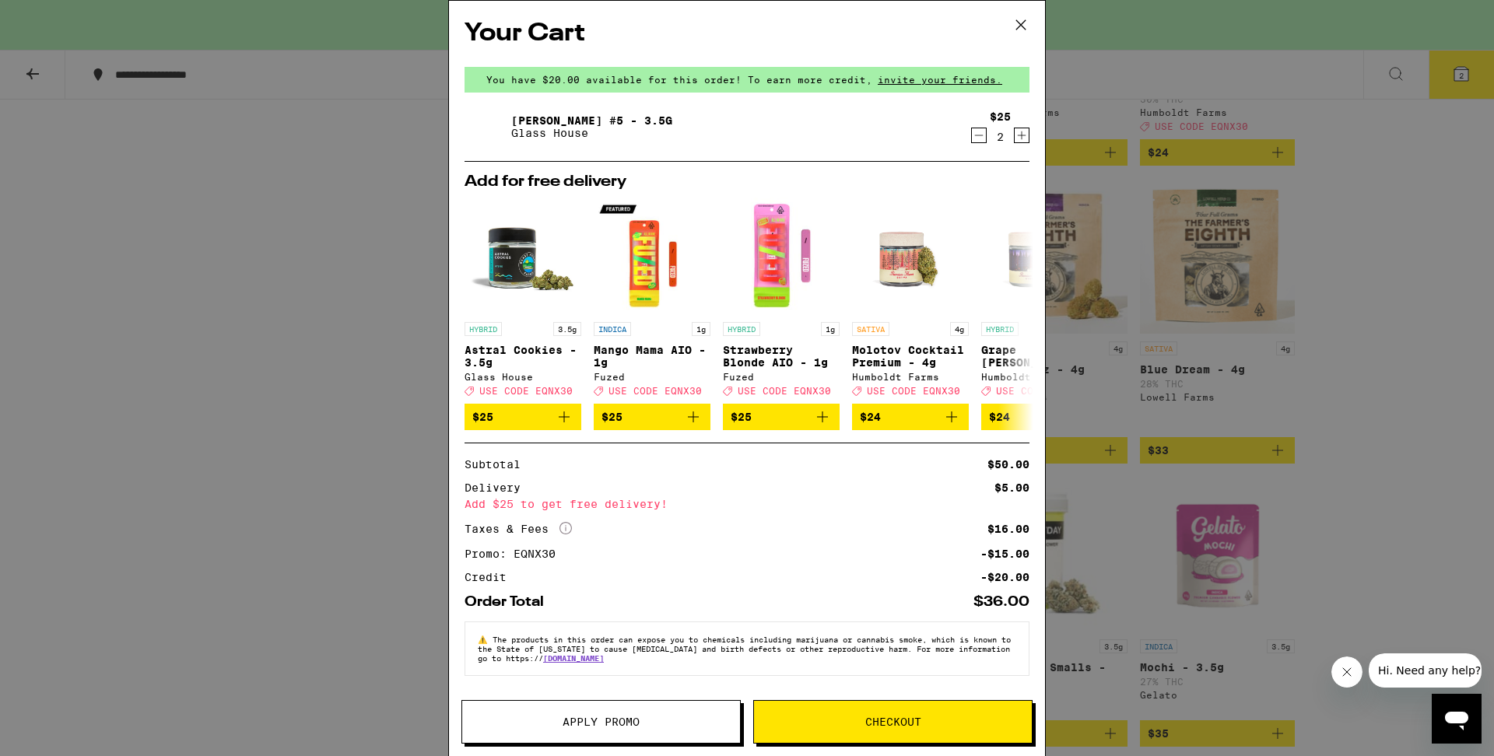
click at [974, 133] on icon "Decrement" at bounding box center [979, 135] width 14 height 19
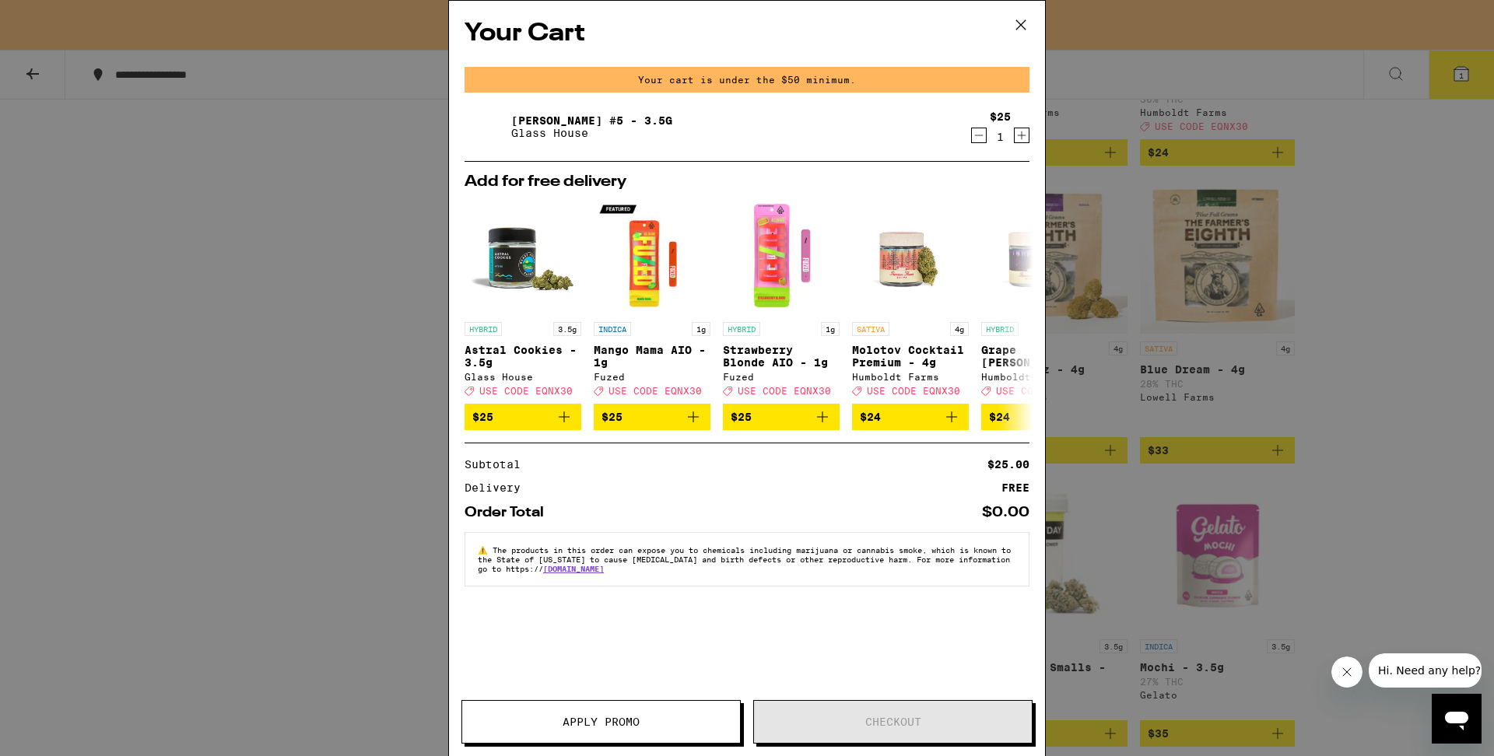
click at [977, 135] on icon "Decrement" at bounding box center [979, 135] width 14 height 19
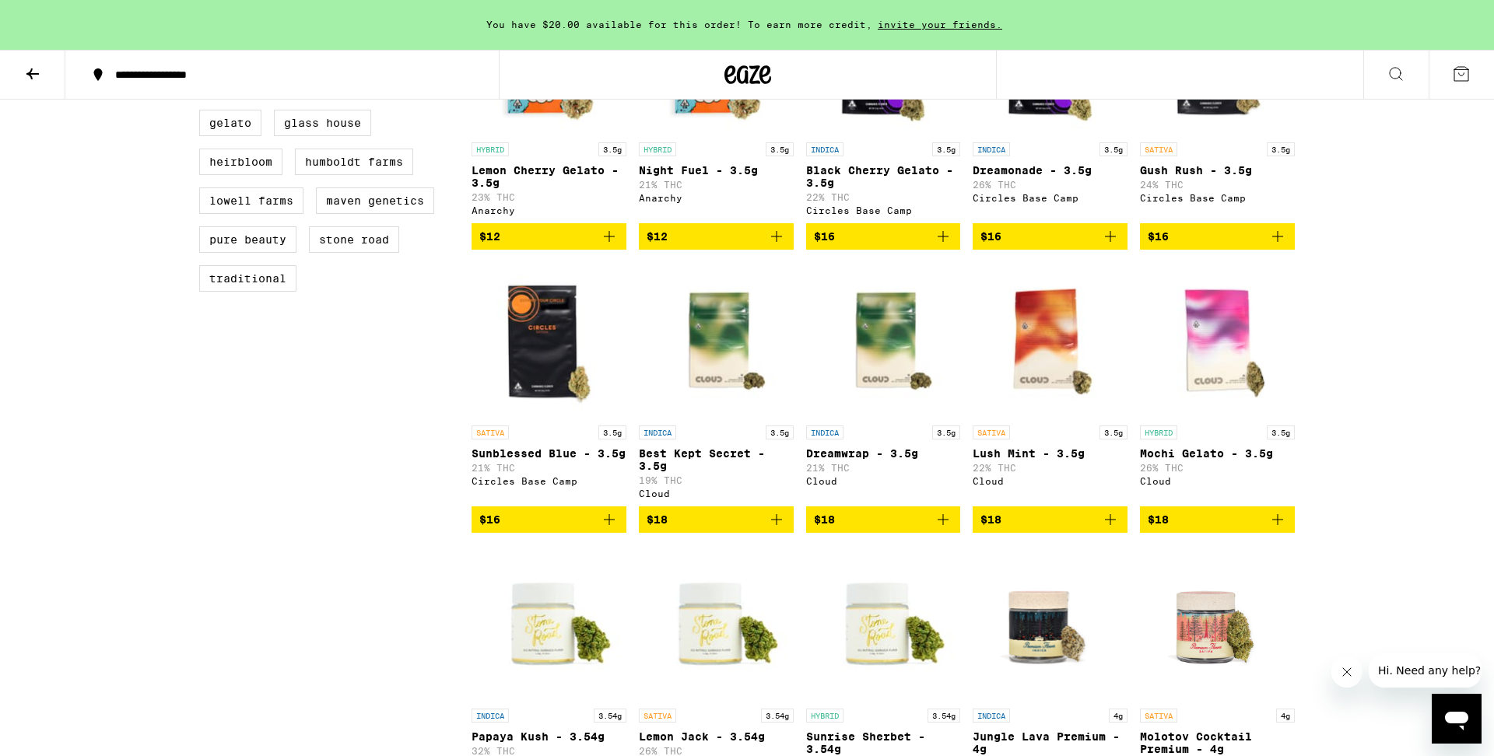
scroll to position [306, 0]
